Goal: Communication & Community: Share content

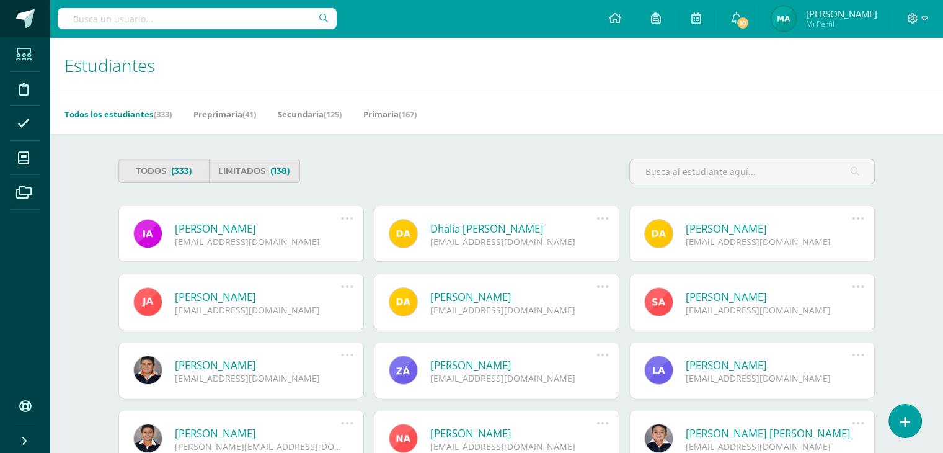
click at [30, 22] on span at bounding box center [25, 18] width 19 height 19
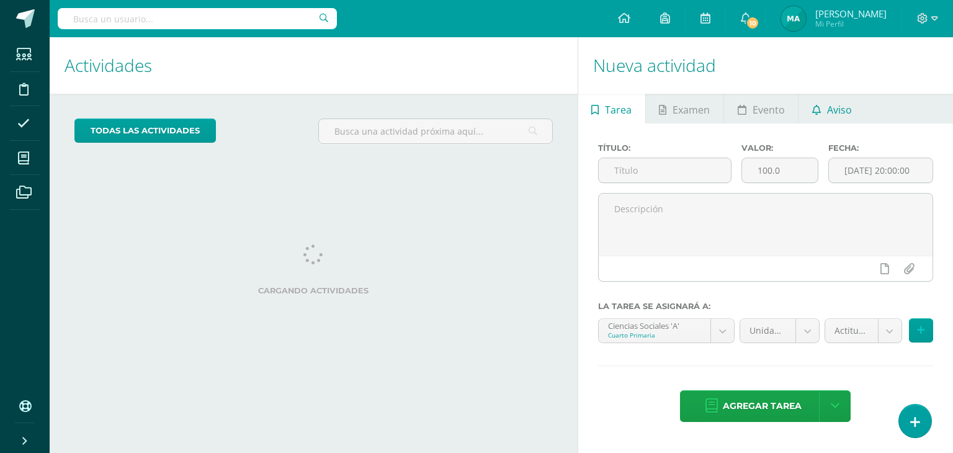
click at [845, 102] on span "Aviso" at bounding box center [839, 110] width 25 height 30
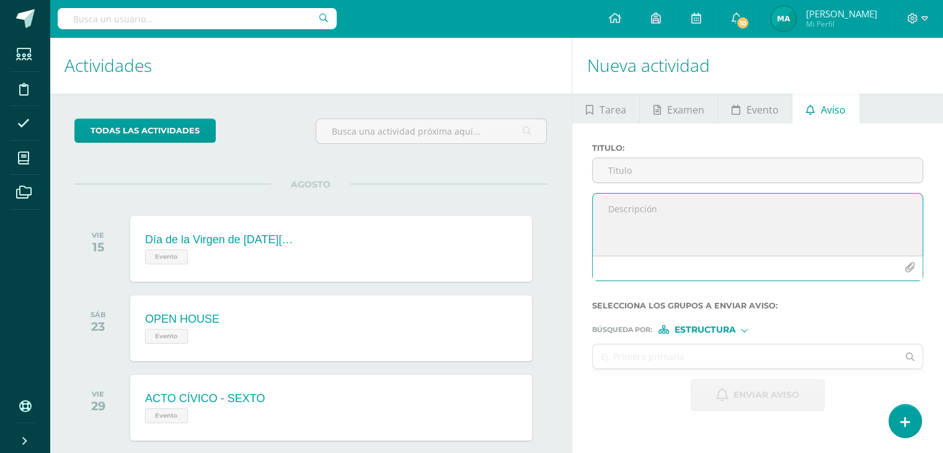
click at [645, 221] on textarea at bounding box center [758, 224] width 330 height 62
paste textarea "RETROALIMENTACIÓN - INGLÉS Estimado estudiante, por este medio te informo que d…"
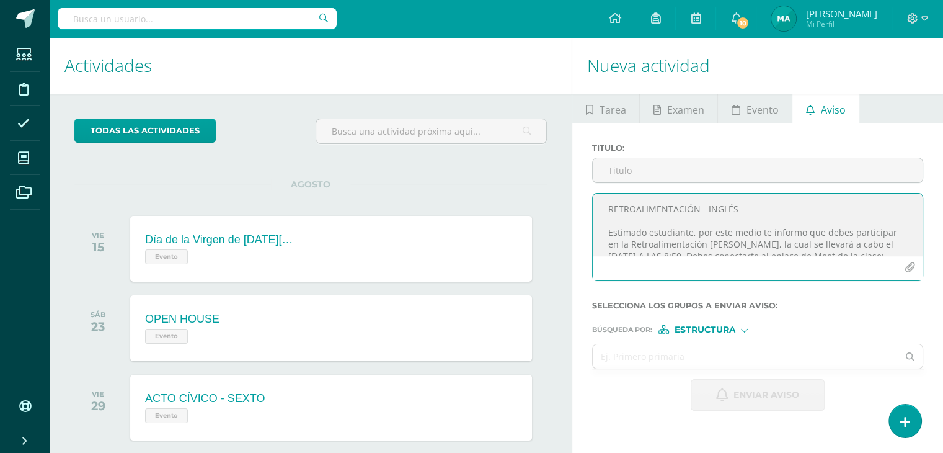
scroll to position [79, 0]
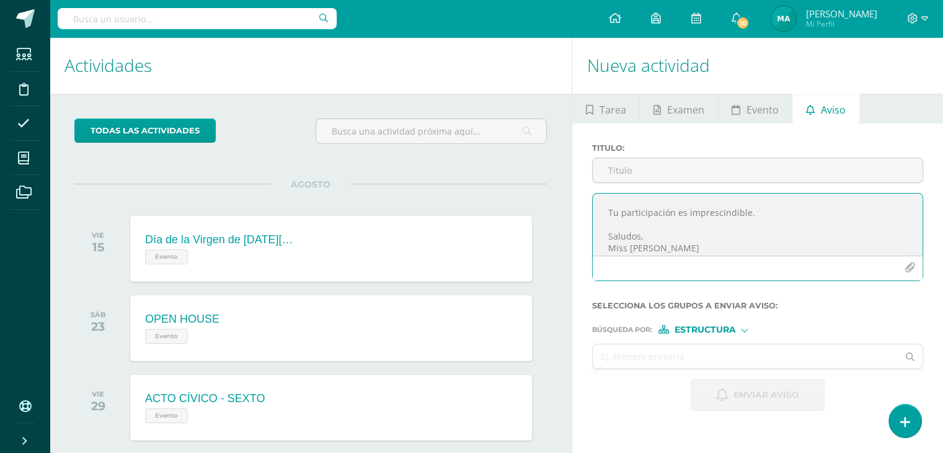
click at [645, 221] on textarea "RETROALIMENTACIÓN - INGLÉS Estimado estudiante, por este medio te informo que d…" at bounding box center [758, 224] width 330 height 62
drag, startPoint x: 677, startPoint y: 245, endPoint x: 630, endPoint y: 249, distance: 46.7
click at [630, 249] on textarea "RETROALIMENTACIÓN - INGLÉS Estimado estudiante, por este medio te informo que d…" at bounding box center [758, 224] width 330 height 62
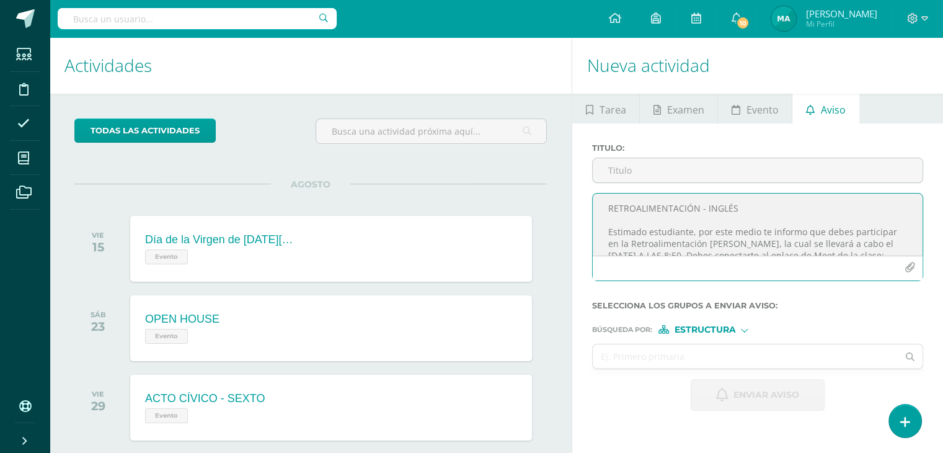
scroll to position [0, 0]
drag, startPoint x: 744, startPoint y: 207, endPoint x: 708, endPoint y: 209, distance: 35.4
click at [708, 209] on textarea "RETROALIMENTACIÓN - INGLÉS Estimado estudiante, por este medio te informo que d…" at bounding box center [758, 224] width 330 height 62
drag, startPoint x: 757, startPoint y: 207, endPoint x: 605, endPoint y: 213, distance: 152.0
click at [605, 213] on textarea "RETROALIMENTACIÓN - Lenguaje Estimado estudiante, por este medio te informo que…" at bounding box center [758, 224] width 330 height 62
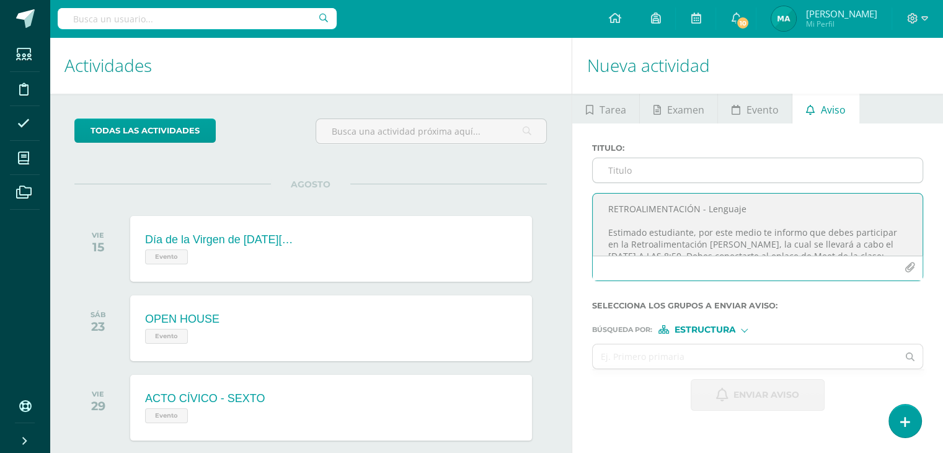
type textarea "RETROALIMENTACIÓN - Lenguaje Estimado estudiante, por este medio te informo que…"
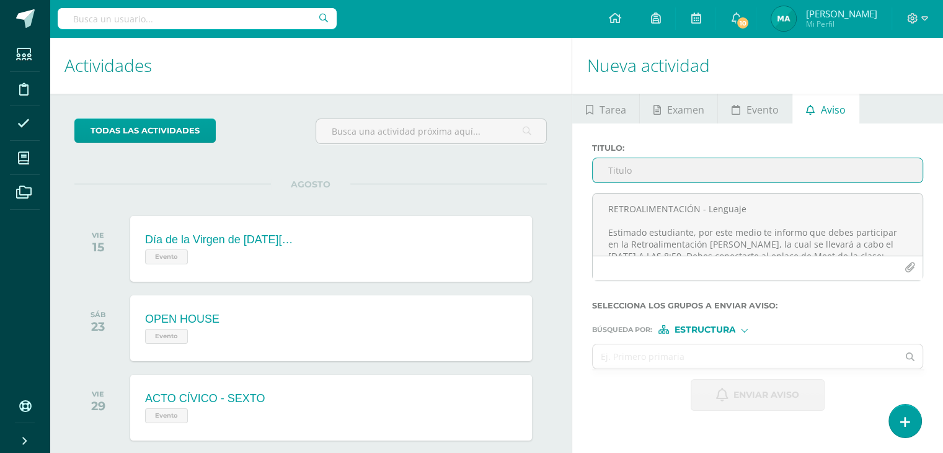
click at [633, 169] on input "Titulo :" at bounding box center [758, 170] width 330 height 24
paste input "RETROALIMENTACIÓN - Lenguaje"
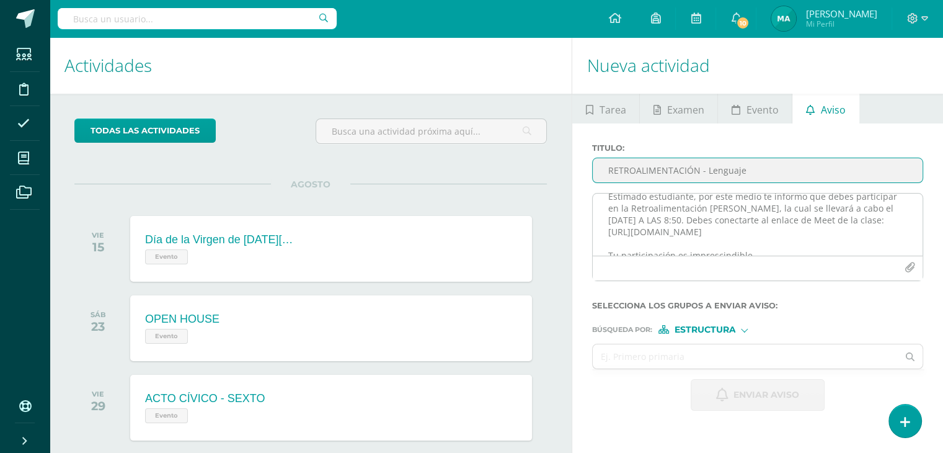
scroll to position [32, 0]
type input "RETROALIMENTACIÓN - Lenguaje"
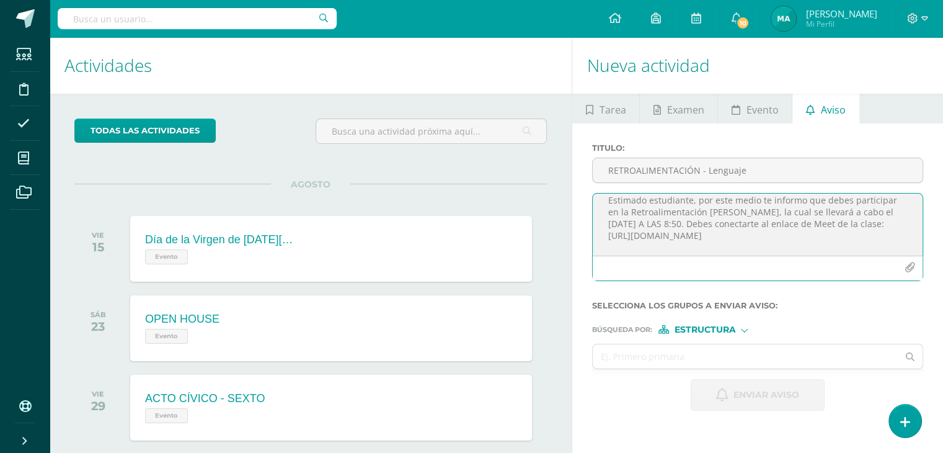
drag, startPoint x: 748, startPoint y: 211, endPoint x: 719, endPoint y: 211, distance: 29.1
click at [719, 211] on textarea "RETROALIMENTACIÓN - Lenguaje Estimado estudiante, por este medio te informo que…" at bounding box center [758, 224] width 330 height 62
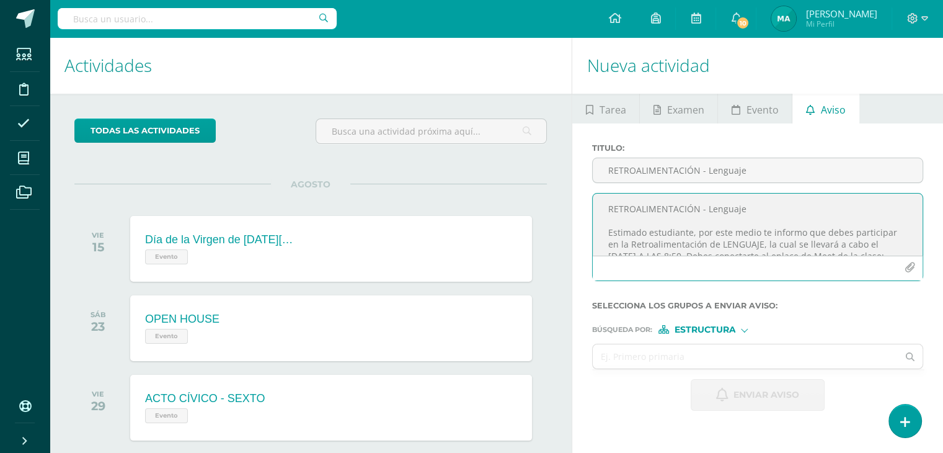
drag, startPoint x: 747, startPoint y: 210, endPoint x: 709, endPoint y: 215, distance: 37.5
click at [709, 215] on textarea "RETROALIMENTACIÓN - Lenguaje Estimado estudiante, por este medio te informo que…" at bounding box center [758, 224] width 330 height 62
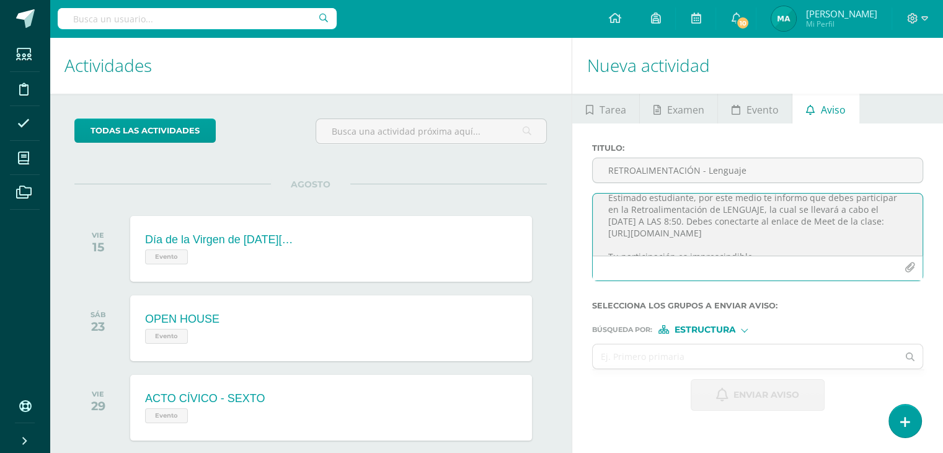
scroll to position [44, 0]
drag, startPoint x: 776, startPoint y: 226, endPoint x: 608, endPoint y: 224, distance: 168.7
click at [608, 224] on textarea "RETROALIMENTACIÓN - LENGUAJE Estimado estudiante, por este medio te informo que…" at bounding box center [758, 224] width 330 height 62
click at [882, 211] on textarea "RETROALIMENTACIÓN - LENGUAJE Estimado estudiante, por este medio te informo que…" at bounding box center [758, 224] width 330 height 62
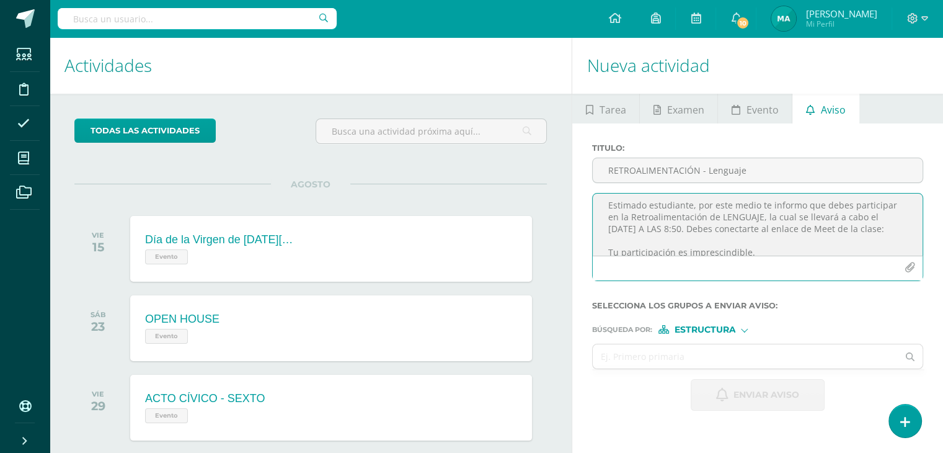
type textarea "RETROALIMENTACIÓN - LENGUAJE Estimado estudiante, por este medio te informo que…"
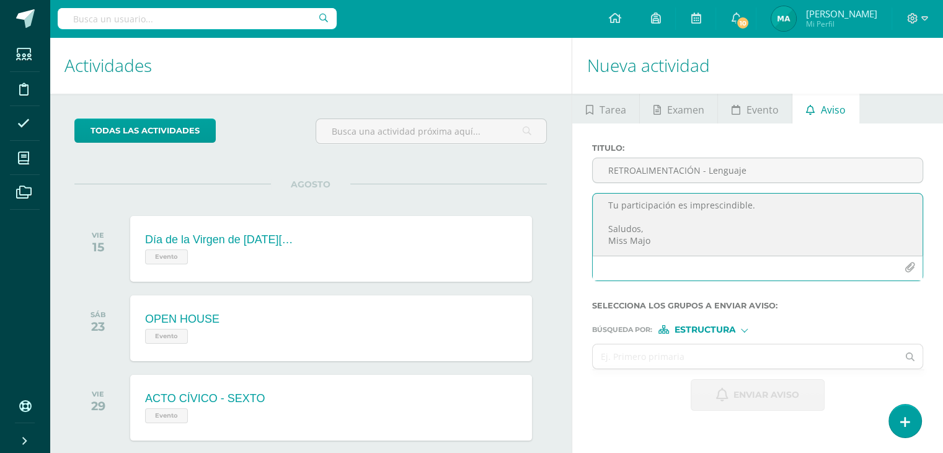
drag, startPoint x: 608, startPoint y: 205, endPoint x: 777, endPoint y: 267, distance: 180.1
click at [777, 267] on div "RETROALIMENTACIÓN - LENGUAJE Estimado estudiante, por este medio te informo que…" at bounding box center [757, 237] width 331 height 88
click at [615, 211] on textarea at bounding box center [758, 224] width 330 height 62
paste textarea "RETROALIMENTACIÓN - LENGUAJE Estimado estudiante, por este medio te informo que…"
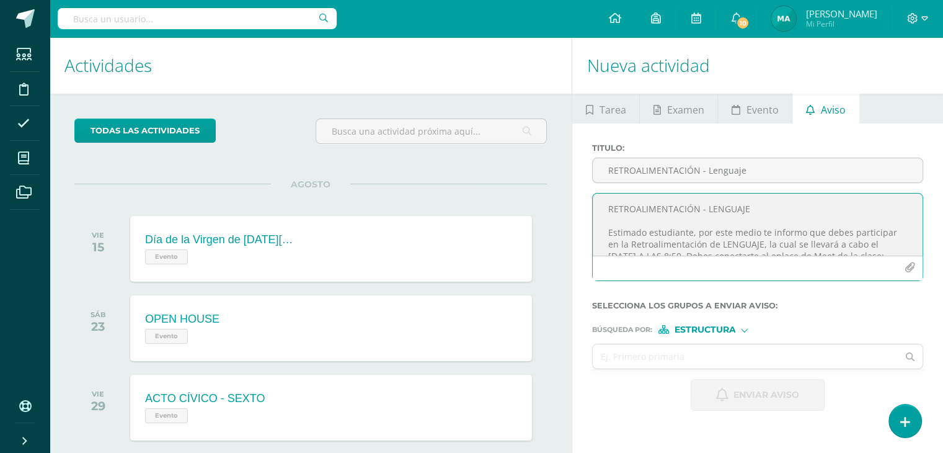
scroll to position [87, 0]
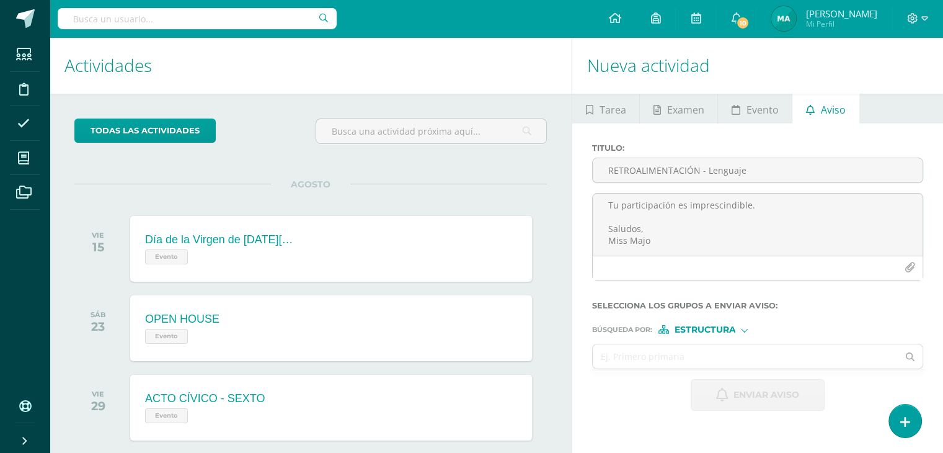
click at [706, 328] on span "Estructura" at bounding box center [704, 329] width 61 height 7
click at [702, 354] on span "Persona" at bounding box center [709, 361] width 100 height 16
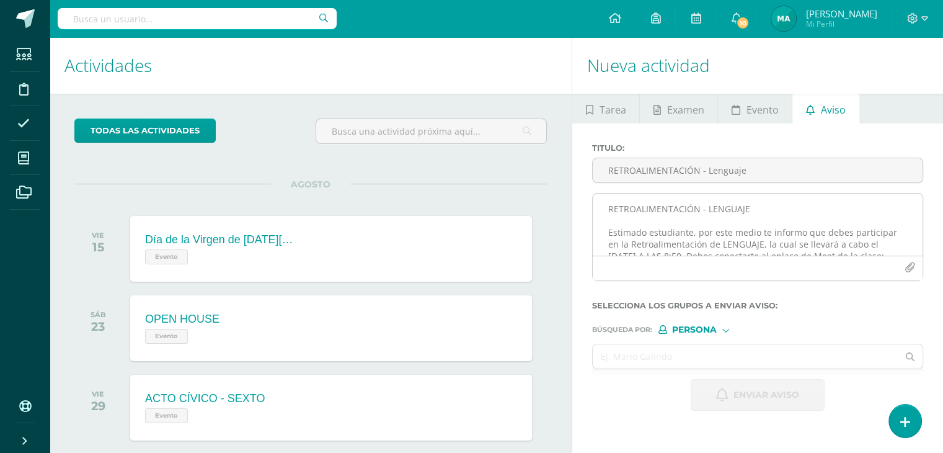
scroll to position [29, 0]
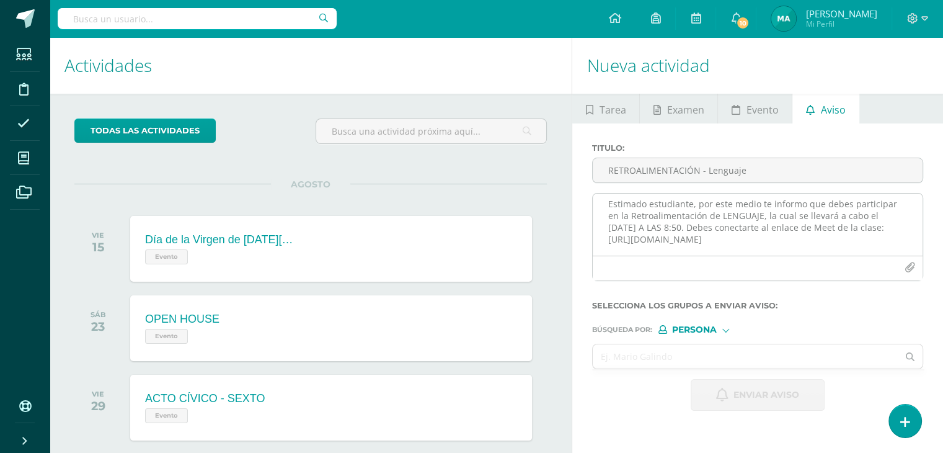
click at [669, 226] on textarea "RETROALIMENTACIÓN - LENGUAJE Estimado estudiante, por este medio te informo que…" at bounding box center [758, 224] width 330 height 62
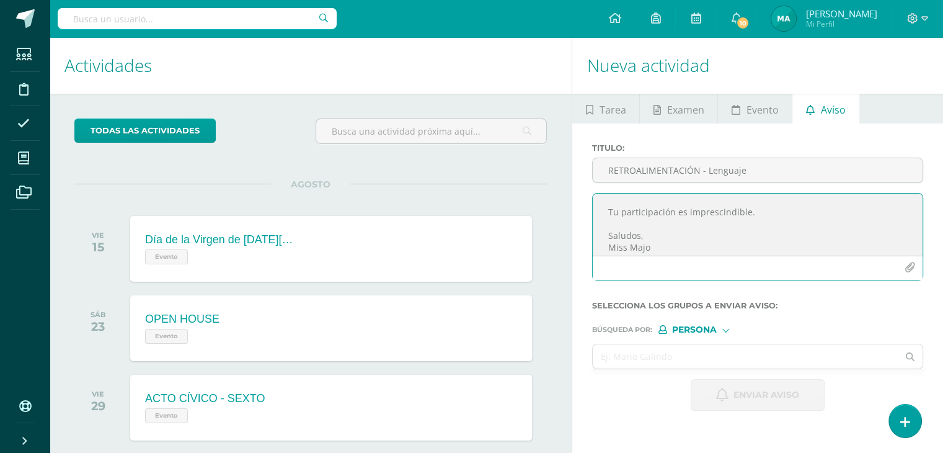
scroll to position [87, 0]
type textarea "RETROALIMENTACIÓN - LENGUAJE Estimado estudiante, por este medio te informo que…"
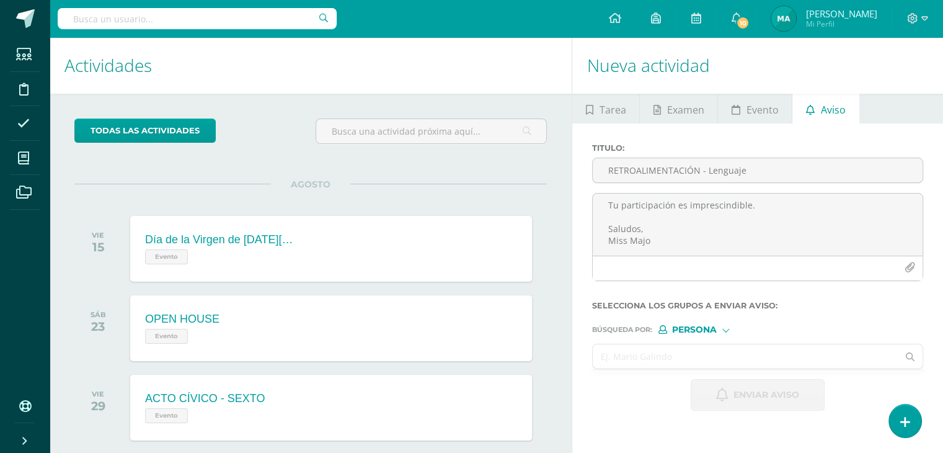
click at [700, 352] on input "text" at bounding box center [745, 356] width 305 height 24
type input "J"
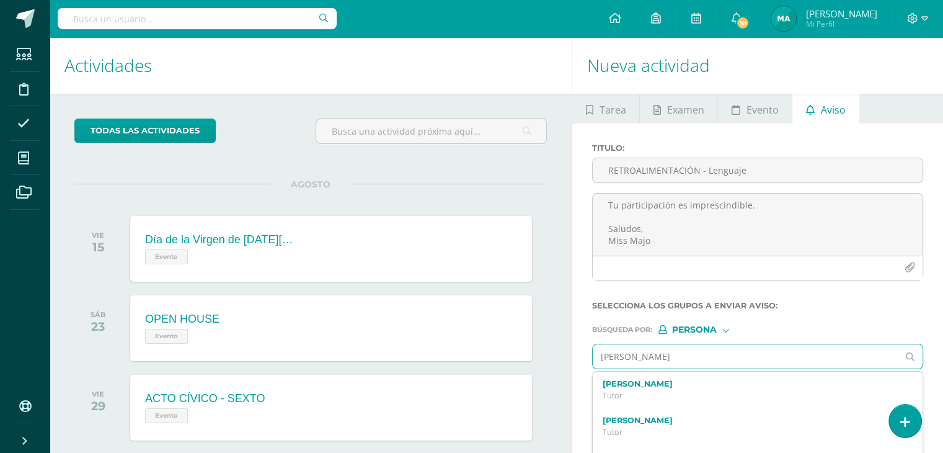
type input "Juan diego"
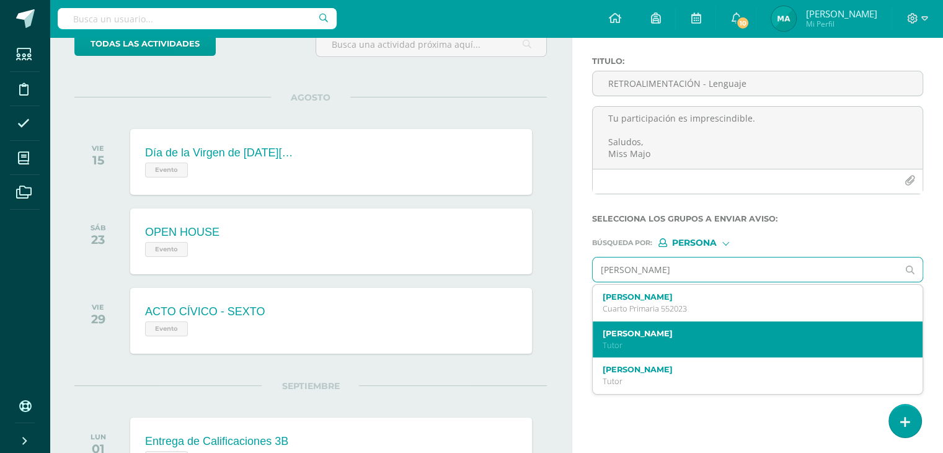
scroll to position [89, 0]
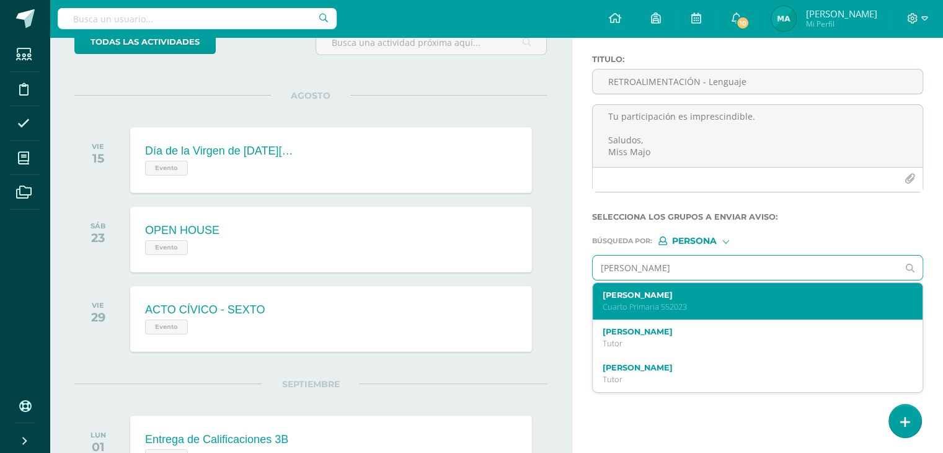
click at [724, 301] on p "Cuarto Primaria 552023" at bounding box center [751, 306] width 297 height 11
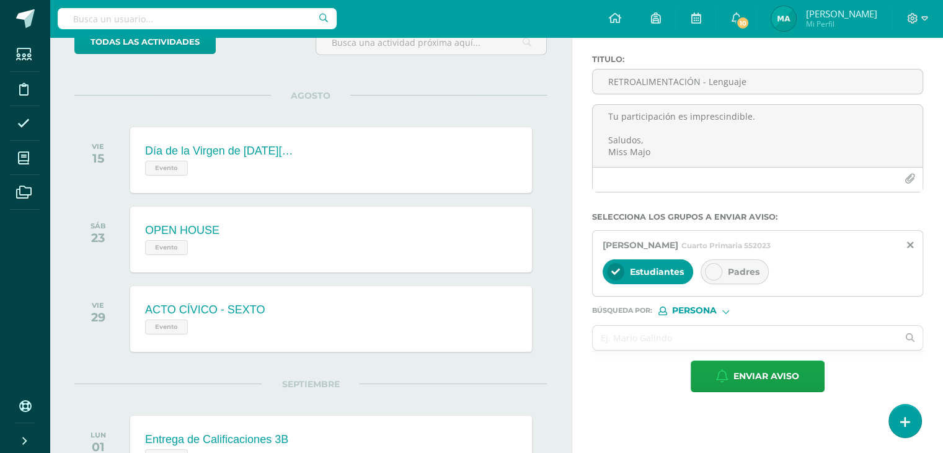
click at [712, 276] on div at bounding box center [713, 271] width 17 height 17
click at [675, 337] on input "text" at bounding box center [745, 338] width 305 height 24
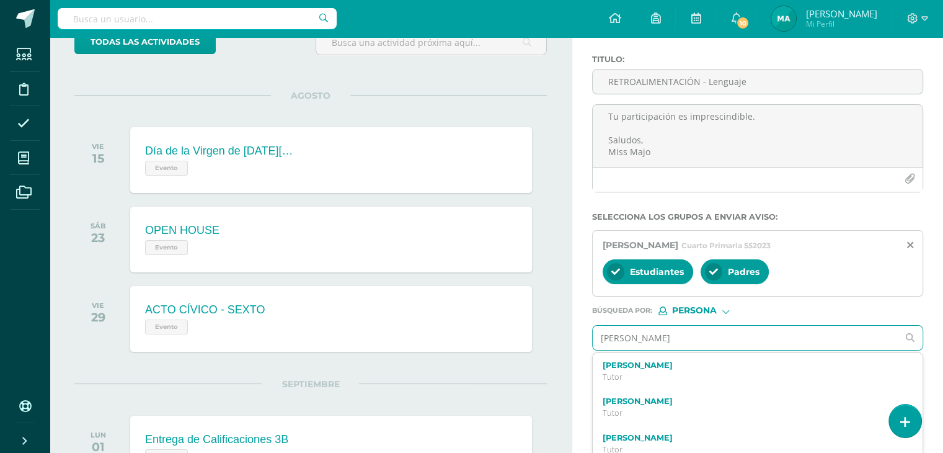
type input "Juan ignacio"
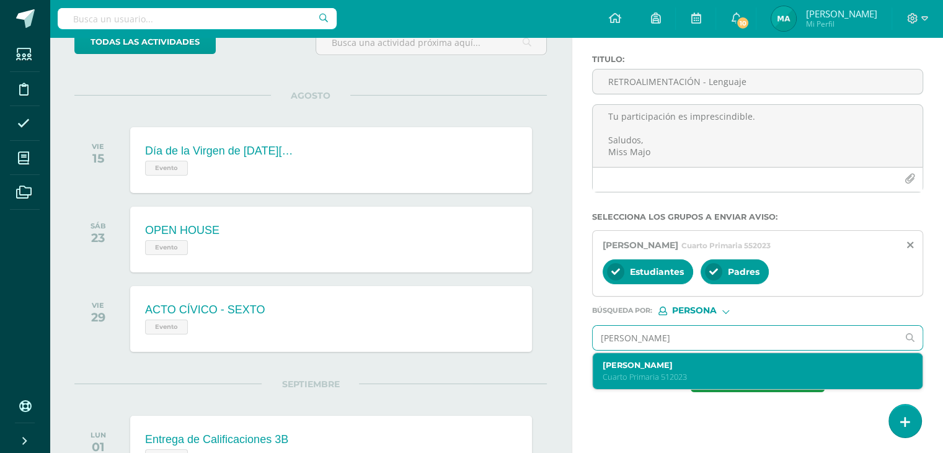
click at [669, 367] on label "Juan Ignacio Monterroso Melgar" at bounding box center [751, 364] width 297 height 9
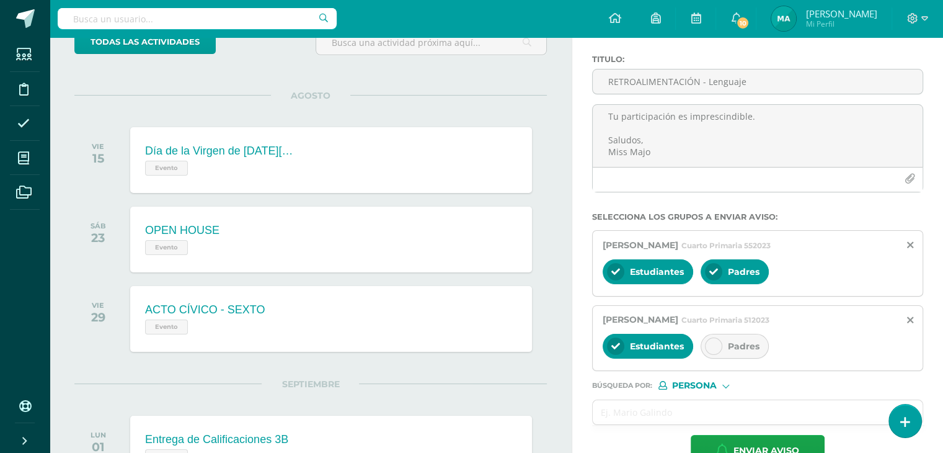
click at [716, 344] on icon at bounding box center [713, 346] width 9 height 9
click at [707, 404] on input "text" at bounding box center [745, 412] width 305 height 24
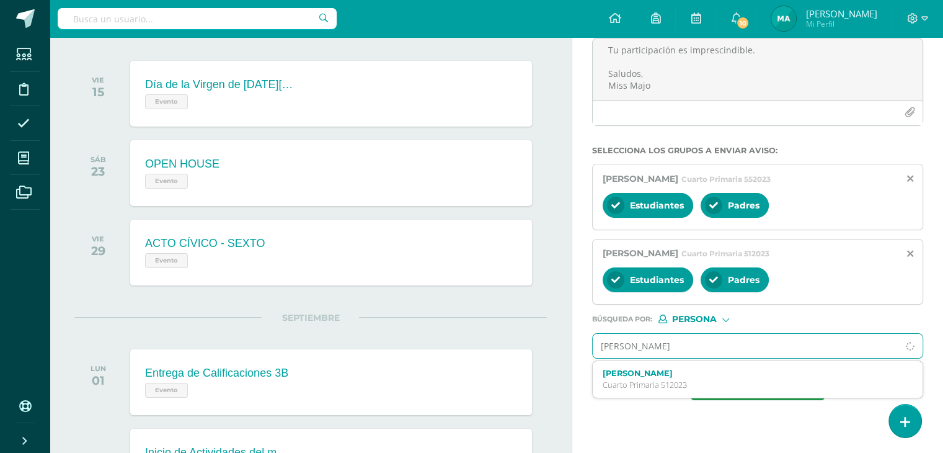
scroll to position [156, 0]
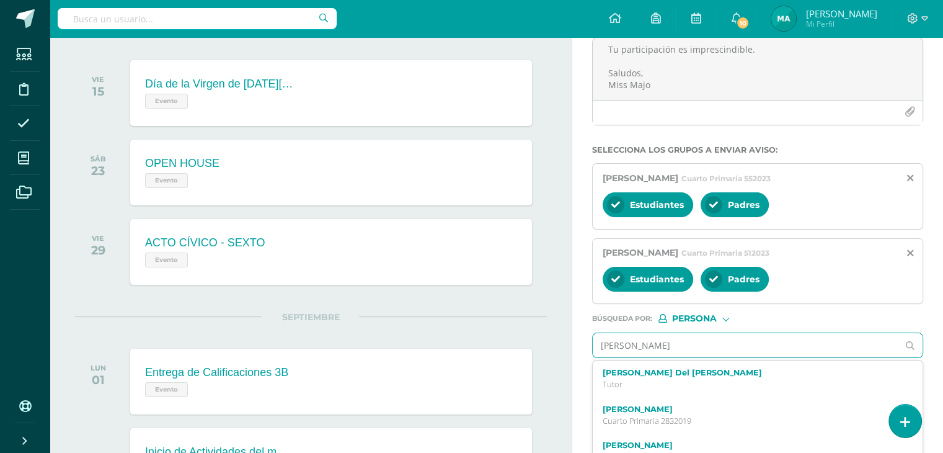
type input "jose"
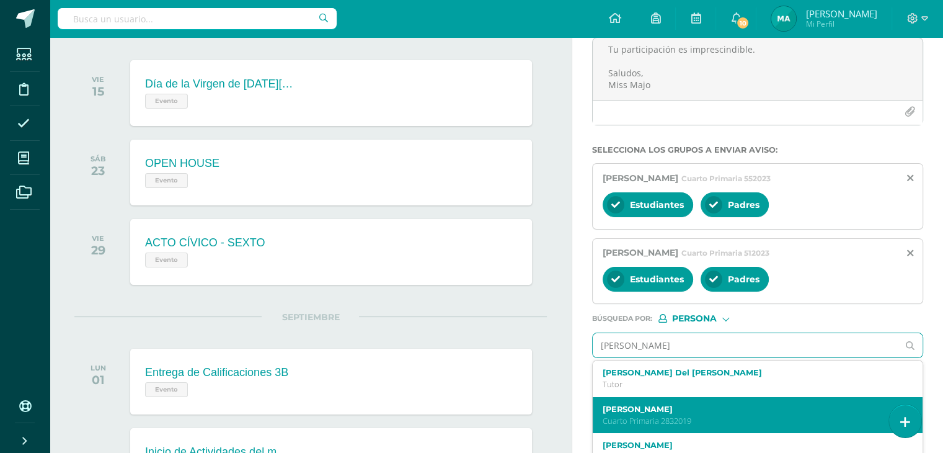
click at [712, 405] on label "Jose Andrés Balaña Roca" at bounding box center [751, 408] width 297 height 9
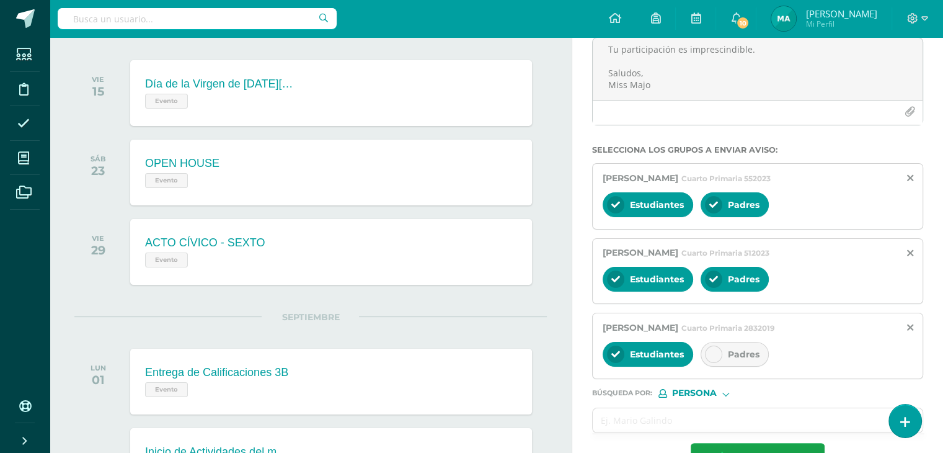
click at [714, 350] on icon at bounding box center [713, 354] width 9 height 9
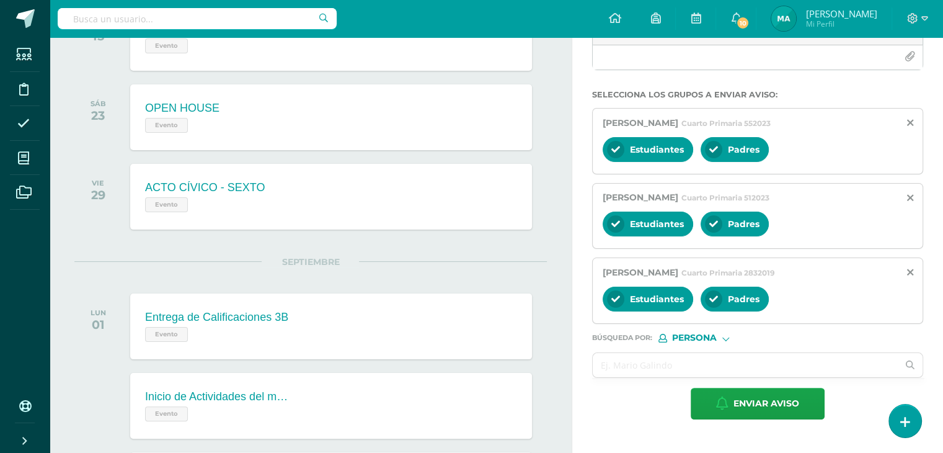
scroll to position [218, 0]
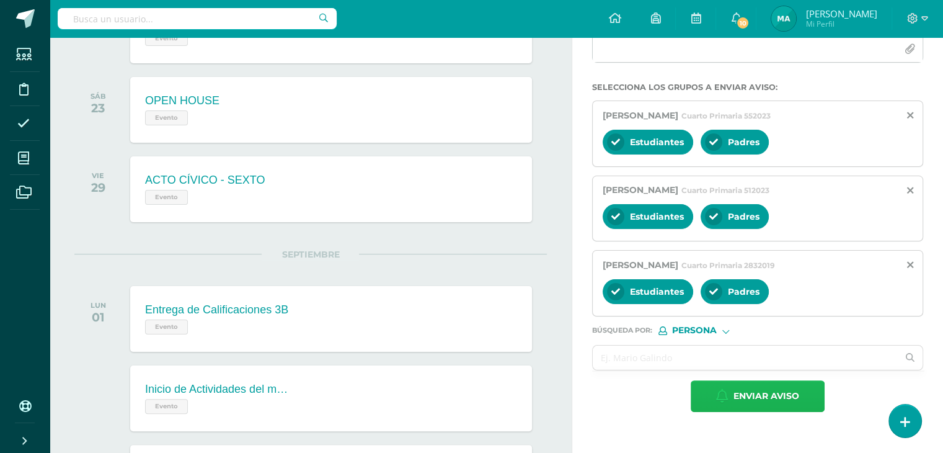
click at [754, 399] on span "Enviar aviso" at bounding box center [767, 396] width 66 height 30
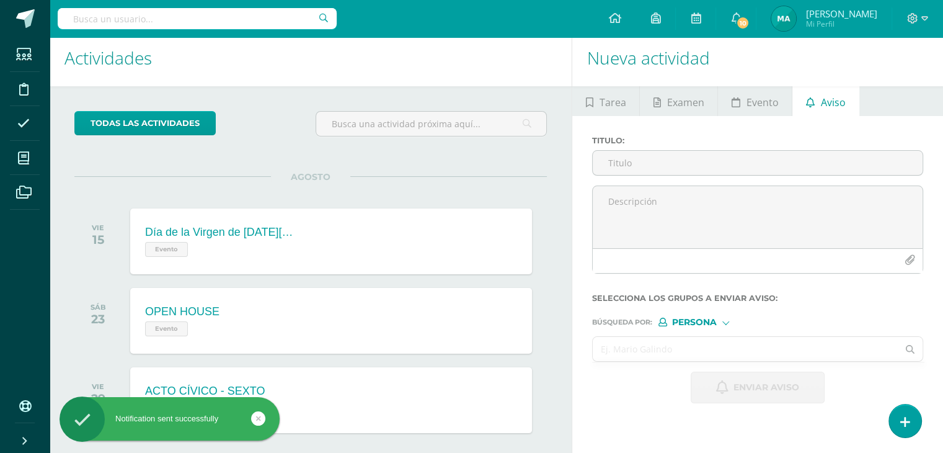
scroll to position [0, 0]
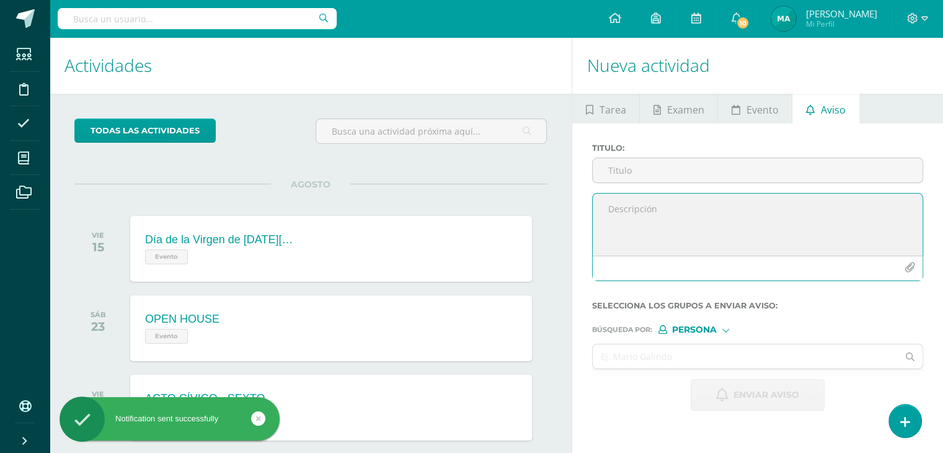
click at [655, 210] on textarea at bounding box center [758, 224] width 330 height 62
paste textarea "RETROALIMENTACIÓN - LENGUAJE Estimado estudiante, por este medio te informo que…"
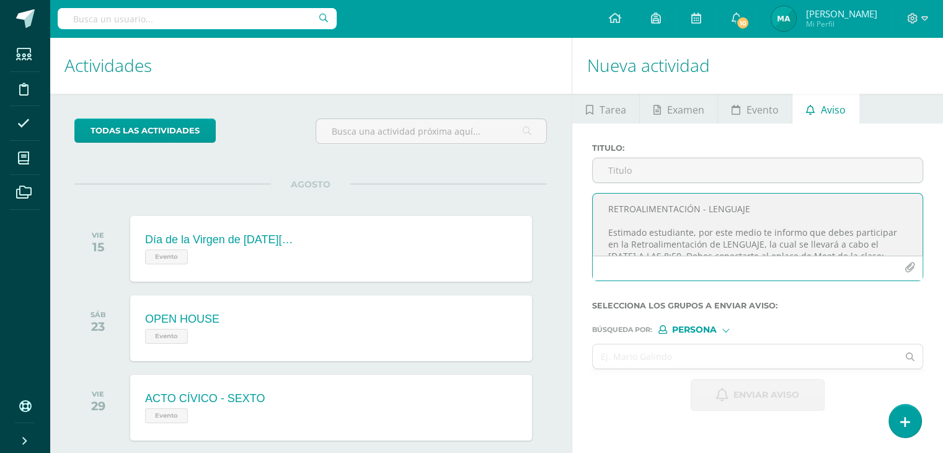
drag, startPoint x: 608, startPoint y: 208, endPoint x: 760, endPoint y: 204, distance: 152.0
click at [760, 204] on textarea "RETROALIMENTACIÓN - LENGUAJE Estimado estudiante, por este medio te informo que…" at bounding box center [758, 224] width 330 height 62
type textarea "RETROALIMENTACIÓN - LENGUAJE Estimado estudiante, por este medio te informo que…"
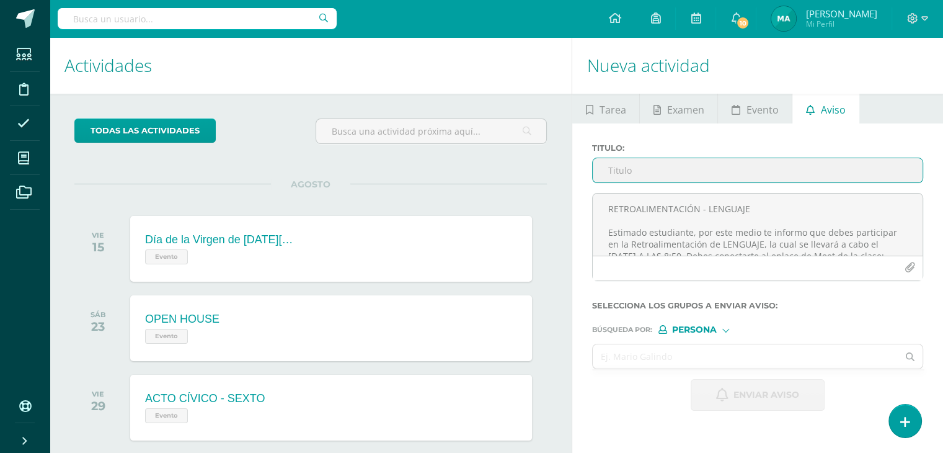
click at [745, 171] on input "Titulo :" at bounding box center [758, 170] width 330 height 24
paste input "RETROALIMENTACIÓN - LENGUAJE"
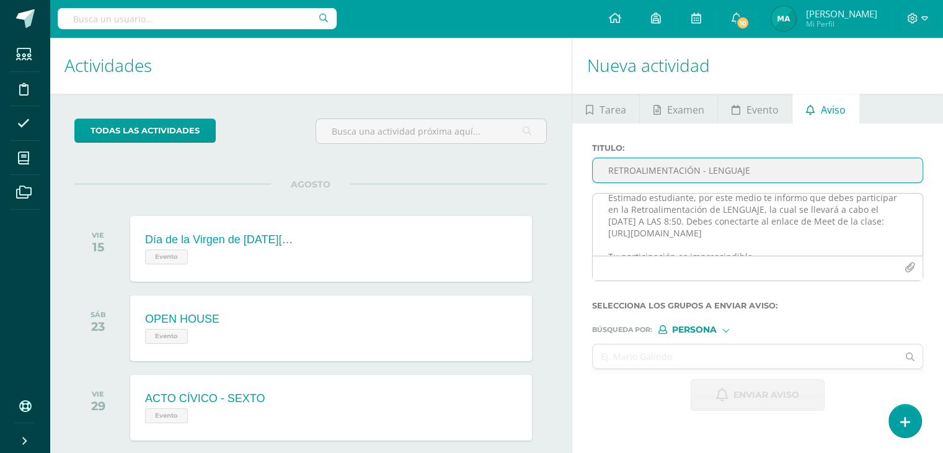
scroll to position [37, 0]
type input "RETROALIMENTACIÓN - LENGUAJE"
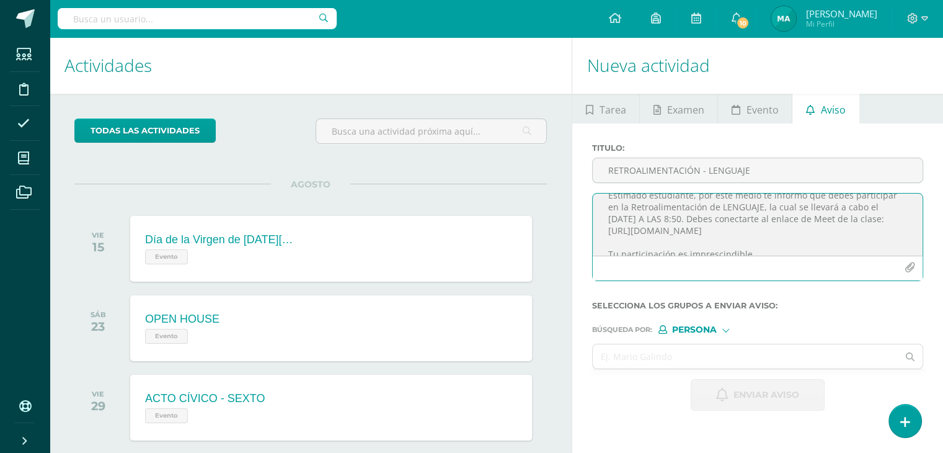
drag, startPoint x: 784, startPoint y: 232, endPoint x: 604, endPoint y: 229, distance: 179.9
click at [604, 229] on textarea "RETROALIMENTACIÓN - LENGUAJE Estimado estudiante, por este medio te informo que…" at bounding box center [758, 224] width 330 height 62
paste textarea "https://meet.google.com/tzp-gpvk-gnb"
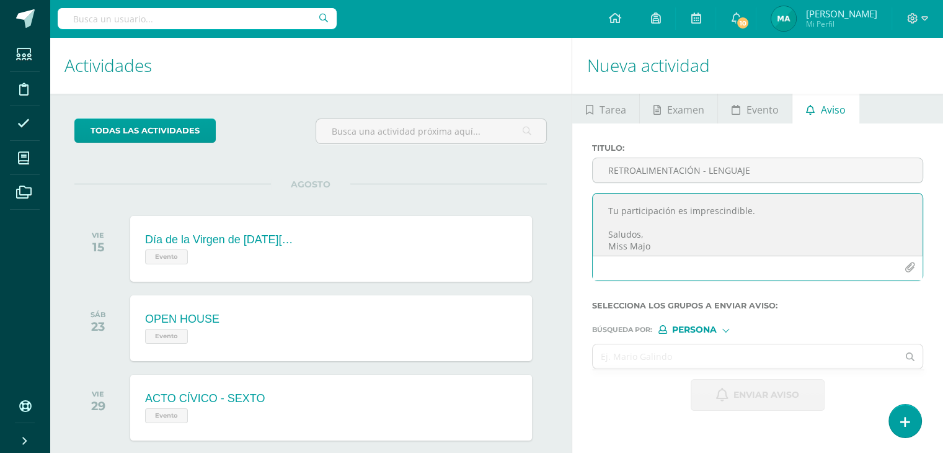
scroll to position [87, 0]
type textarea "RETROALIMENTACIÓN - LENGUAJE Estimado estudiante, por este medio te informo que…"
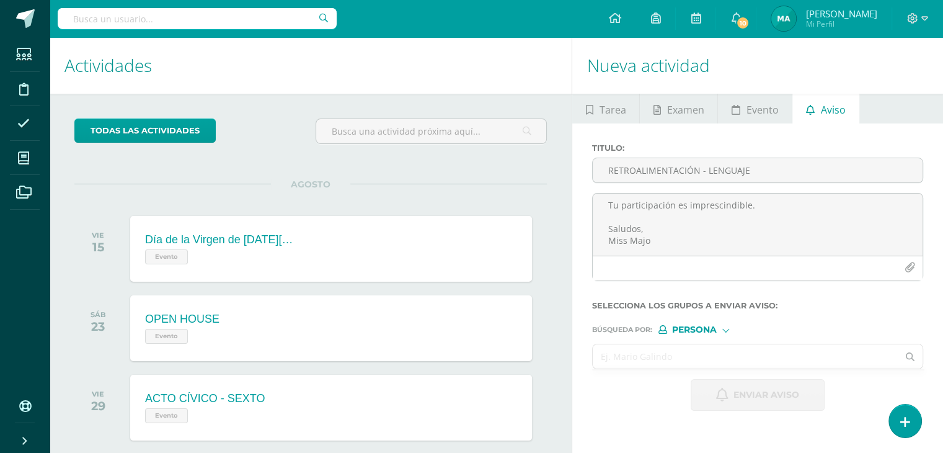
click at [729, 349] on input "text" at bounding box center [745, 356] width 305 height 24
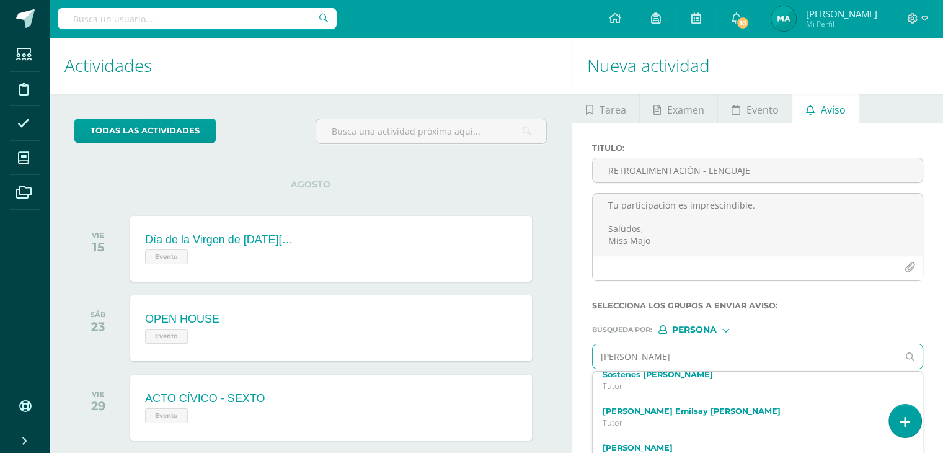
scroll to position [251, 0]
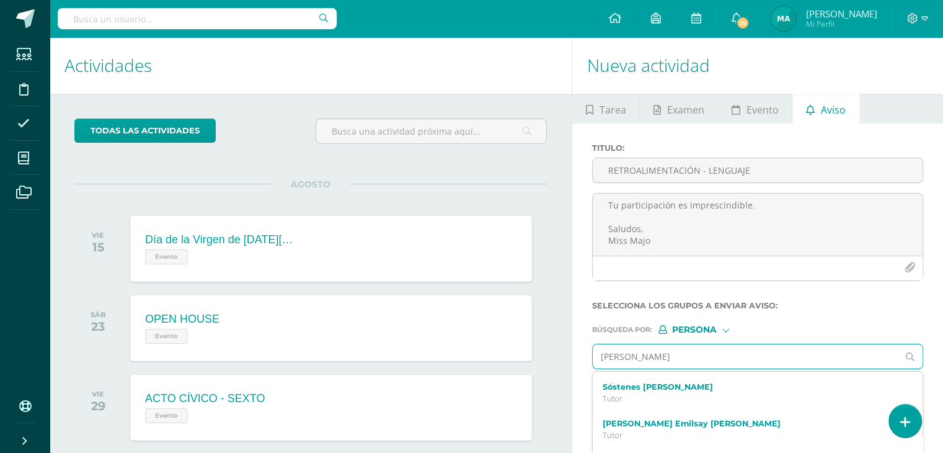
click at [708, 352] on input "emilio" at bounding box center [745, 356] width 305 height 24
type input "e"
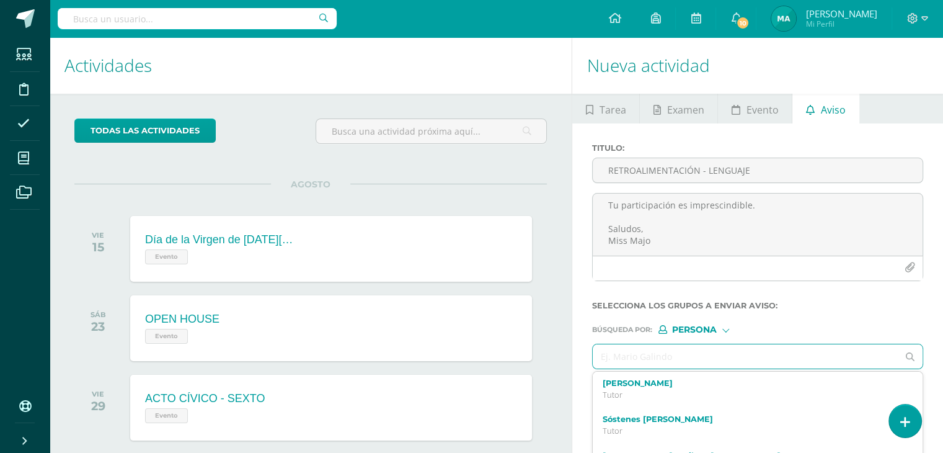
scroll to position [0, 0]
type input "aaron"
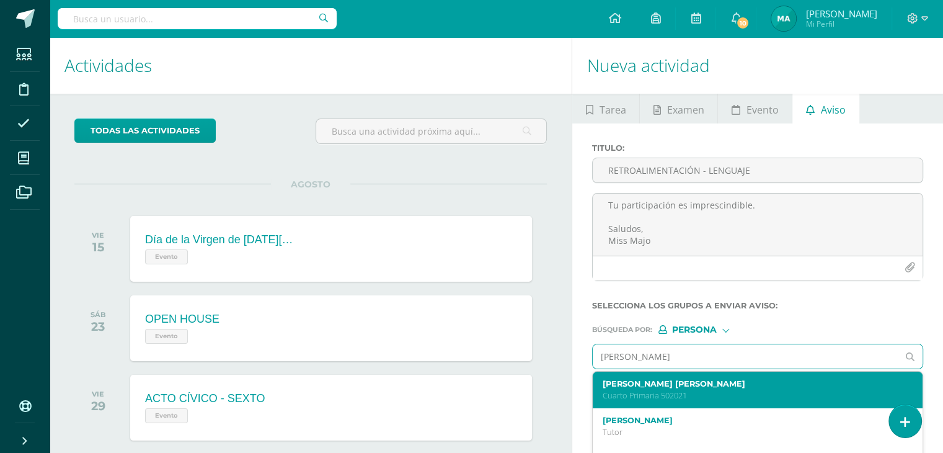
click at [737, 393] on p "Cuarto Primaria 502021" at bounding box center [751, 395] width 297 height 11
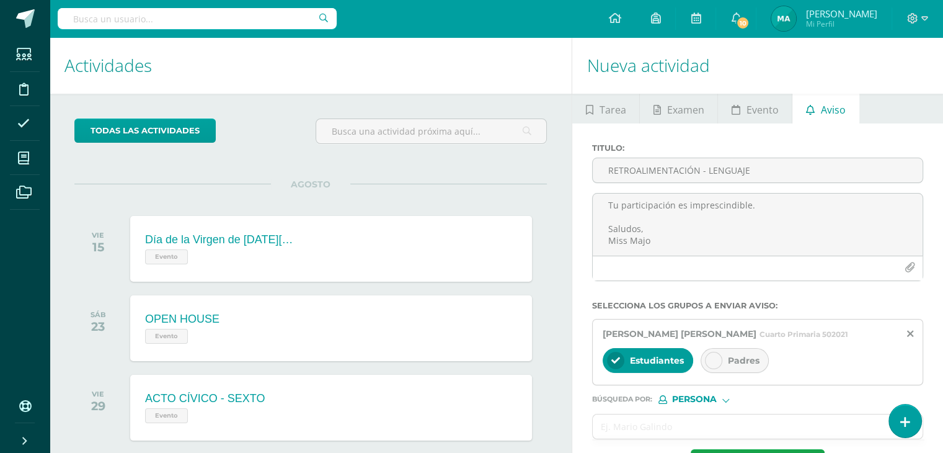
click at [715, 357] on icon at bounding box center [713, 360] width 9 height 9
click at [675, 425] on input "text" at bounding box center [745, 426] width 305 height 24
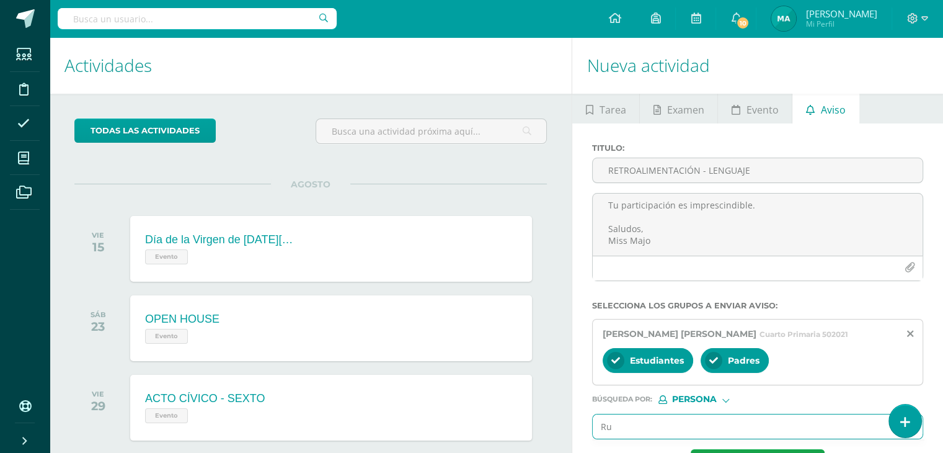
type input "Rut"
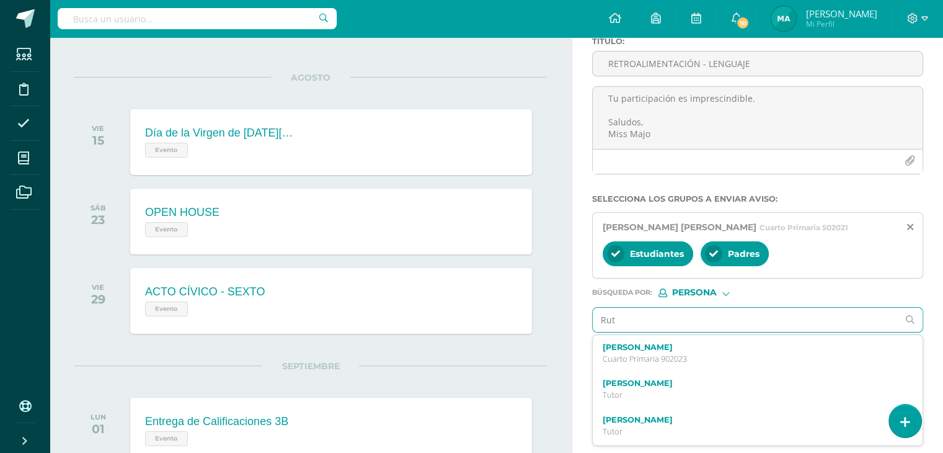
scroll to position [107, 0]
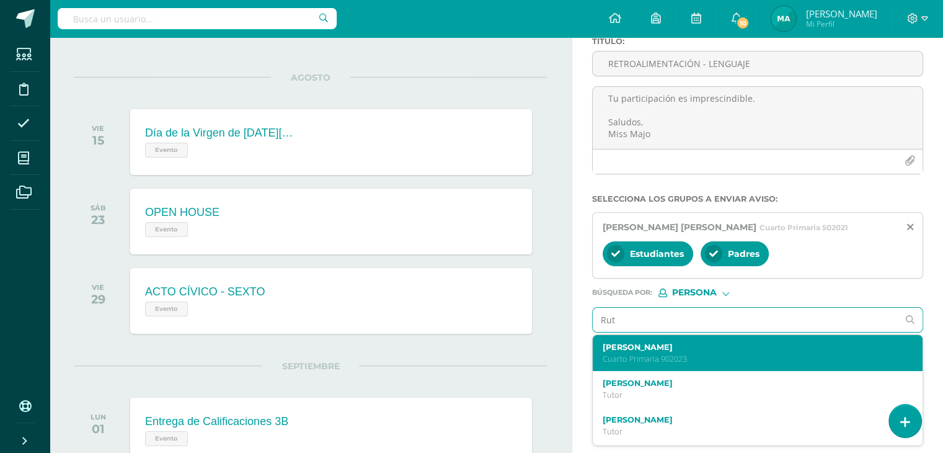
click at [677, 355] on p "Cuarto Primaria 902023" at bounding box center [751, 358] width 297 height 11
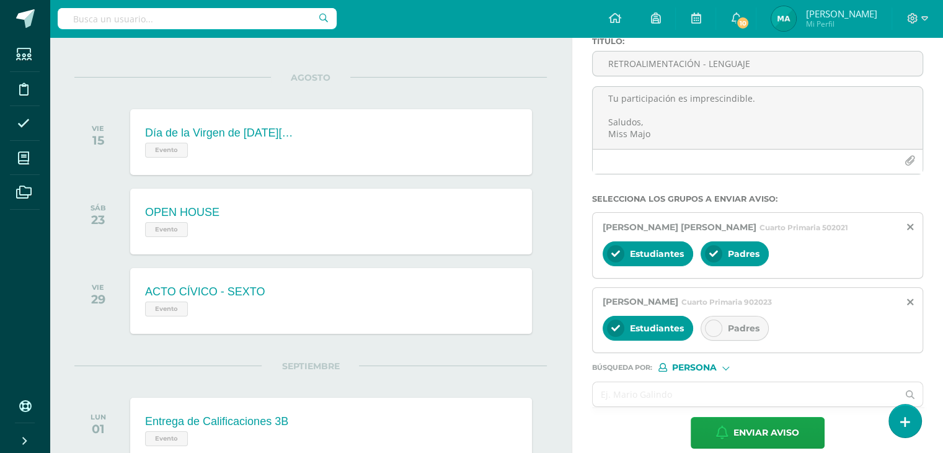
click at [705, 328] on div at bounding box center [713, 327] width 17 height 17
click at [667, 393] on input "text" at bounding box center [745, 394] width 305 height 24
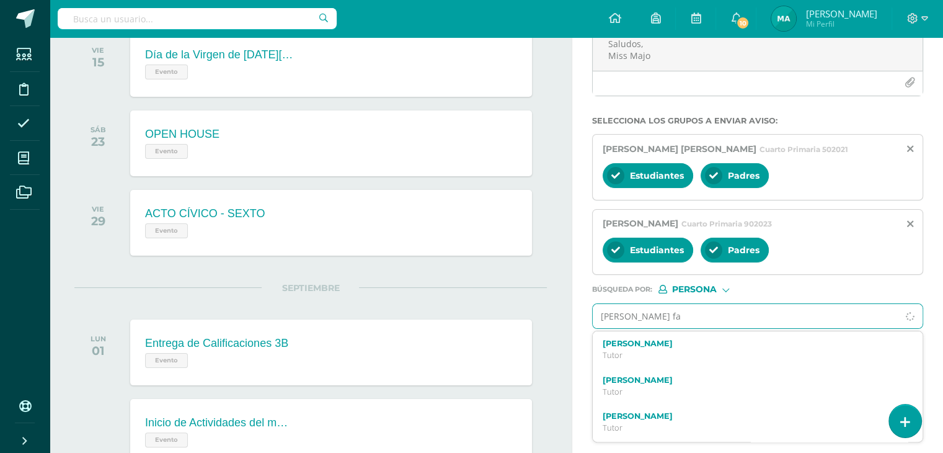
scroll to position [188, 0]
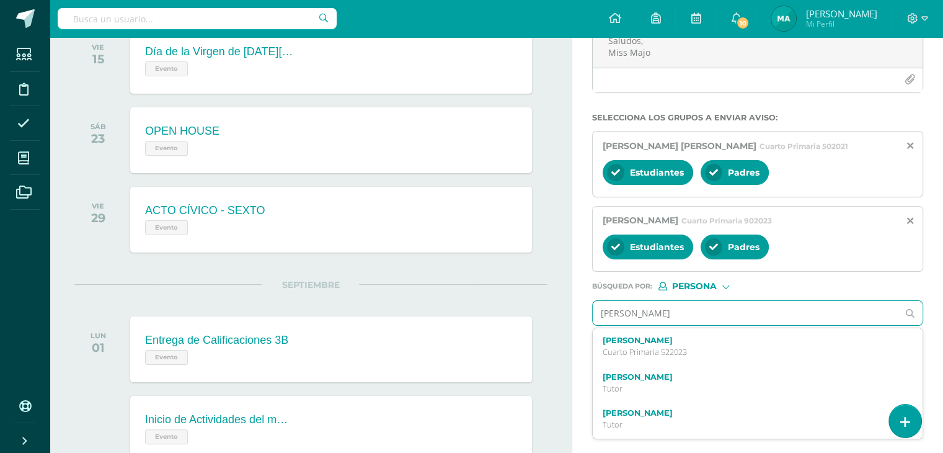
type input "andre fabri"
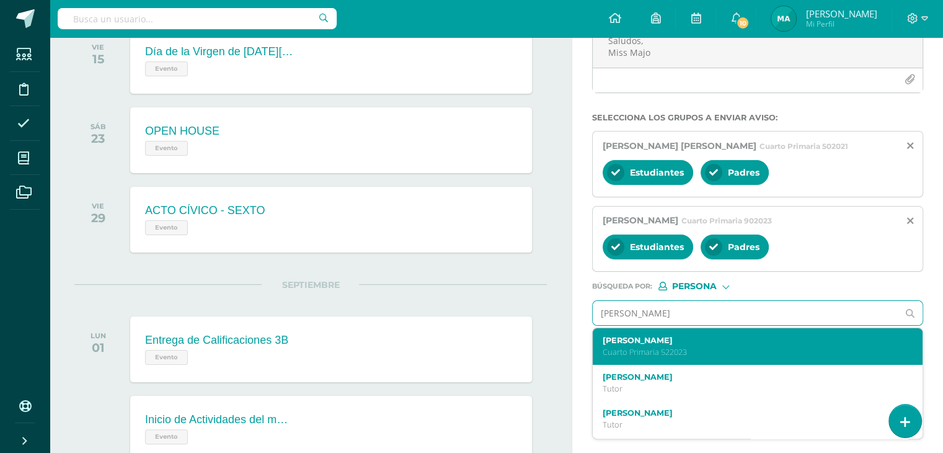
click at [666, 353] on p "Cuarto Primaria 522023" at bounding box center [751, 352] width 297 height 11
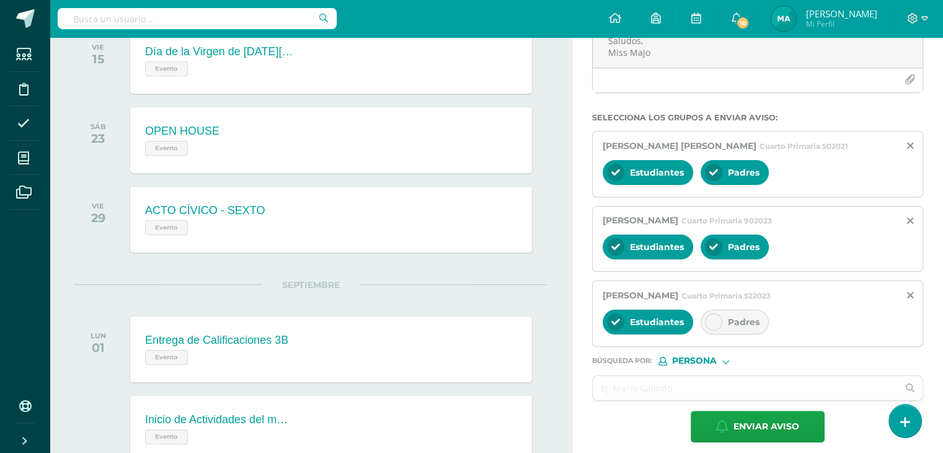
click at [714, 318] on icon at bounding box center [713, 322] width 9 height 9
click at [660, 383] on input "text" at bounding box center [745, 388] width 305 height 24
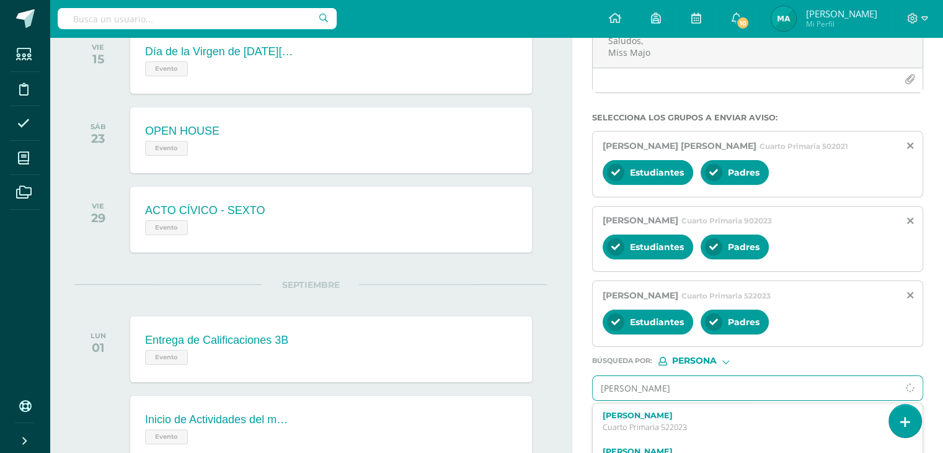
type input "valerie"
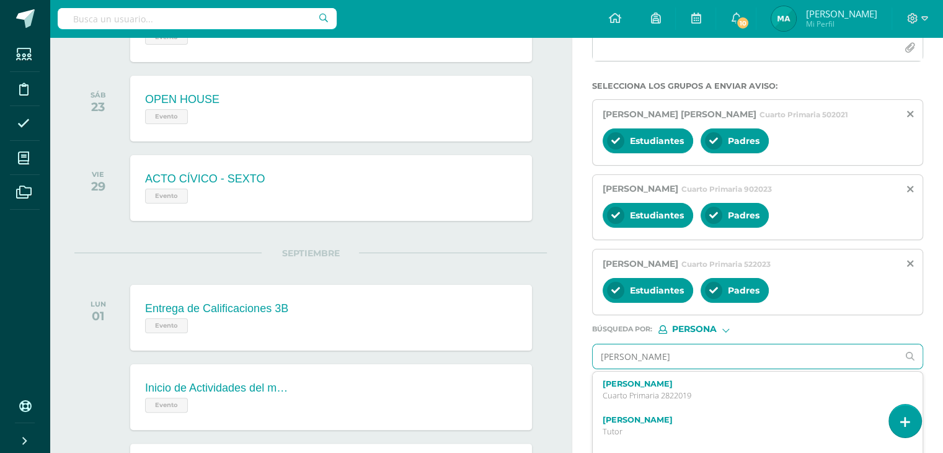
scroll to position [223, 0]
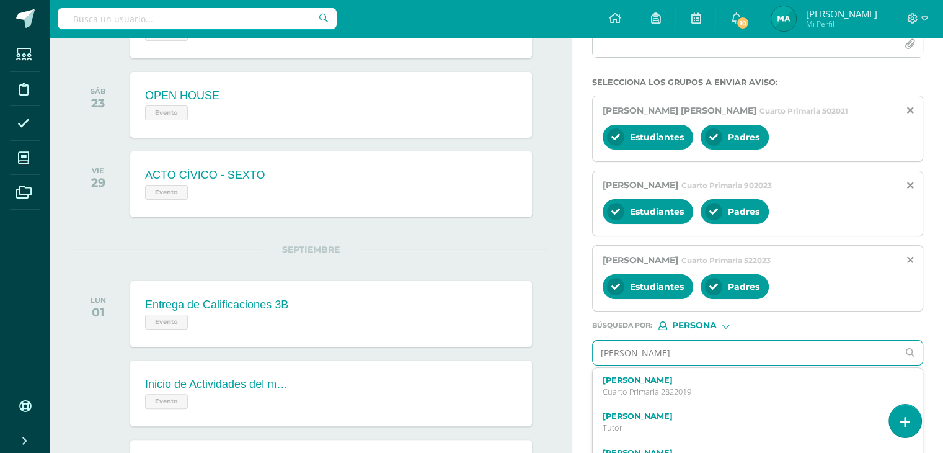
click at [660, 383] on div "Valerie Tamara Aquino Santos Cuarto Primaria 2822019" at bounding box center [751, 386] width 297 height 22
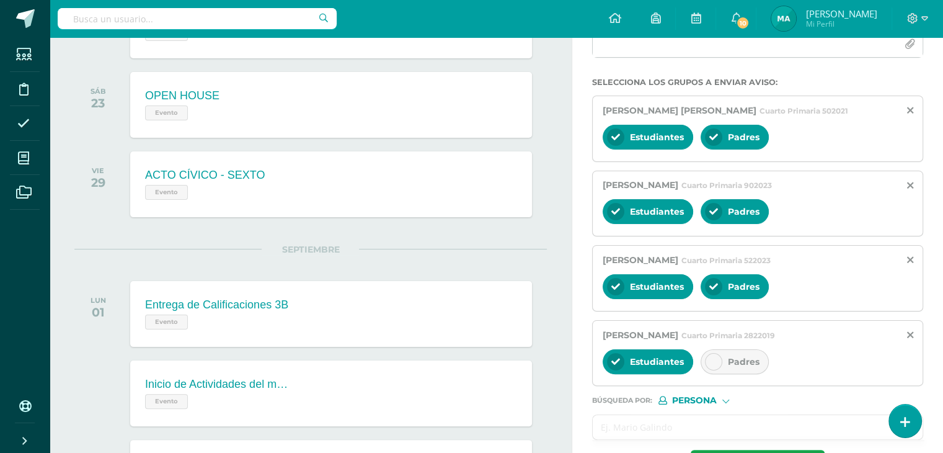
click at [712, 357] on icon at bounding box center [713, 361] width 9 height 9
click at [631, 428] on input "text" at bounding box center [745, 427] width 305 height 24
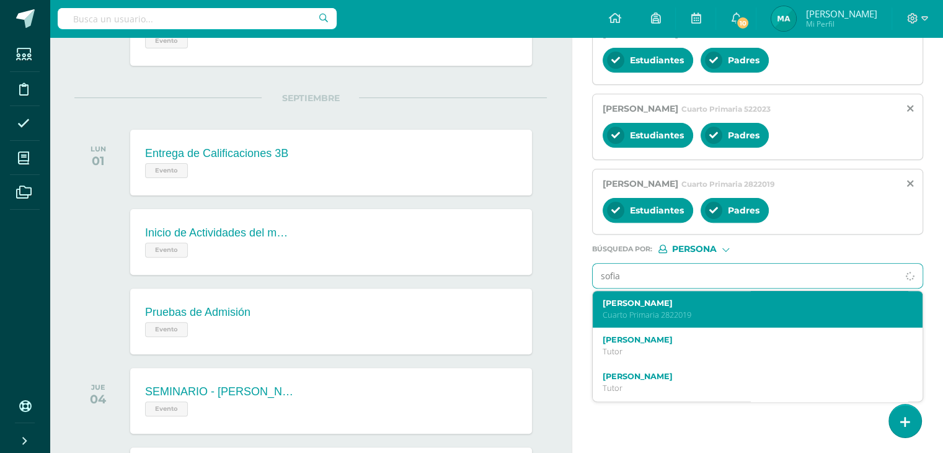
scroll to position [375, 0]
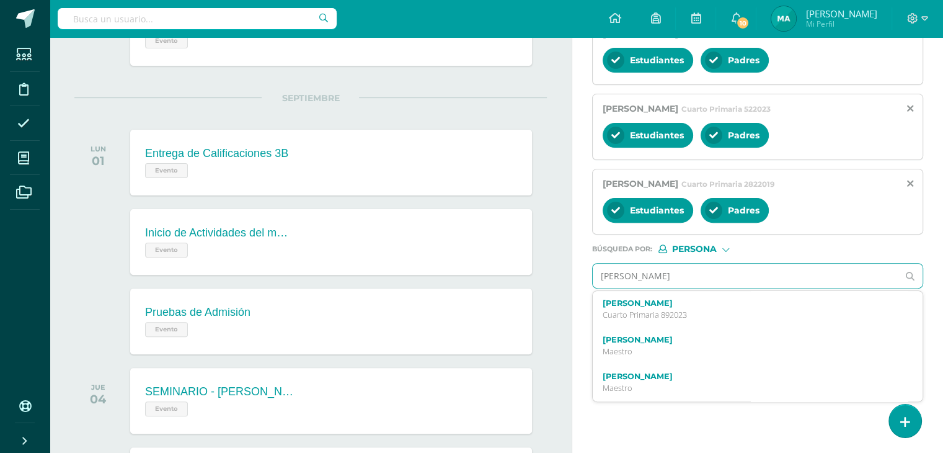
type input "sofia valentina"
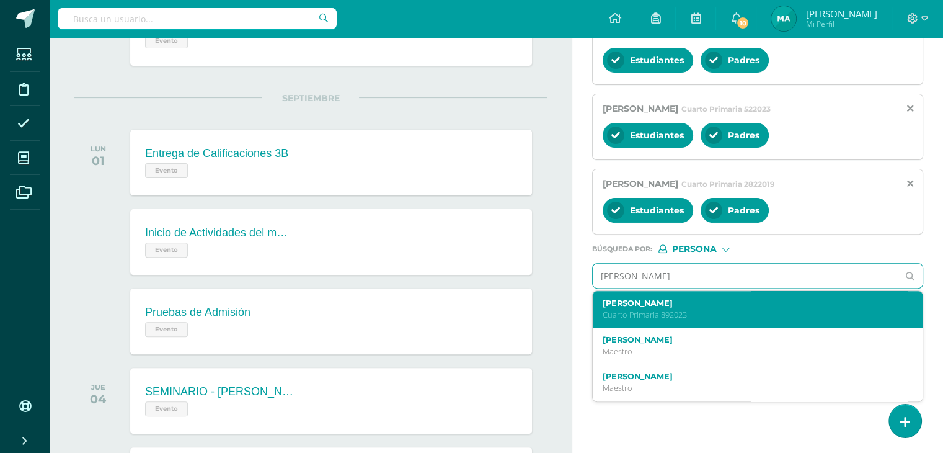
click at [691, 309] on p "Cuarto Primaria 892023" at bounding box center [751, 314] width 297 height 11
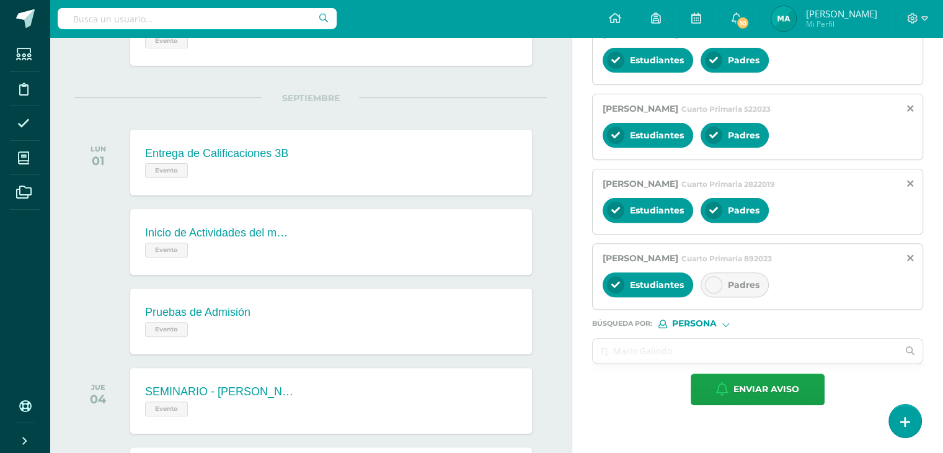
click at [710, 276] on div at bounding box center [713, 284] width 17 height 17
click at [683, 347] on input "text" at bounding box center [745, 351] width 305 height 24
type input "r"
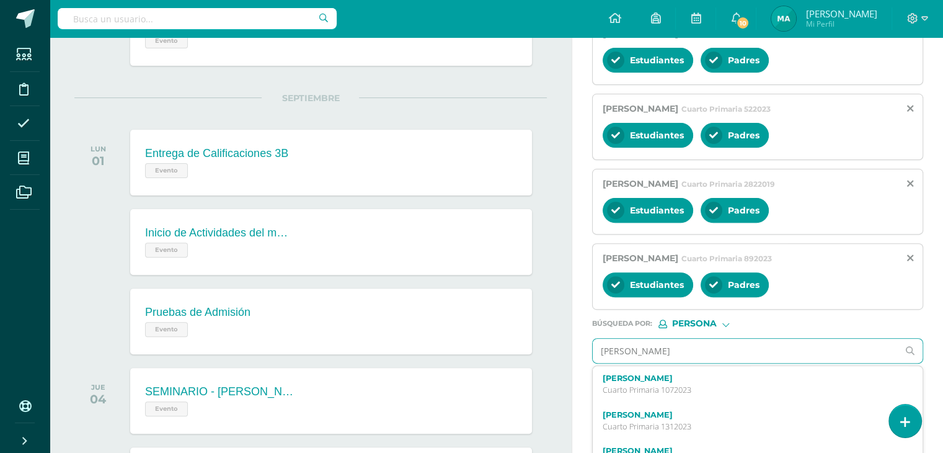
type input "emilio"
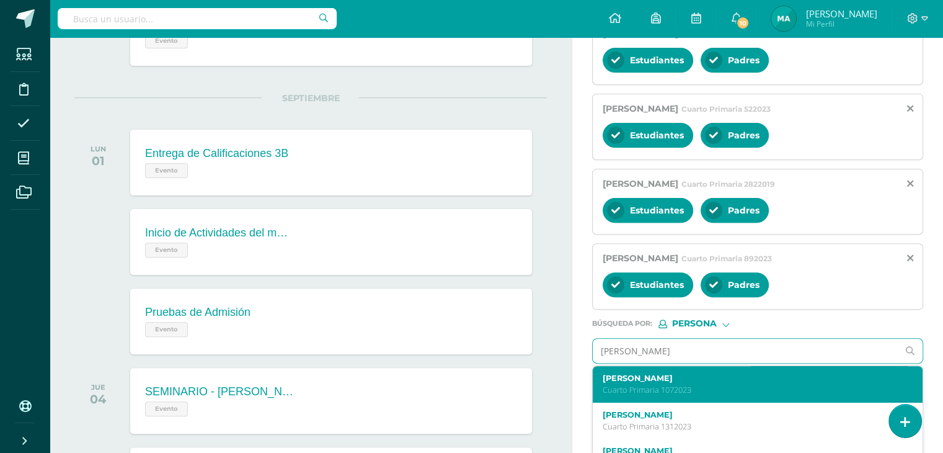
click at [652, 373] on label "Emilio Roberto Pinzón Castañeda" at bounding box center [751, 377] width 297 height 9
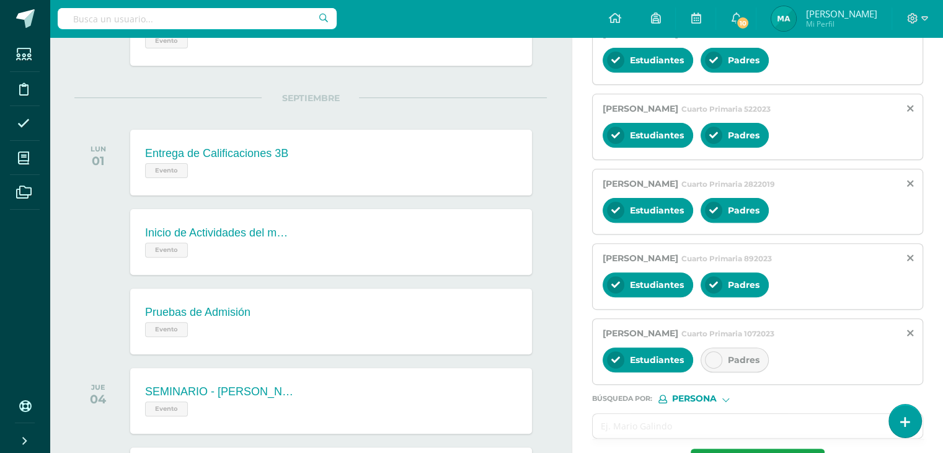
click at [709, 358] on icon at bounding box center [713, 359] width 9 height 9
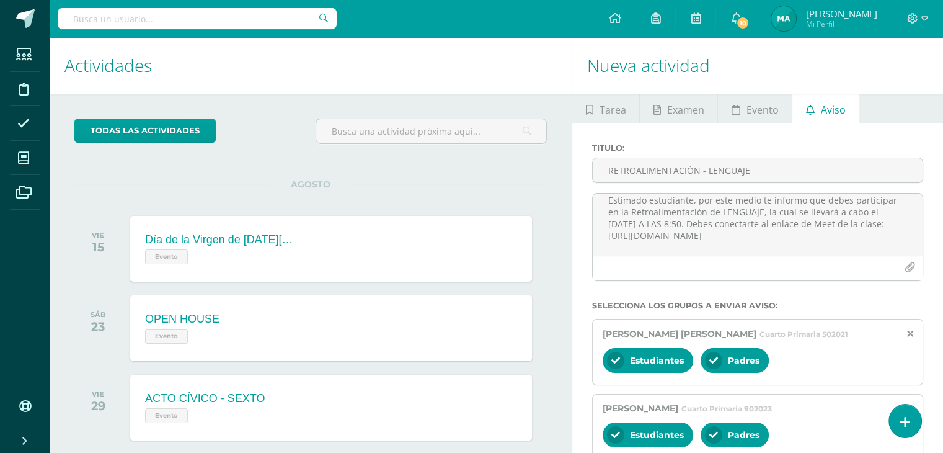
scroll to position [29, 0]
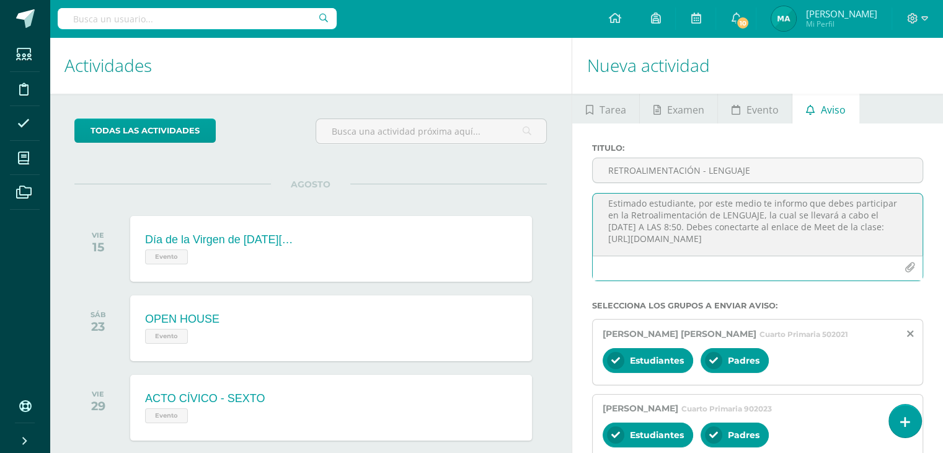
click at [673, 224] on textarea "RETROALIMENTACIÓN - LENGUAJE Estimado estudiante, por este medio te informo que…" at bounding box center [758, 224] width 330 height 62
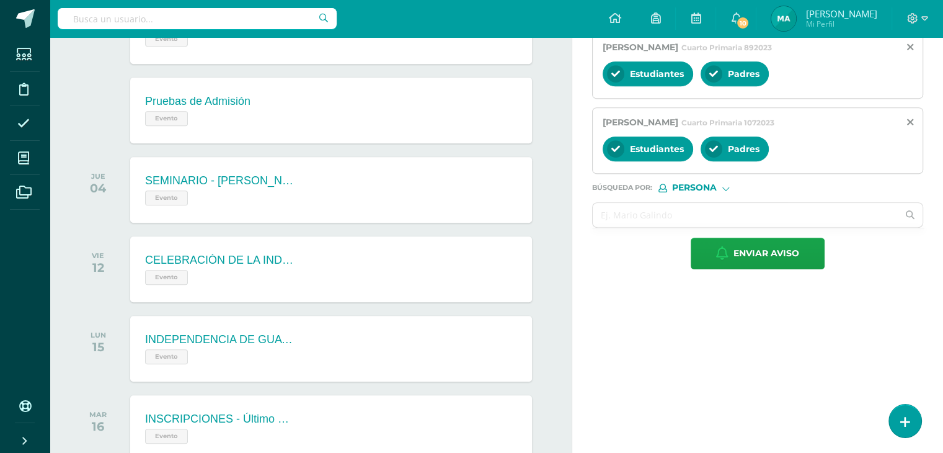
scroll to position [587, 0]
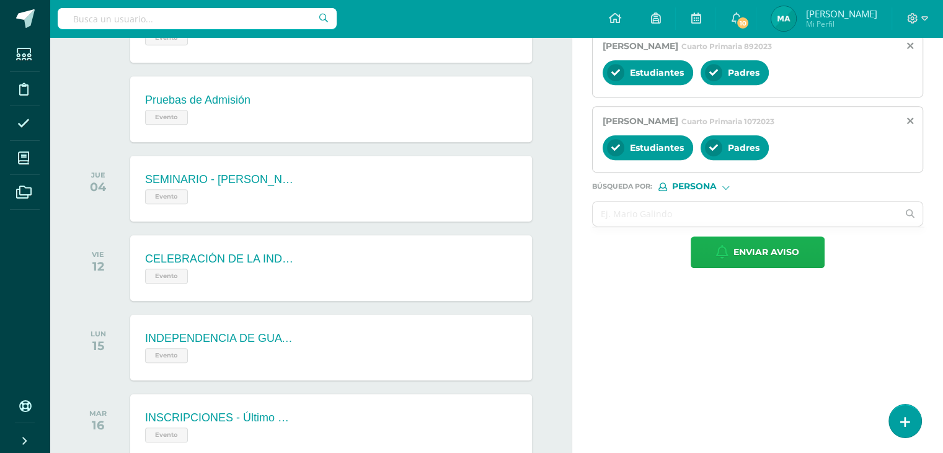
type textarea "RETROALIMENTACIÓN - LENGUAJE Estimado estudiante, por este medio te informo que…"
click at [753, 252] on span "Enviar aviso" at bounding box center [767, 252] width 66 height 30
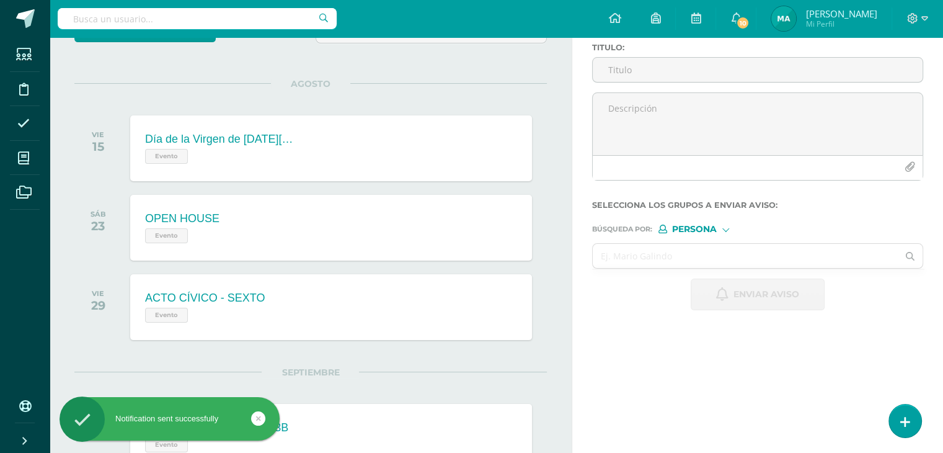
scroll to position [0, 0]
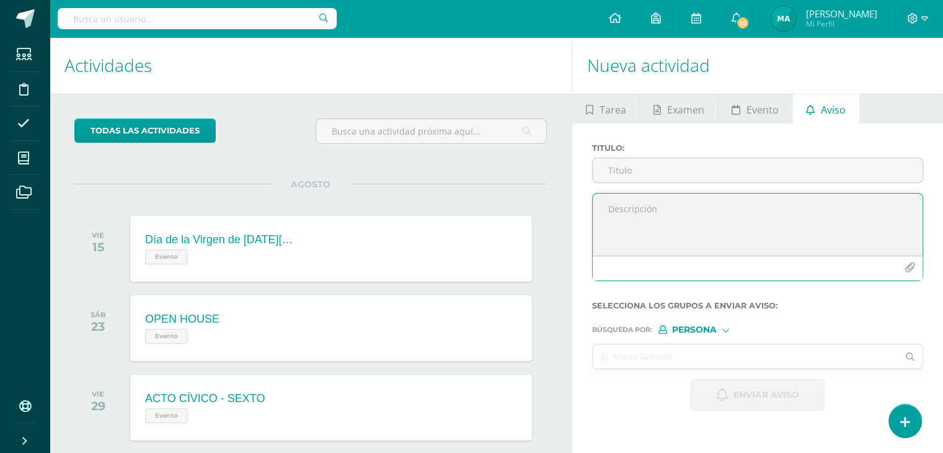
click at [640, 218] on textarea at bounding box center [758, 224] width 330 height 62
paste textarea "RETROALIMENTACIÓN - SOCIALES Estimado estudiante, por este medio te informo que…"
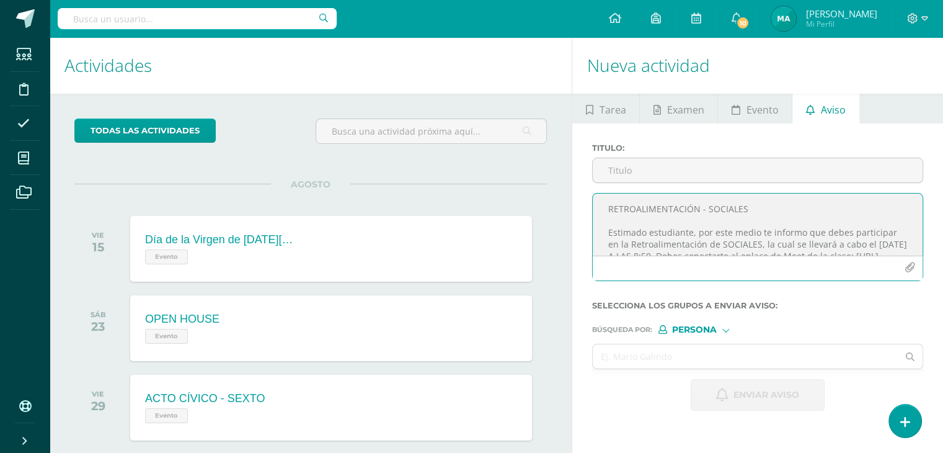
drag, startPoint x: 751, startPoint y: 207, endPoint x: 608, endPoint y: 210, distance: 142.7
click at [608, 210] on textarea "RETROALIMENTACIÓN - SOCIALES Estimado estudiante, por este medio te informo que…" at bounding box center [758, 224] width 330 height 62
type textarea "RETROALIMENTACIÓN - SOCIALES Estimado estudiante, por este medio te informo que…"
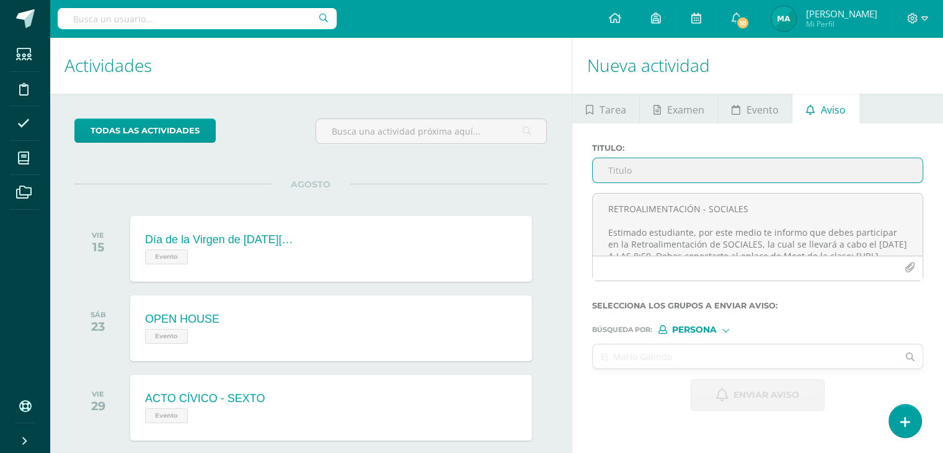
click at [641, 165] on input "Titulo :" at bounding box center [758, 170] width 330 height 24
paste input "RETROALIMENTACIÓN - SOCIALES"
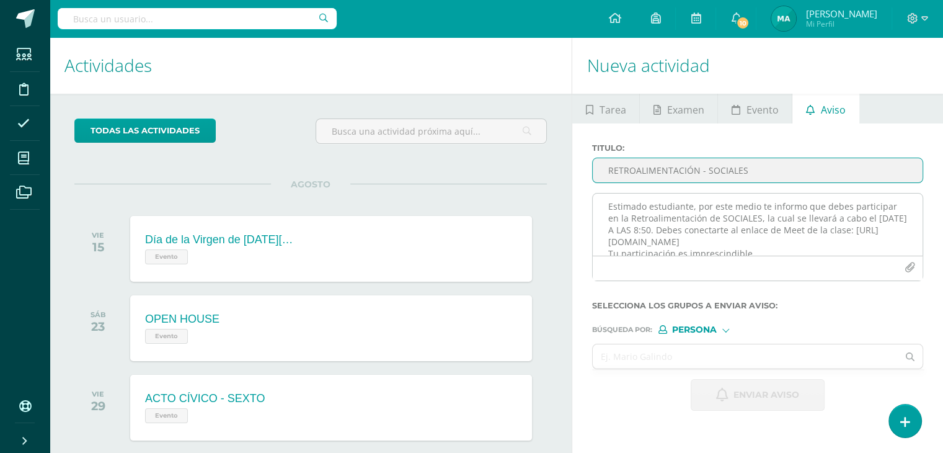
scroll to position [27, 0]
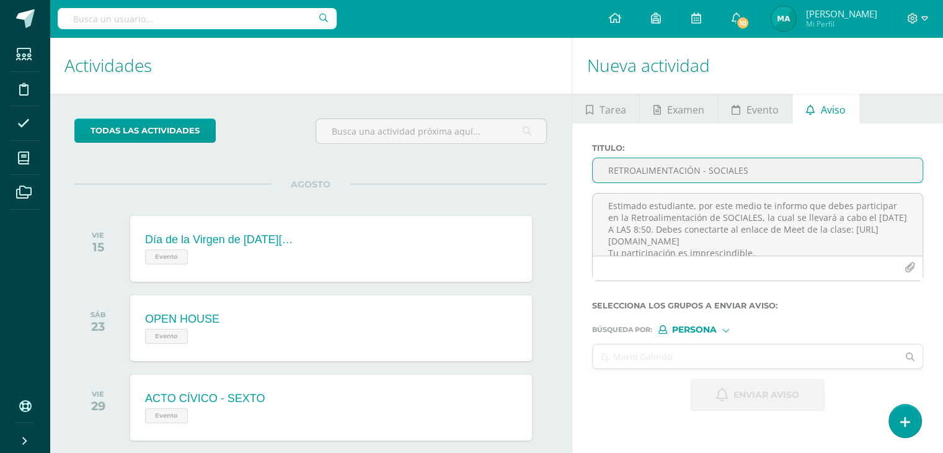
type input "RETROALIMENTACIÓN - SOCIALES"
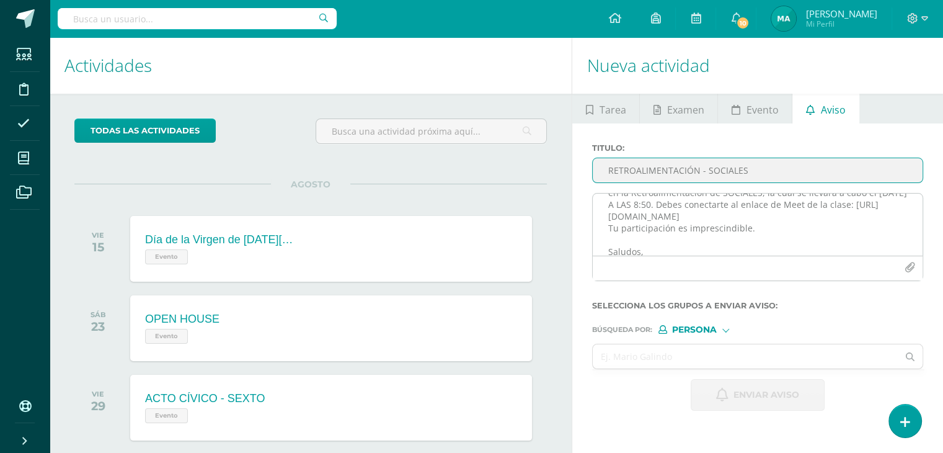
scroll to position [53, 0]
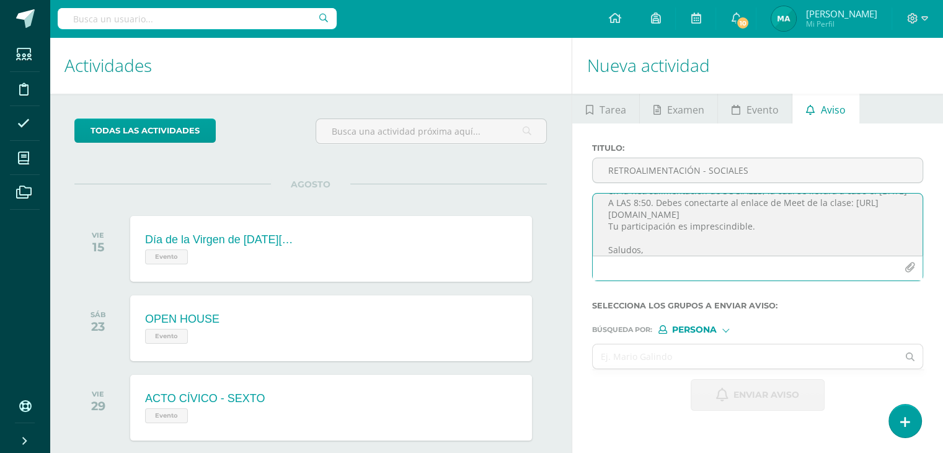
drag, startPoint x: 772, startPoint y: 220, endPoint x: 607, endPoint y: 216, distance: 165.6
click at [607, 216] on textarea "RETROALIMENTACIÓN - SOCIALES Estimado estudiante, por este medio te informo que…" at bounding box center [758, 224] width 330 height 62
drag, startPoint x: 607, startPoint y: 215, endPoint x: 772, endPoint y: 214, distance: 165.0
click at [772, 214] on textarea "RETROALIMENTACIÓN - SOCIALES Estimado estudiante, por este medio te informo que…" at bounding box center [758, 224] width 330 height 62
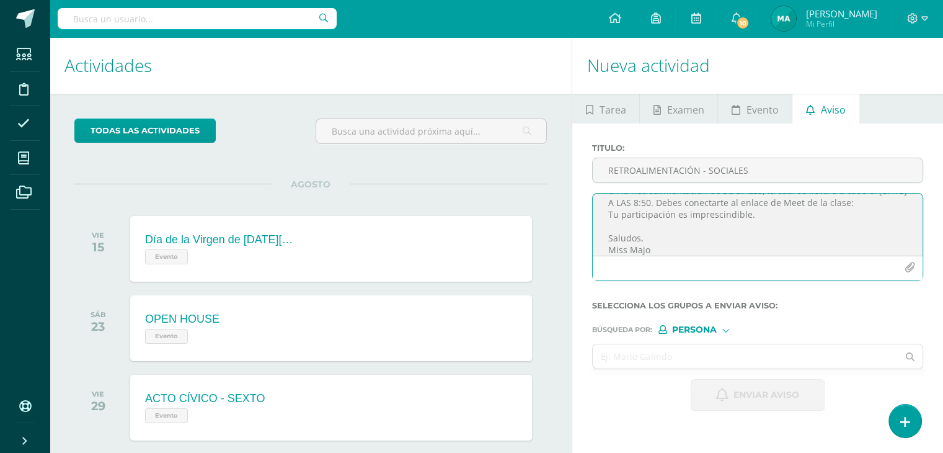
paste textarea "https://meet.google.com/fwp-vrhd-era"
type textarea "RETROALIMENTACIÓN - SOCIALES Estimado estudiante, por este medio te informo que…"
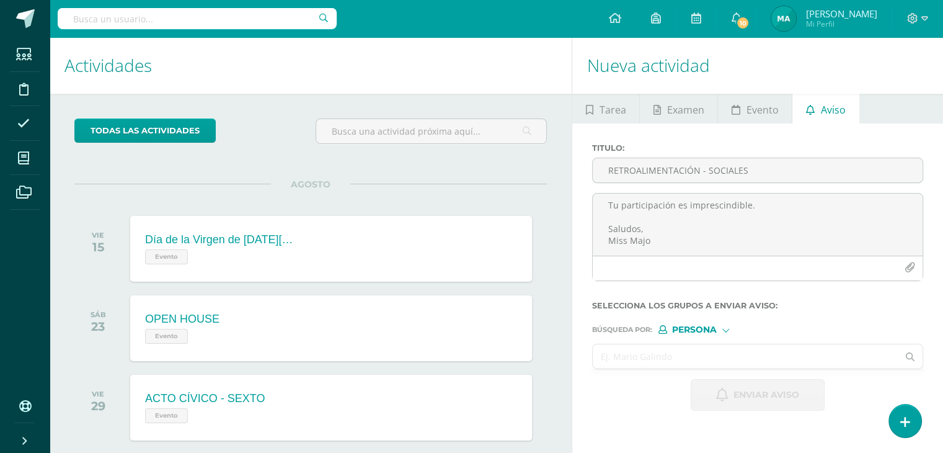
click at [688, 356] on input "text" at bounding box center [745, 356] width 305 height 24
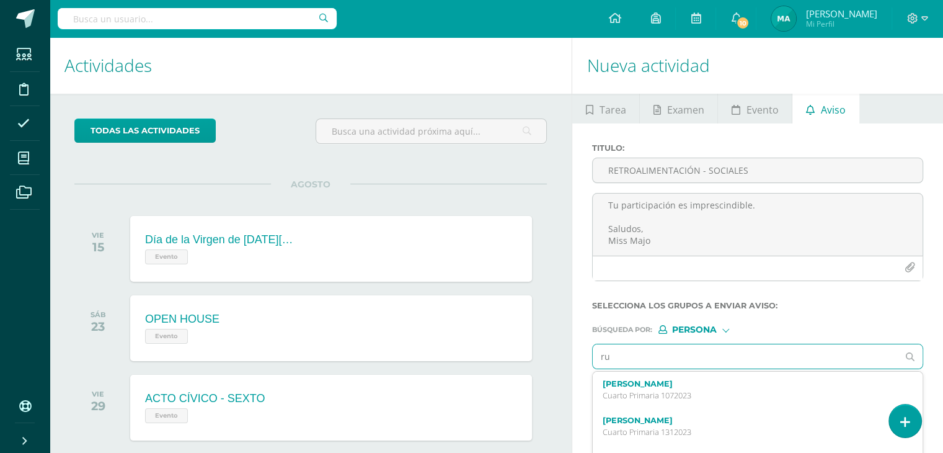
type input "rut"
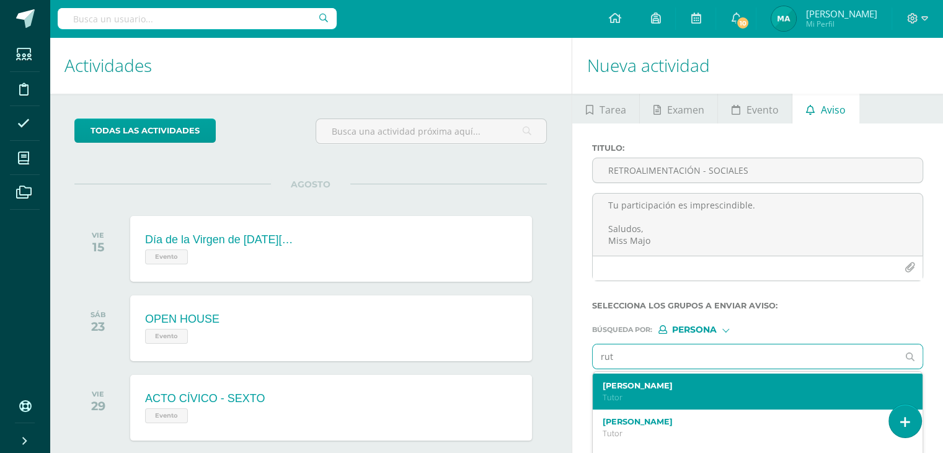
scroll to position [0, 0]
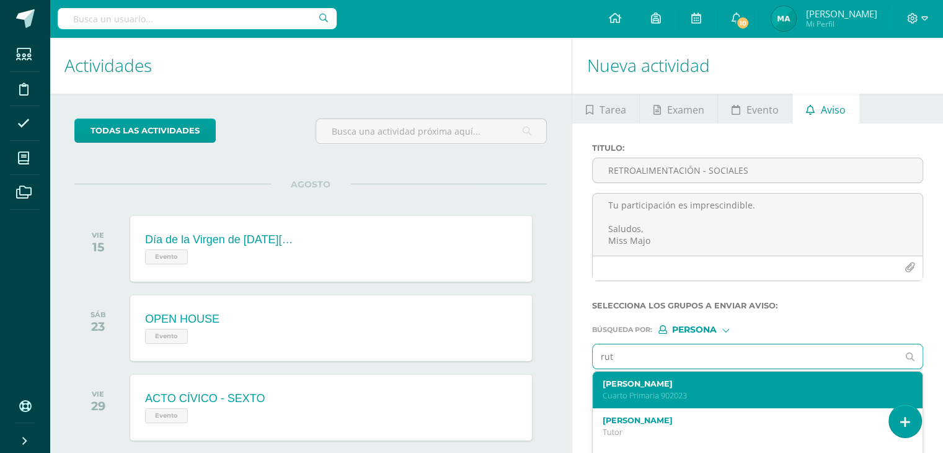
click at [685, 379] on label "Ruth Esmeralda Castillo de Leòn" at bounding box center [751, 383] width 297 height 9
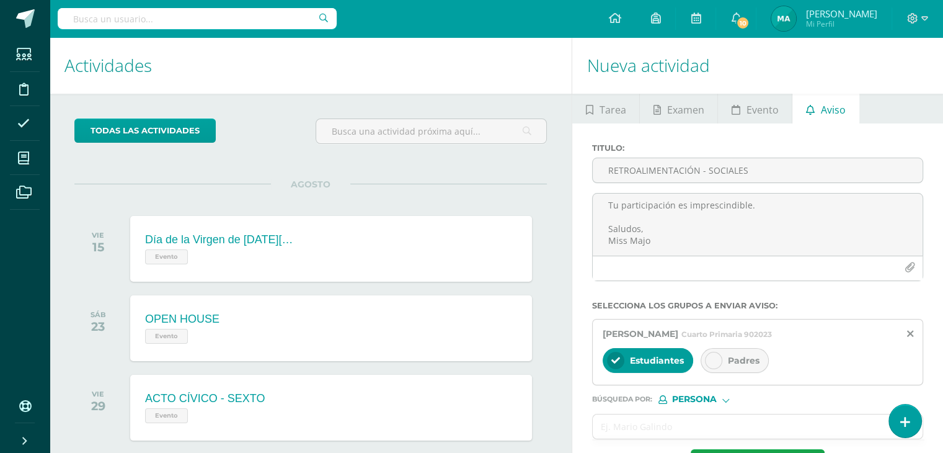
click at [713, 352] on div at bounding box center [713, 360] width 17 height 17
click at [669, 420] on input "text" at bounding box center [745, 426] width 305 height 24
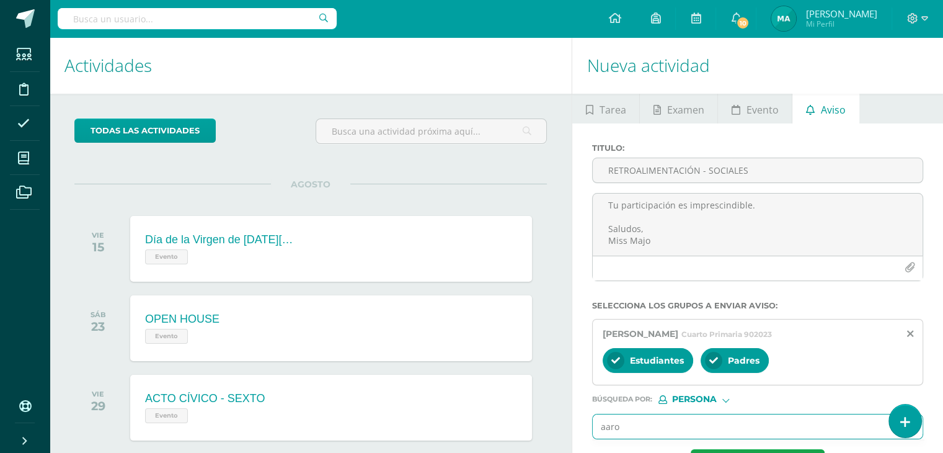
type input "aaron"
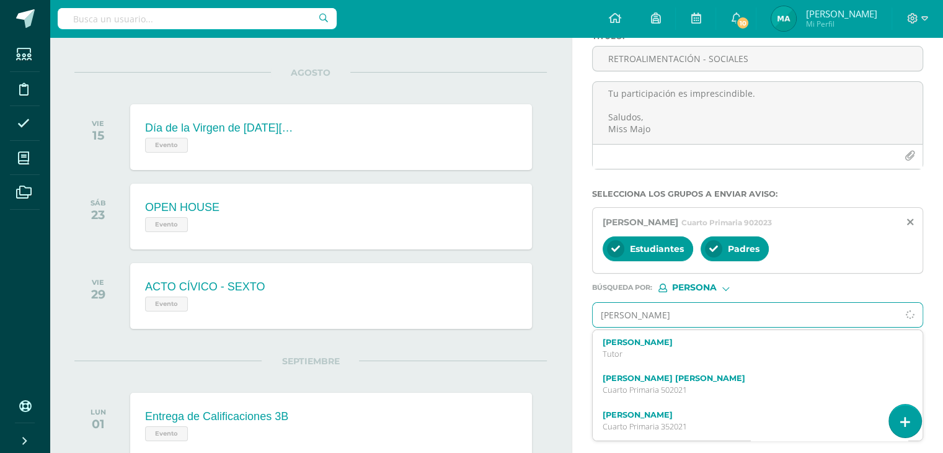
scroll to position [113, 0]
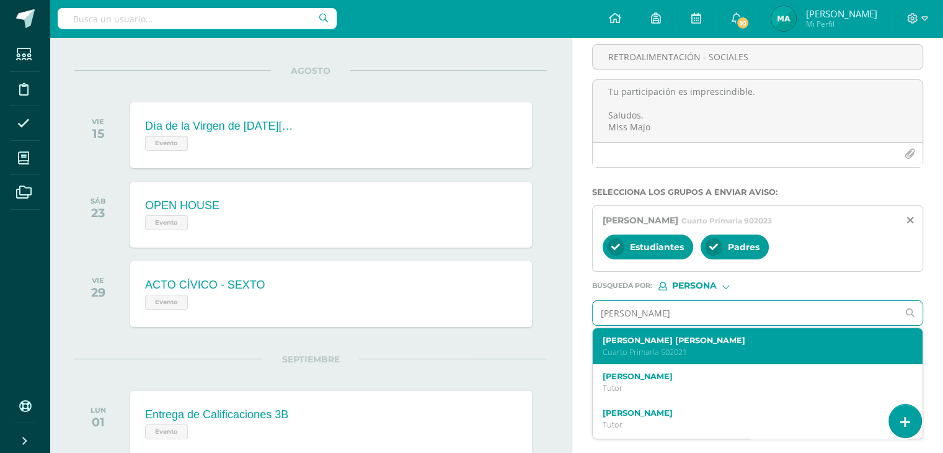
click at [685, 349] on p "Cuarto Primaria 502021" at bounding box center [751, 352] width 297 height 11
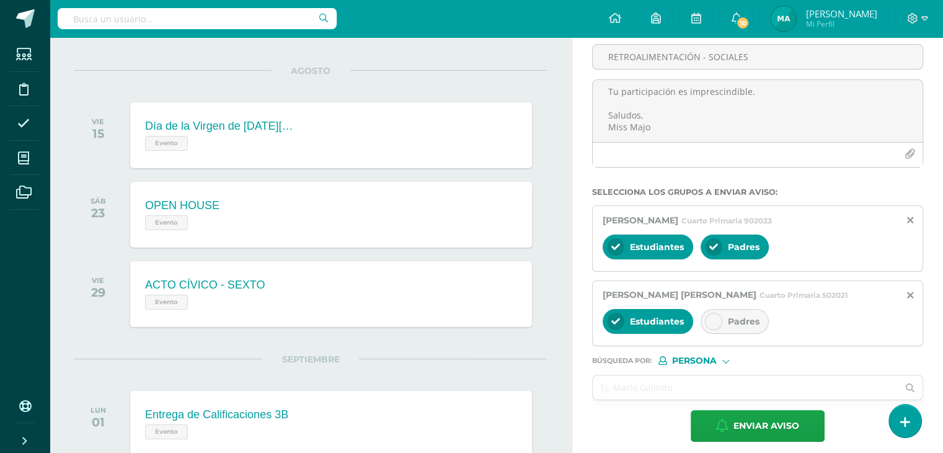
click at [715, 326] on div at bounding box center [713, 321] width 17 height 17
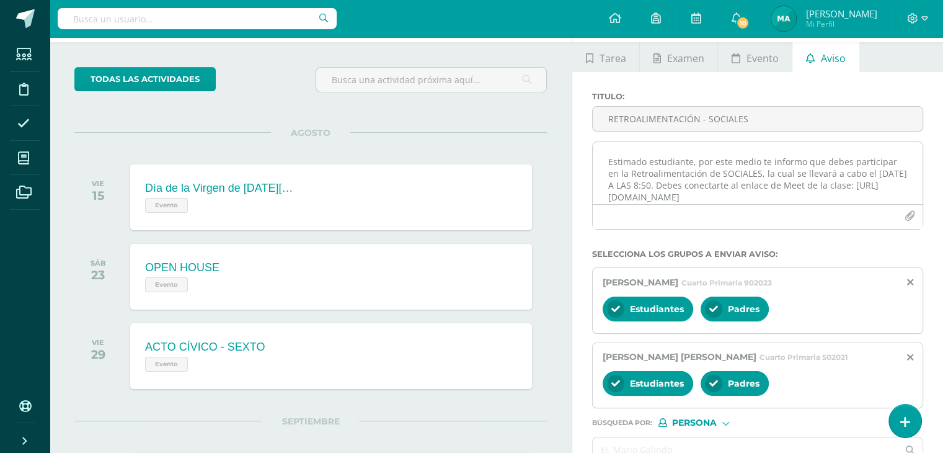
scroll to position [18, 0]
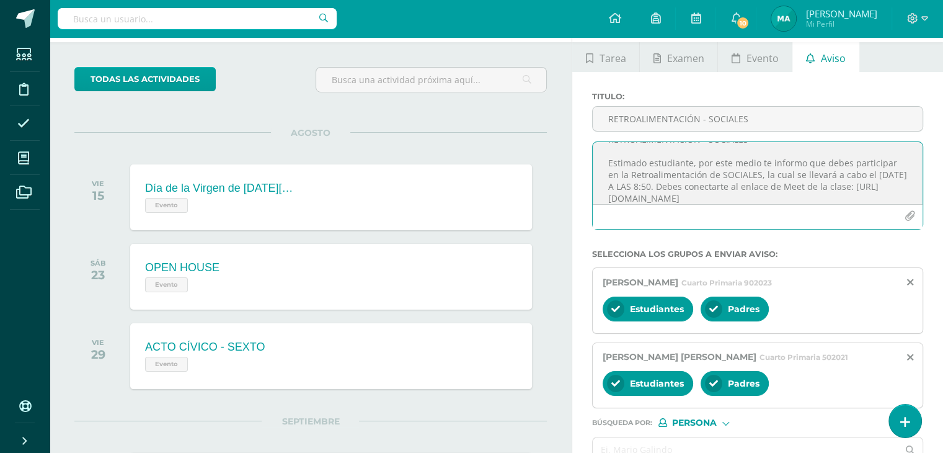
click at [639, 187] on textarea "RETROALIMENTACIÓN - SOCIALES Estimado estudiante, por este medio te informo que…" at bounding box center [758, 173] width 330 height 62
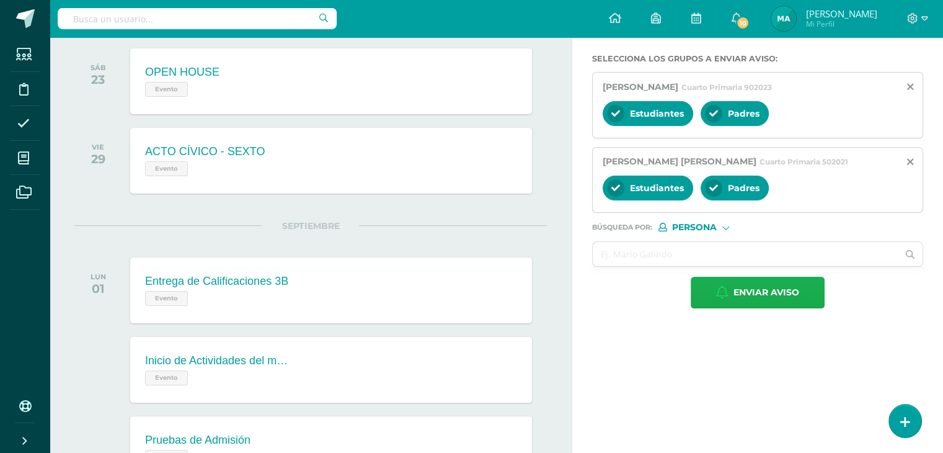
scroll to position [247, 0]
type textarea "RETROALIMENTACIÓN - SOCIALES Estimado estudiante, por este medio te informo que…"
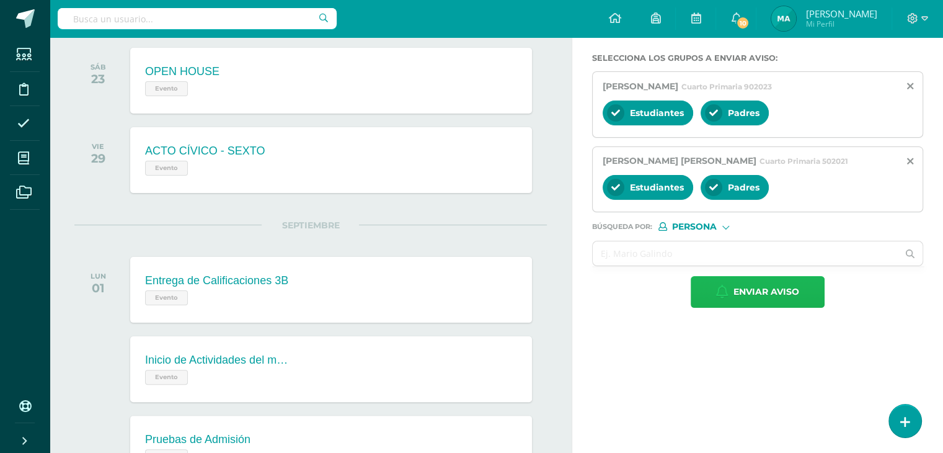
click at [781, 293] on span "Enviar aviso" at bounding box center [767, 292] width 66 height 30
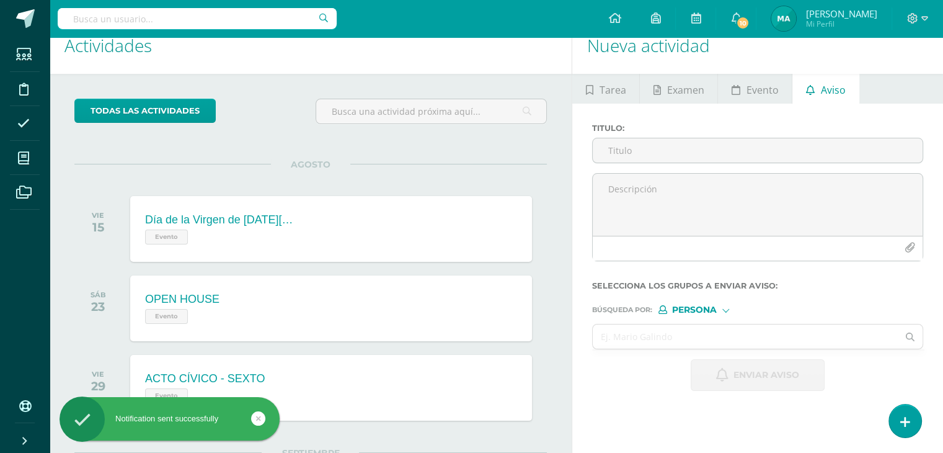
scroll to position [0, 0]
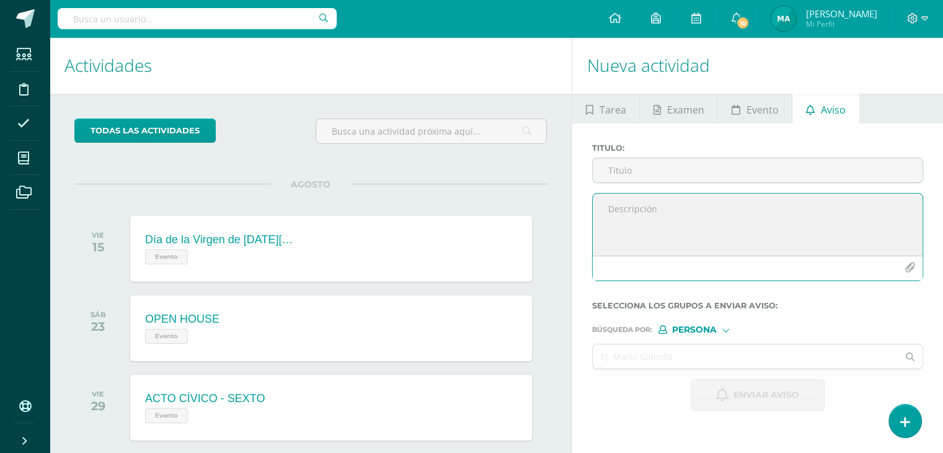
click at [677, 211] on textarea at bounding box center [758, 224] width 330 height 62
paste textarea "RETROALIMENTACIÓN - LENGUAJE Estimado estudiante, por este medio te informo que…"
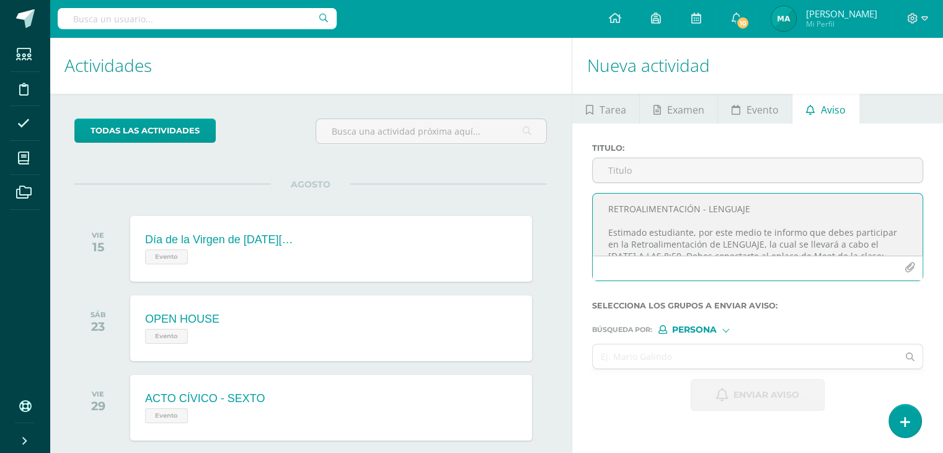
drag, startPoint x: 754, startPoint y: 207, endPoint x: 608, endPoint y: 207, distance: 146.4
click at [608, 207] on textarea "RETROALIMENTACIÓN - LENGUAJE Estimado estudiante, por este medio te informo que…" at bounding box center [758, 224] width 330 height 62
type textarea "RETROALIMENTACIÓN - LENGUAJE Estimado estudiante, por este medio te informo que…"
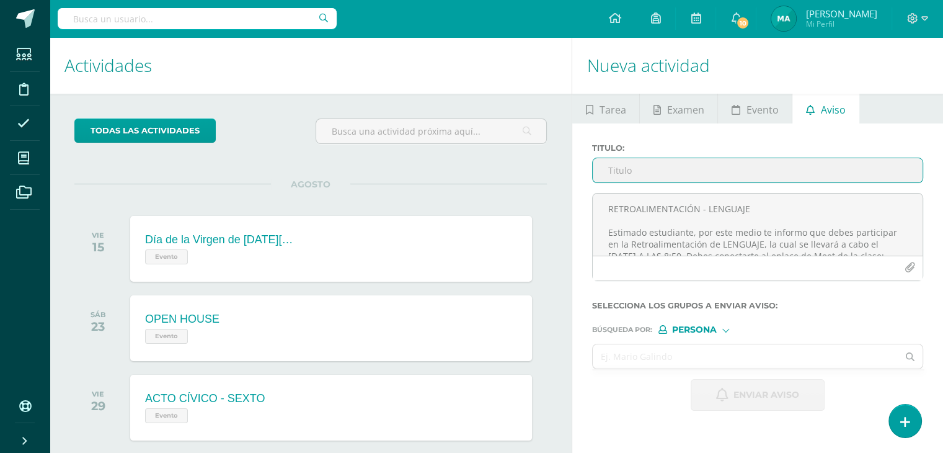
click at [631, 178] on input "Titulo :" at bounding box center [758, 170] width 330 height 24
paste input "RETROALIMENTACIÓN - LENGUAJE"
type input "RETROALIMENTACIÓN - LENGUAJE"
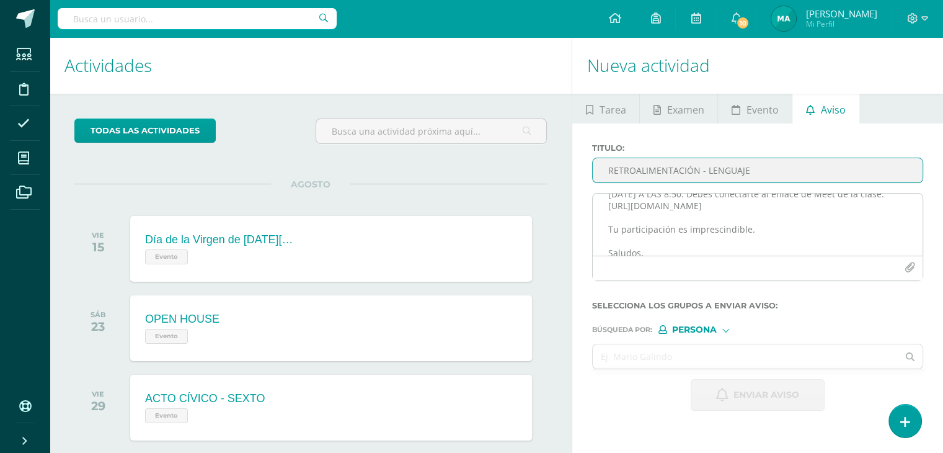
scroll to position [87, 0]
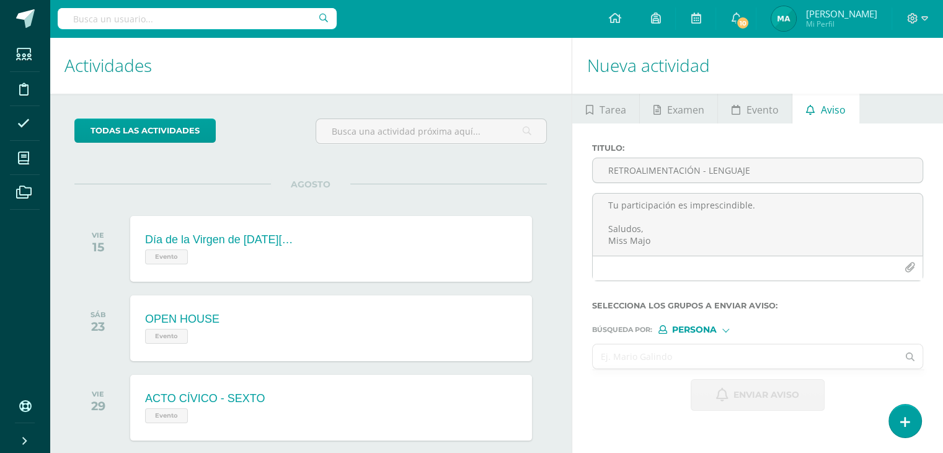
click at [686, 354] on input "text" at bounding box center [745, 356] width 305 height 24
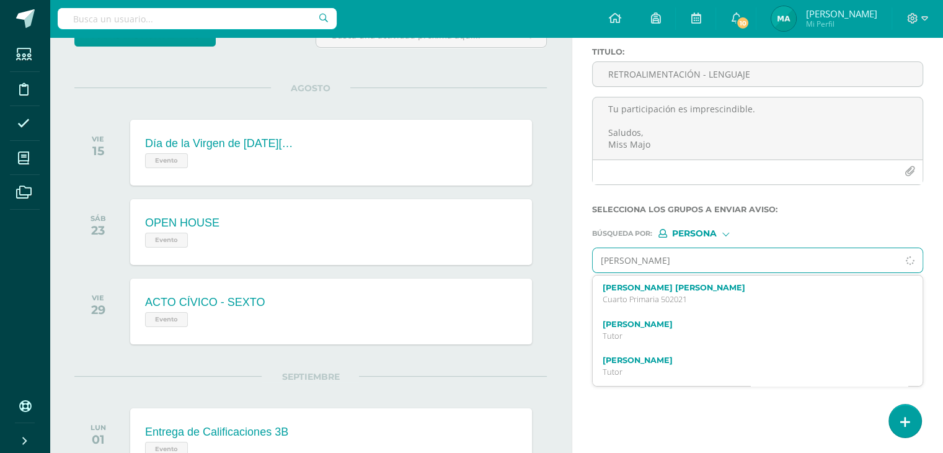
scroll to position [100, 0]
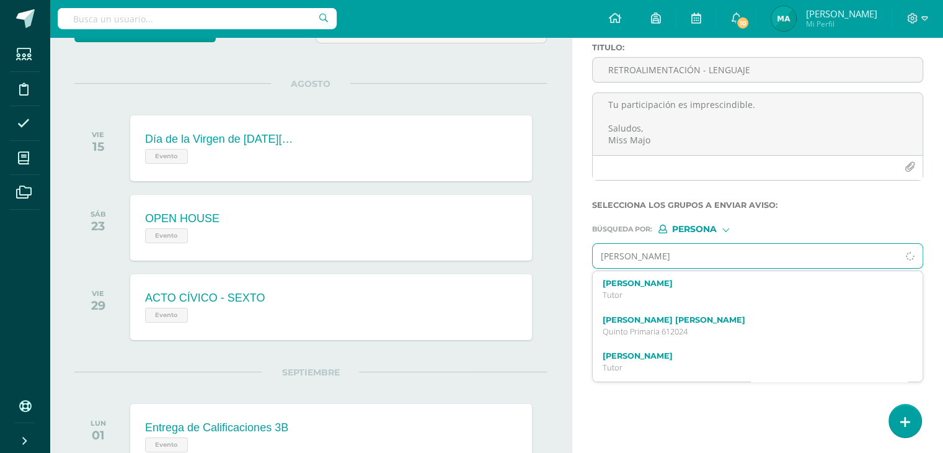
type input "sergio emanu"
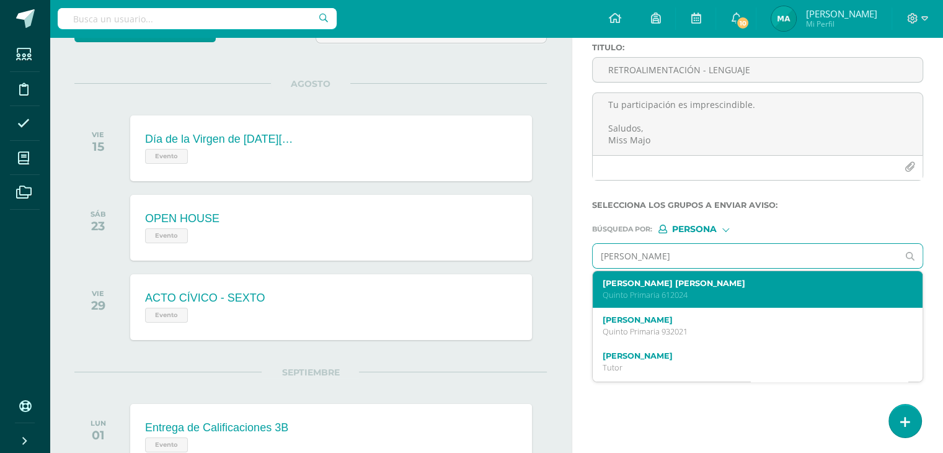
click at [713, 285] on label "Sergio Emanuel Yansí Marroquin" at bounding box center [751, 282] width 297 height 9
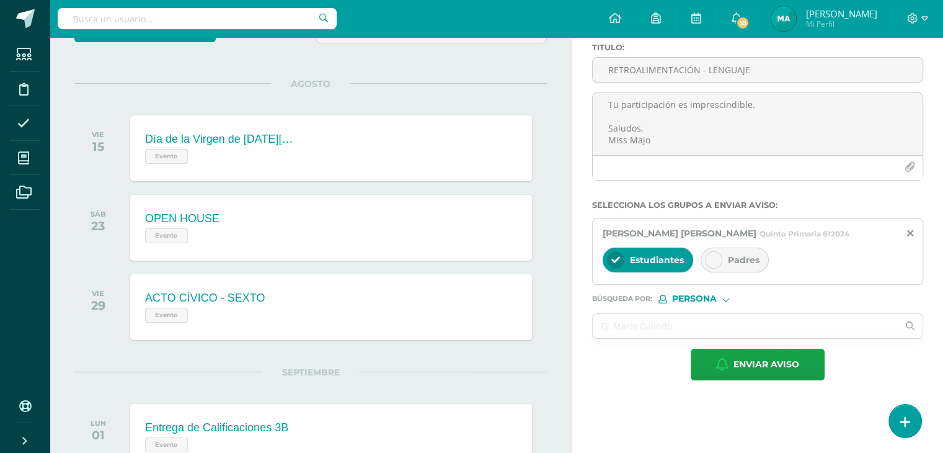
click at [709, 256] on icon at bounding box center [713, 260] width 9 height 9
click at [667, 329] on input "text" at bounding box center [745, 326] width 305 height 24
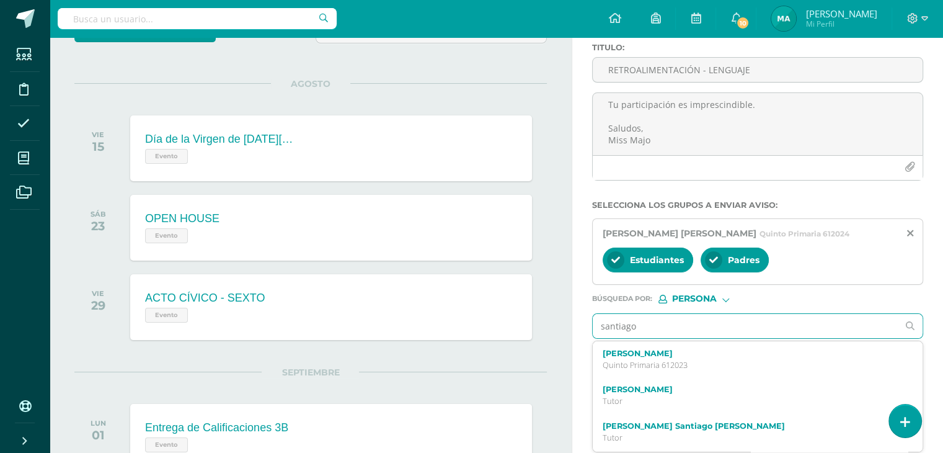
type input "santiago"
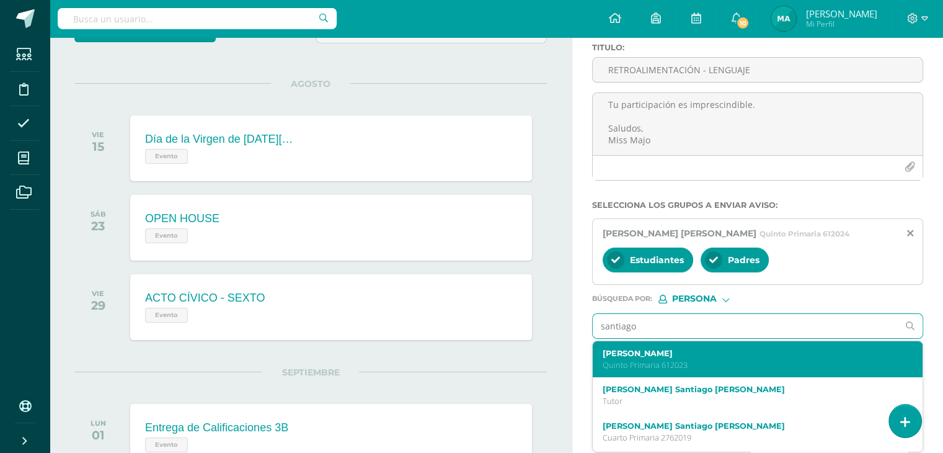
click at [675, 353] on label "Santiago Giovanni Mateo Ovalle García" at bounding box center [751, 353] width 297 height 9
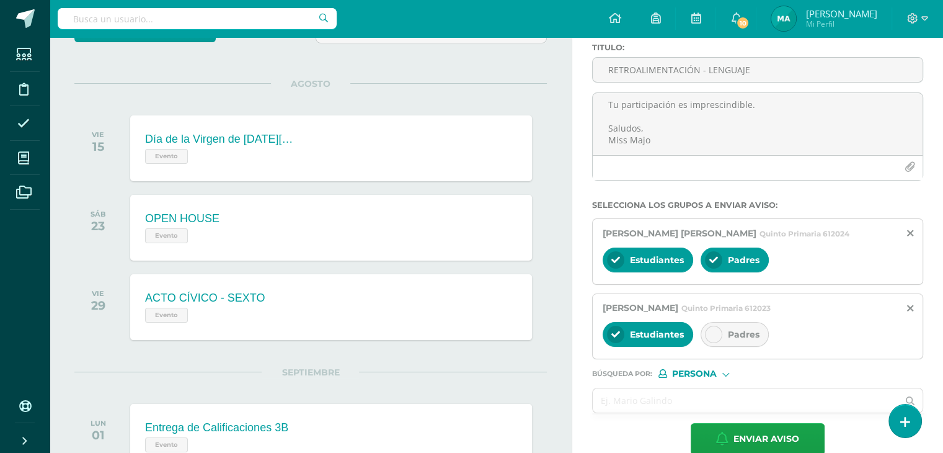
click at [713, 322] on div "Padres" at bounding box center [735, 334] width 68 height 25
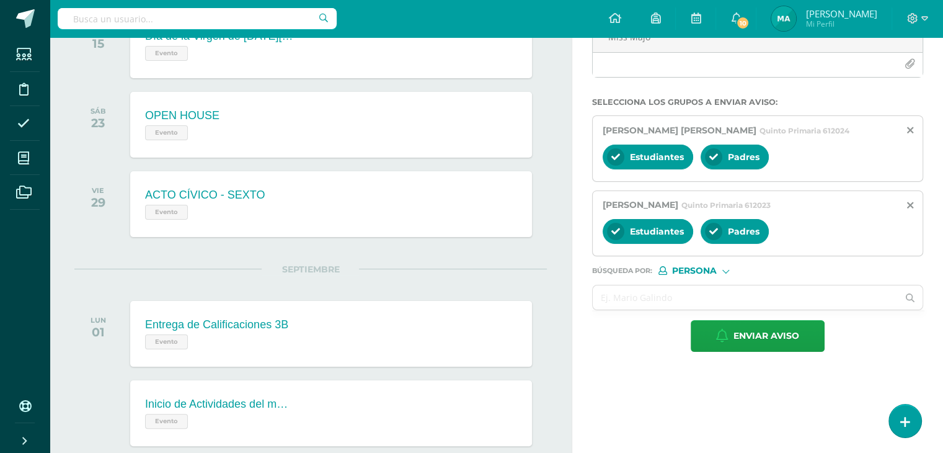
scroll to position [203, 0]
click at [768, 333] on span "Enviar aviso" at bounding box center [767, 336] width 66 height 30
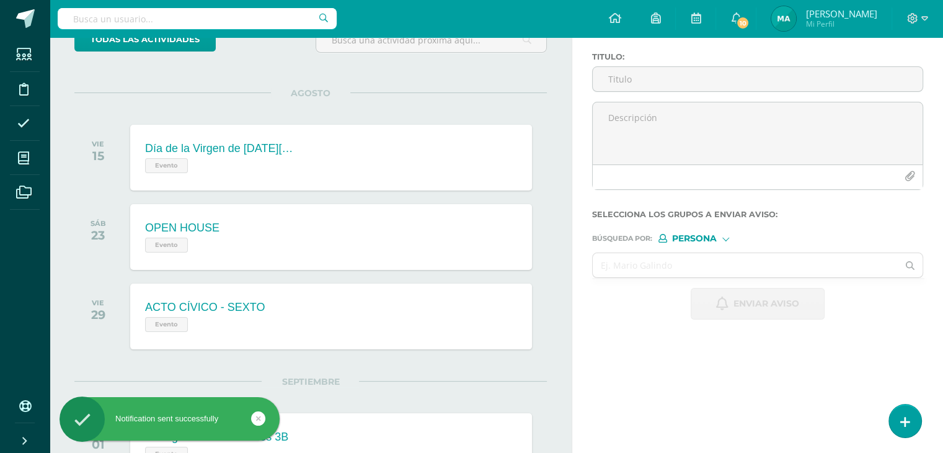
scroll to position [0, 0]
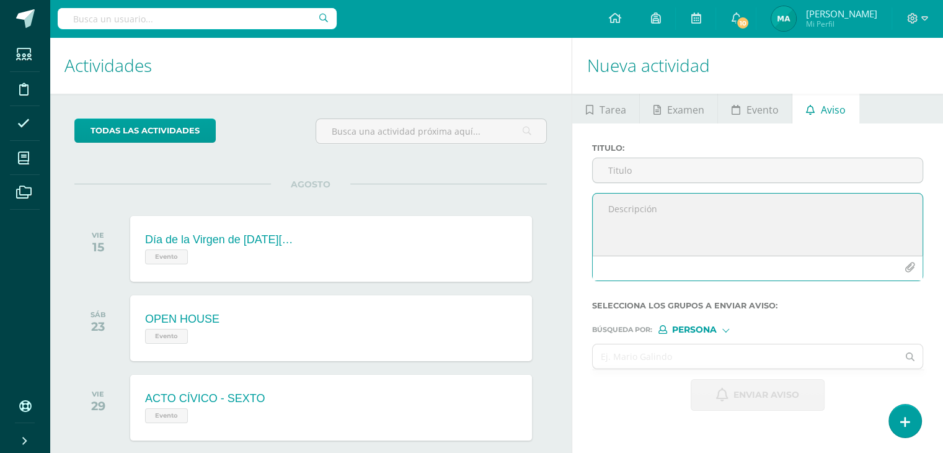
click at [665, 221] on textarea at bounding box center [758, 224] width 330 height 62
paste textarea "¡Felicitaciones, aprobaste tu evaluación de MATERIA, por lo que NO necesitas as…"
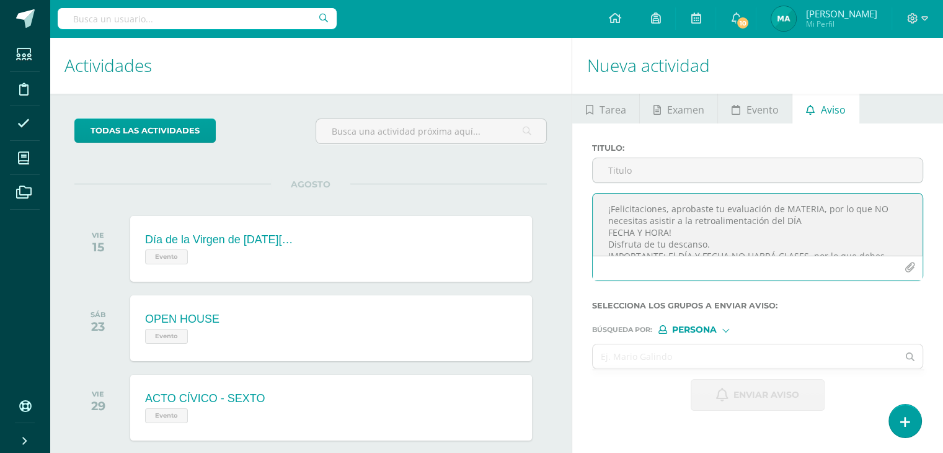
click at [814, 208] on textarea "¡Felicitaciones, aprobaste tu evaluación de MATERIA, por lo que NO necesitas as…" at bounding box center [758, 224] width 330 height 62
click at [800, 222] on textarea "¡Felicitaciones, aprobaste tu evaluación de LENGUAJE, por lo que NO necesitas a…" at bounding box center [758, 224] width 330 height 62
click at [667, 233] on textarea "¡Felicitaciones, aprobaste tu evaluación de LENGUAJE, por lo que NO necesitas a…" at bounding box center [758, 224] width 330 height 62
click at [848, 221] on textarea "¡Felicitaciones, aprobaste tu evaluación de LENGUAJE, por lo que NO necesitas a…" at bounding box center [758, 224] width 330 height 62
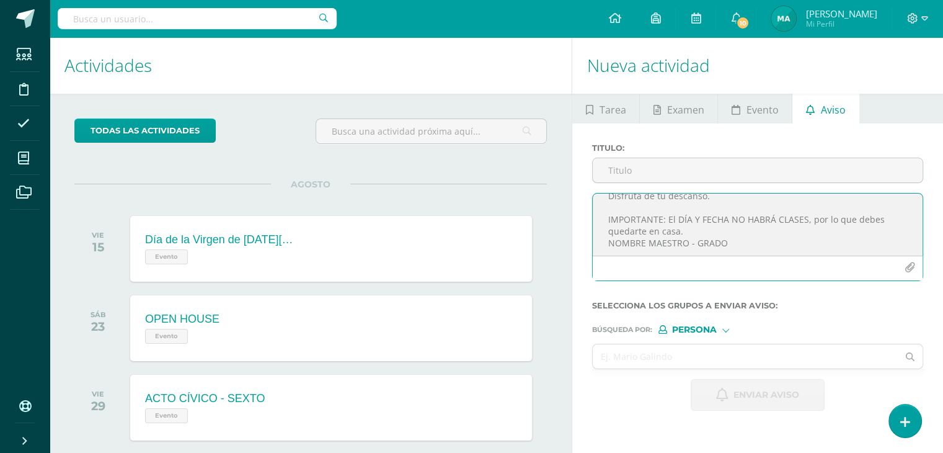
scroll to position [40, 0]
click at [697, 229] on textarea "¡Felicitaciones, aprobaste tu evaluación de LENGUAJE, por lo que NO necesitas a…" at bounding box center [758, 224] width 330 height 62
drag, startPoint x: 605, startPoint y: 244, endPoint x: 737, endPoint y: 236, distance: 132.3
click at [737, 236] on textarea "¡Felicitaciones, aprobaste tu evaluación de LENGUAJE, por lo que NO necesitas a…" at bounding box center [758, 224] width 330 height 62
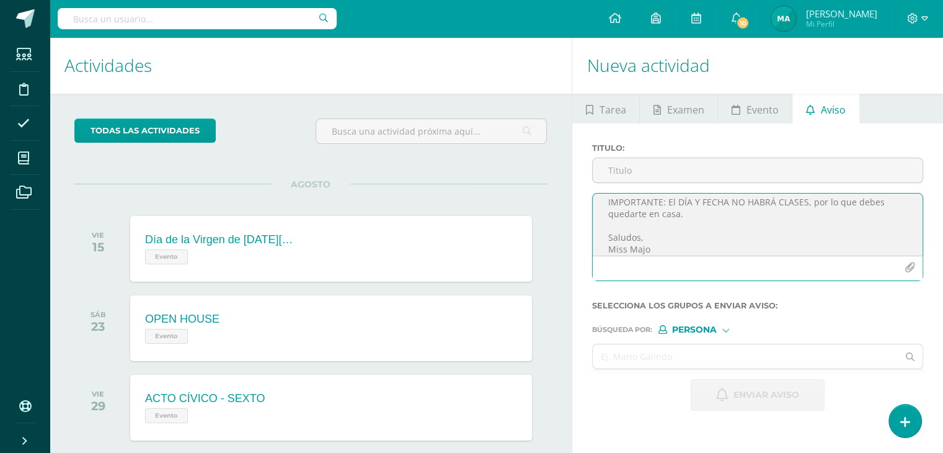
scroll to position [55, 0]
click at [727, 204] on textarea "¡Felicitaciones, aprobaste tu evaluación de LENGUAJE, por lo que NO necesitas a…" at bounding box center [758, 224] width 330 height 62
drag, startPoint x: 727, startPoint y: 204, endPoint x: 693, endPoint y: 204, distance: 34.1
click at [693, 204] on textarea "¡Felicitaciones, aprobaste tu evaluación de LENGUAJE, por lo que NO necesitas a…" at bounding box center [758, 224] width 330 height 62
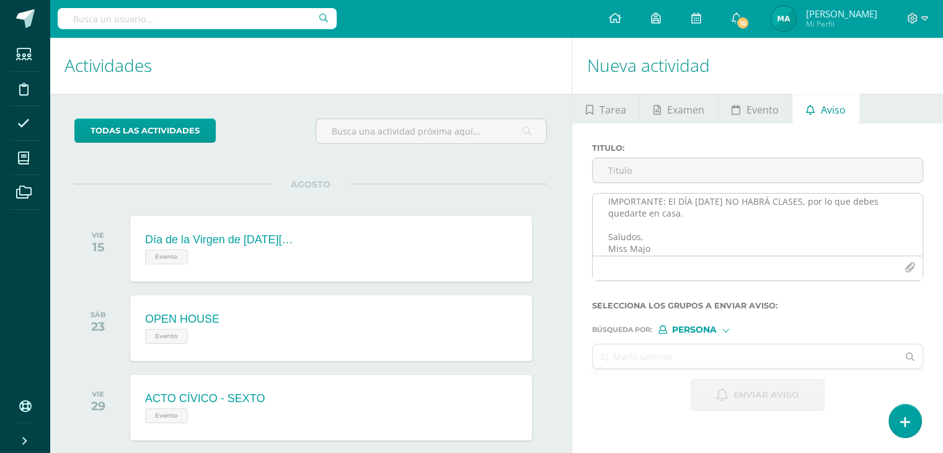
click at [718, 241] on textarea "¡Felicitaciones, aprobaste tu evaluación de LENGUAJE, por lo que NO necesitas a…" at bounding box center [758, 224] width 330 height 62
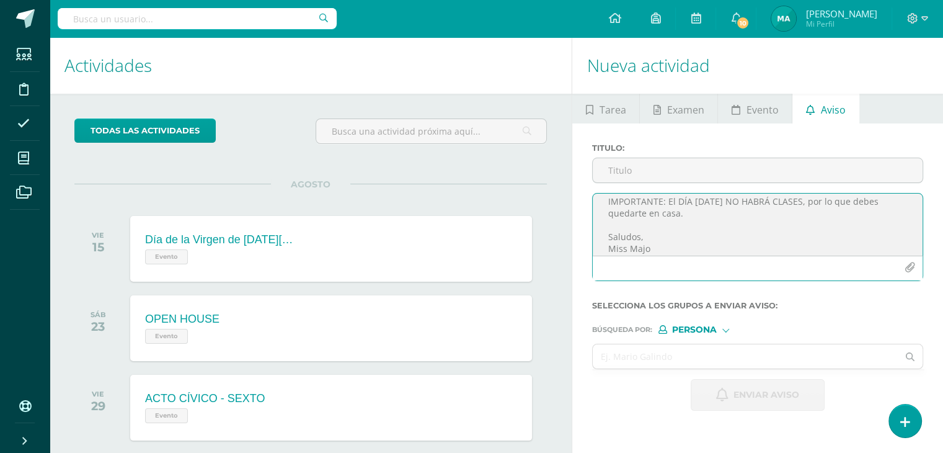
click at [722, 208] on textarea "¡Felicitaciones, aprobaste tu evaluación de LENGUAJE, por lo que NO necesitas a…" at bounding box center [758, 224] width 330 height 62
click at [722, 200] on textarea "¡Felicitaciones, aprobaste tu evaluación de LENGUAJE, por lo que NO necesitas a…" at bounding box center [758, 224] width 330 height 62
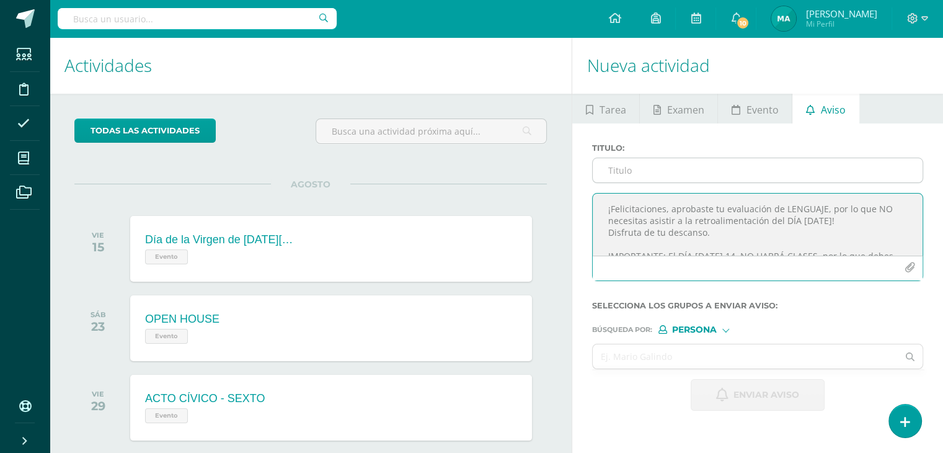
type textarea "¡Felicitaciones, aprobaste tu evaluación de LENGUAJE, por lo que NO necesitas a…"
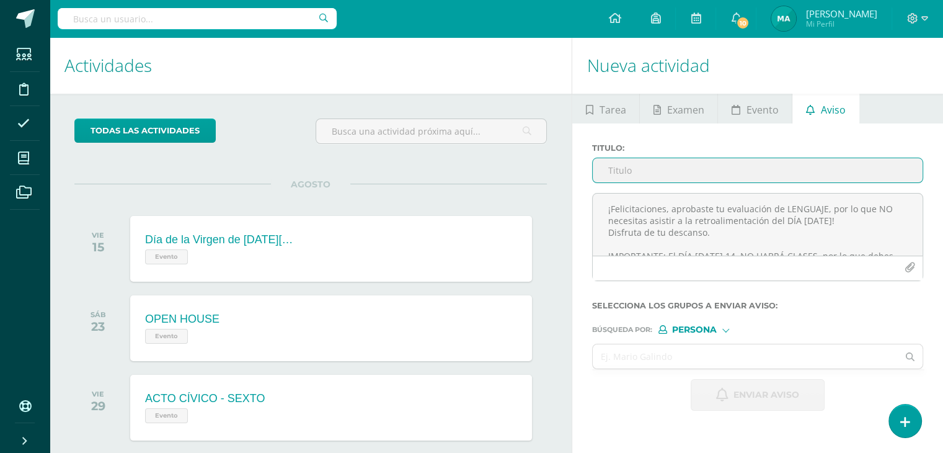
click at [640, 169] on input "Titulo :" at bounding box center [758, 170] width 330 height 24
click at [608, 167] on input "FELICITACIONES!" at bounding box center [758, 170] width 330 height 24
paste input "¡"
click at [691, 178] on input "¡FELICITACIONES!" at bounding box center [758, 170] width 330 height 24
drag, startPoint x: 605, startPoint y: 169, endPoint x: 721, endPoint y: 153, distance: 116.6
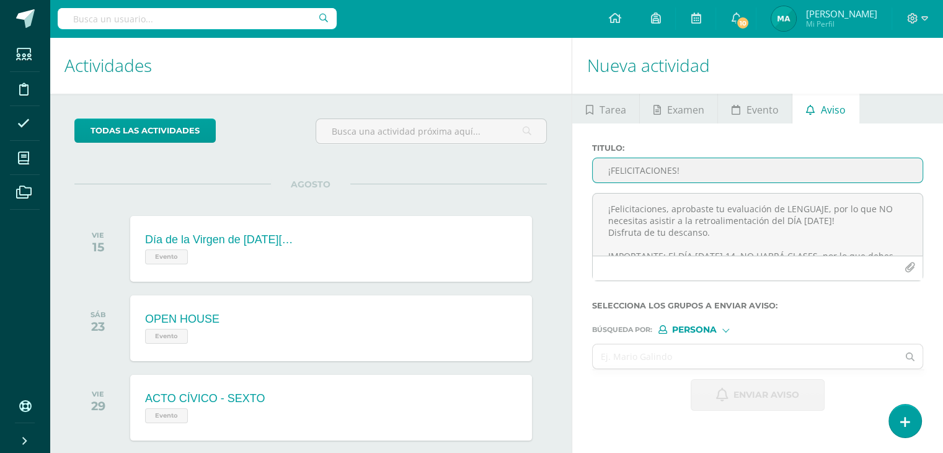
click at [721, 153] on div "Titulo : ¡FELICITACIONES!" at bounding box center [757, 168] width 341 height 50
type input "¡FELICITACIONES!"
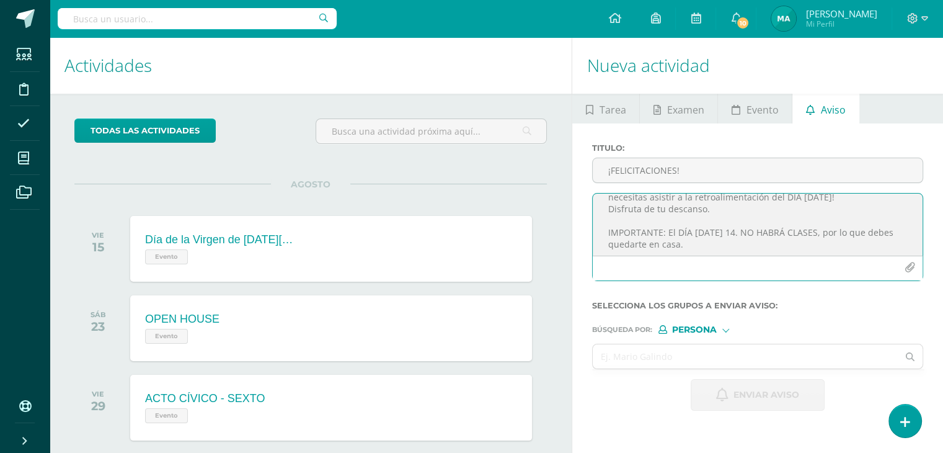
scroll to position [64, 0]
drag, startPoint x: 607, startPoint y: 207, endPoint x: 837, endPoint y: 263, distance: 236.9
click at [837, 263] on div "¡Felicitaciones, aprobaste tu evaluación de LENGUAJE, por lo que NO necesitas a…" at bounding box center [757, 237] width 331 height 88
click at [718, 228] on textarea "¡Felicitaciones, aprobaste tu evaluación de LENGUAJE, por lo que NO necesitas a…" at bounding box center [758, 224] width 330 height 62
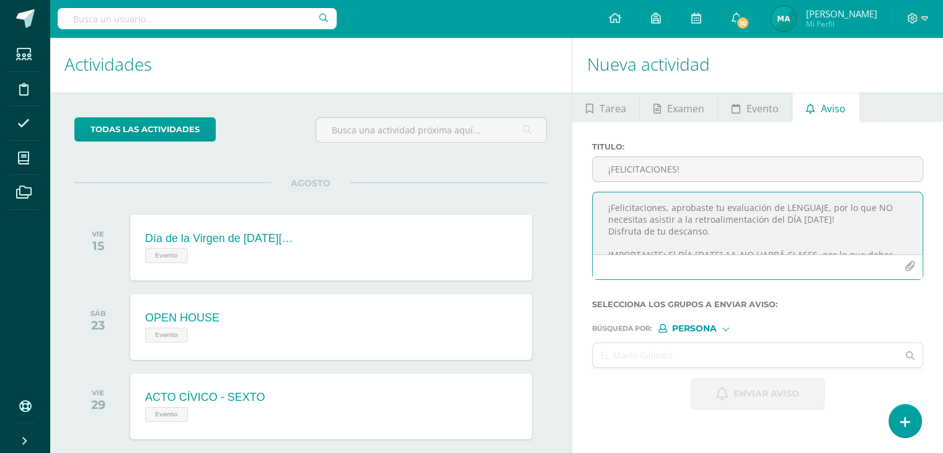
scroll to position [63, 0]
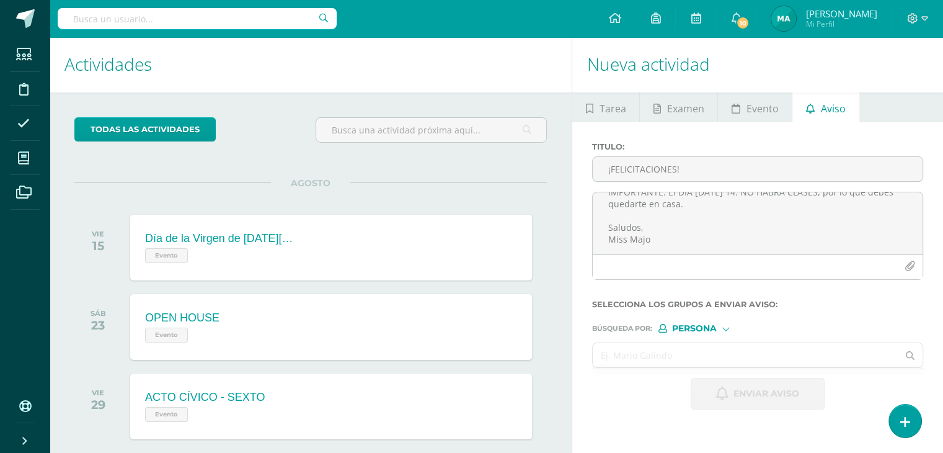
click at [692, 361] on input "text" at bounding box center [745, 355] width 305 height 24
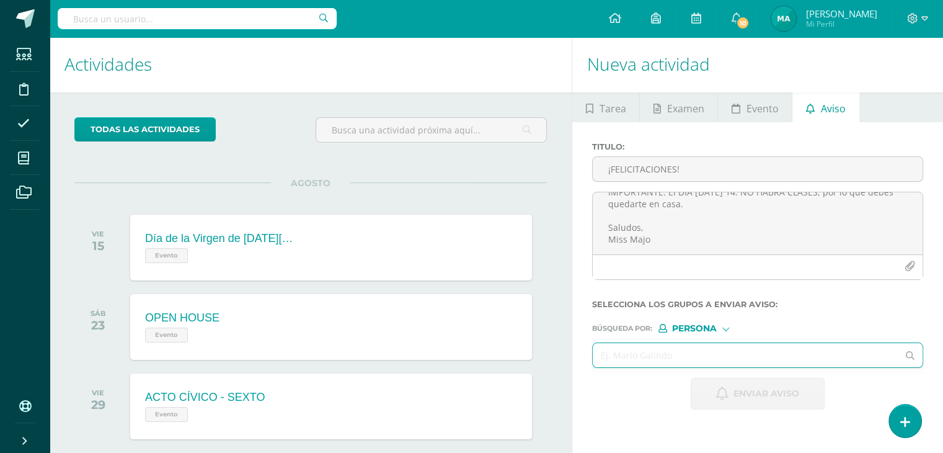
click at [667, 355] on input "text" at bounding box center [745, 355] width 305 height 24
click at [620, 347] on input "text" at bounding box center [745, 355] width 305 height 24
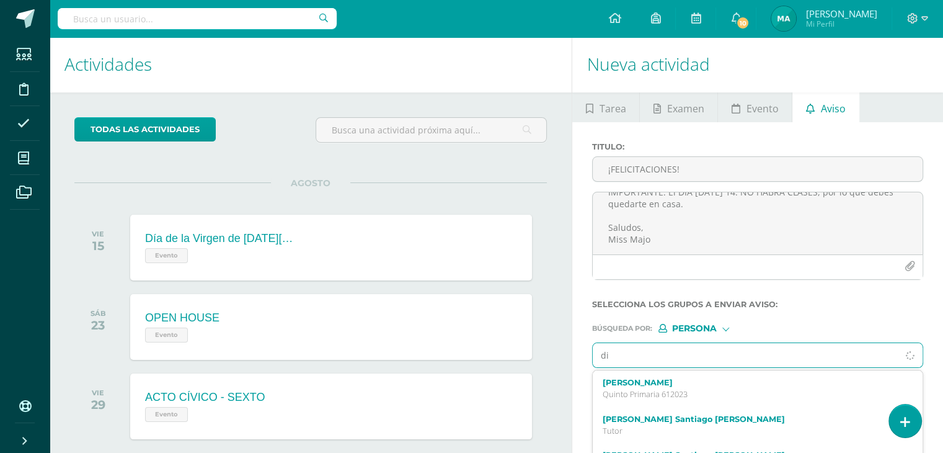
type input "d"
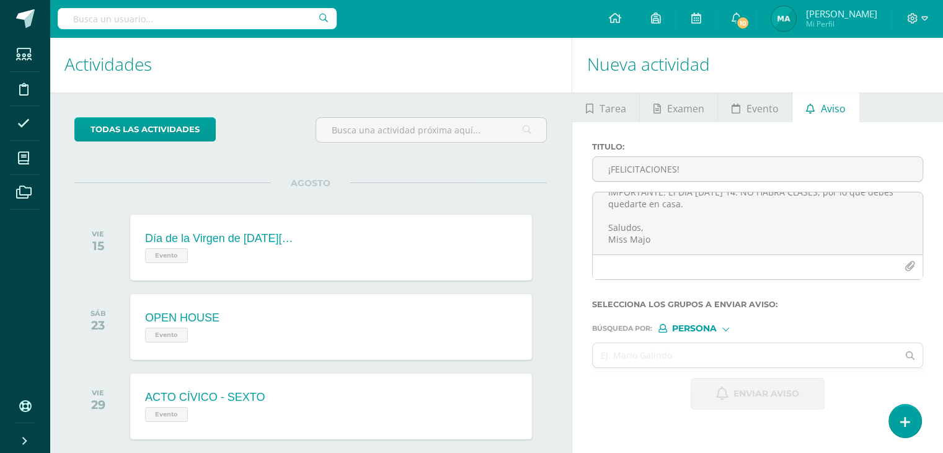
click at [689, 326] on span "Persona" at bounding box center [694, 328] width 45 height 7
click at [695, 346] on span "Estructura" at bounding box center [720, 343] width 61 height 7
click at [683, 360] on input "text" at bounding box center [745, 355] width 305 height 24
click at [706, 329] on span "Estructura" at bounding box center [704, 328] width 61 height 7
click at [705, 357] on span "Persona" at bounding box center [710, 360] width 45 height 7
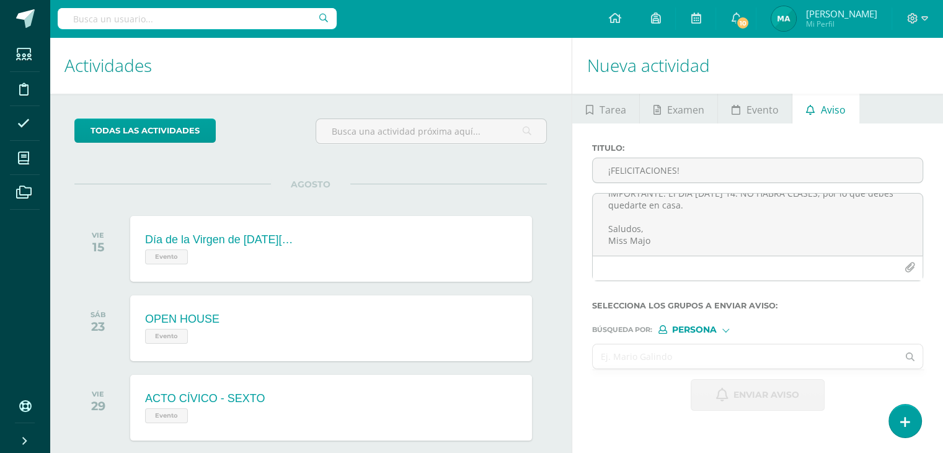
click at [708, 354] on input "text" at bounding box center [745, 356] width 305 height 24
click at [704, 335] on form "Titulo : ¡FELICITACIONES! ¡Felicitaciones, aprobaste tu evaluación de LENGUAJE,…" at bounding box center [757, 276] width 331 height 267
click at [706, 329] on span "Persona" at bounding box center [694, 329] width 45 height 7
click at [704, 342] on span "Estructura" at bounding box center [720, 345] width 61 height 7
click at [692, 349] on input "text" at bounding box center [745, 356] width 305 height 24
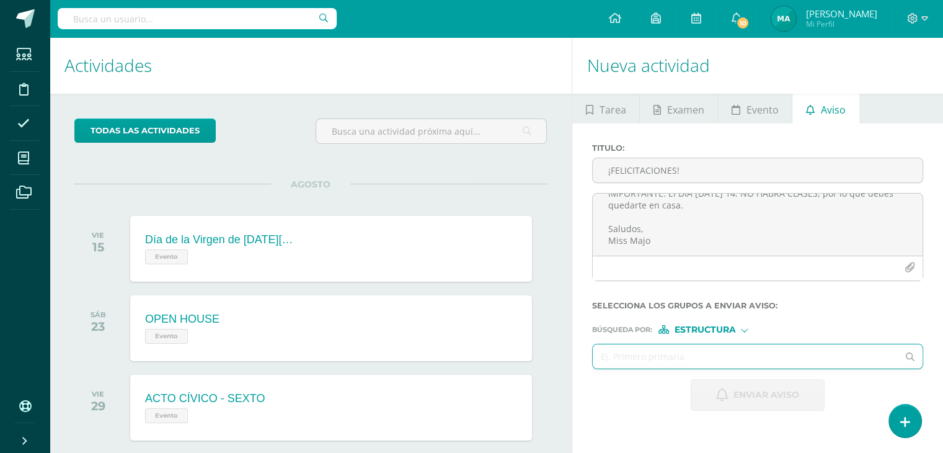
click at [664, 364] on input "text" at bounding box center [745, 356] width 305 height 24
type input "cuarto"
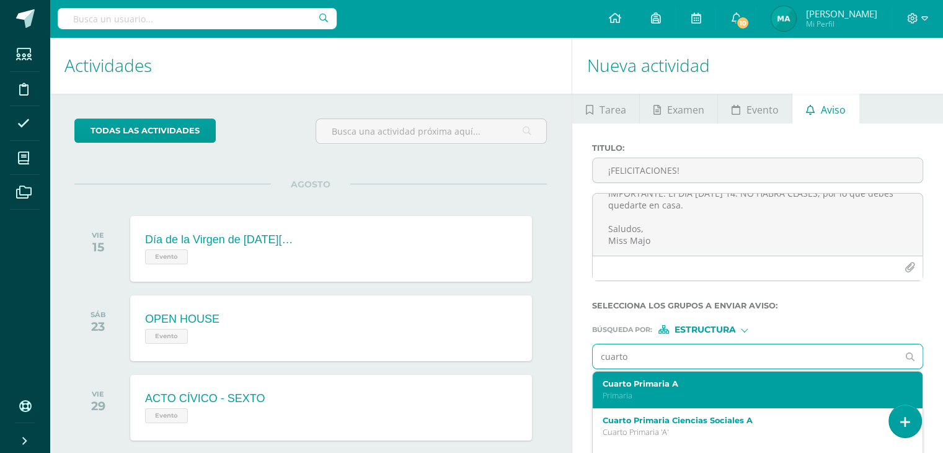
click at [662, 394] on p "Primaria" at bounding box center [751, 395] width 297 height 11
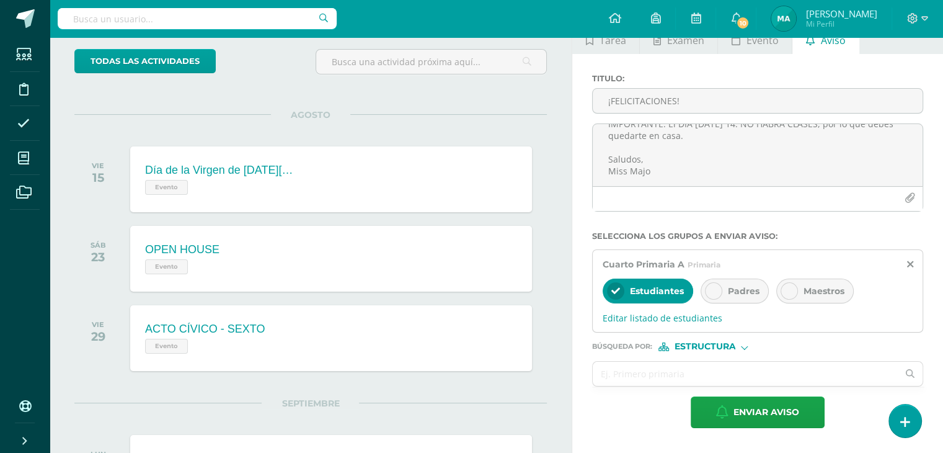
scroll to position [78, 0]
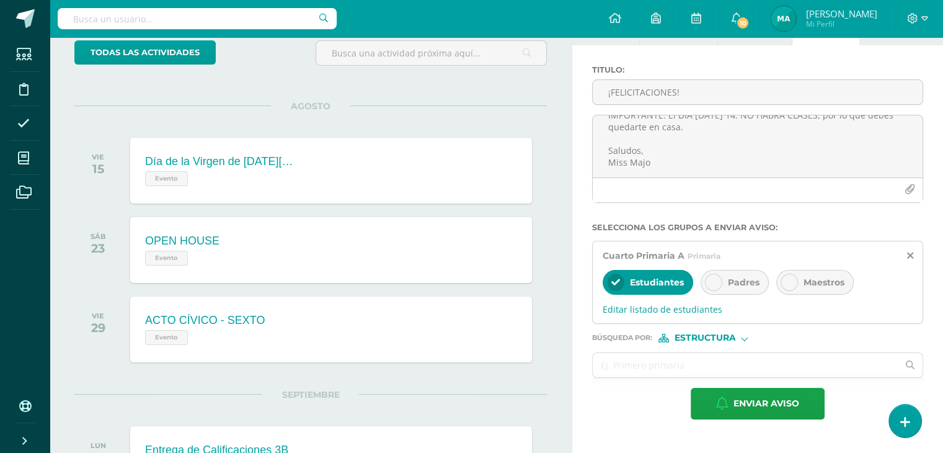
click at [712, 285] on icon at bounding box center [713, 282] width 9 height 9
click at [688, 313] on span "Editar listado de estudiantes" at bounding box center [758, 309] width 310 height 12
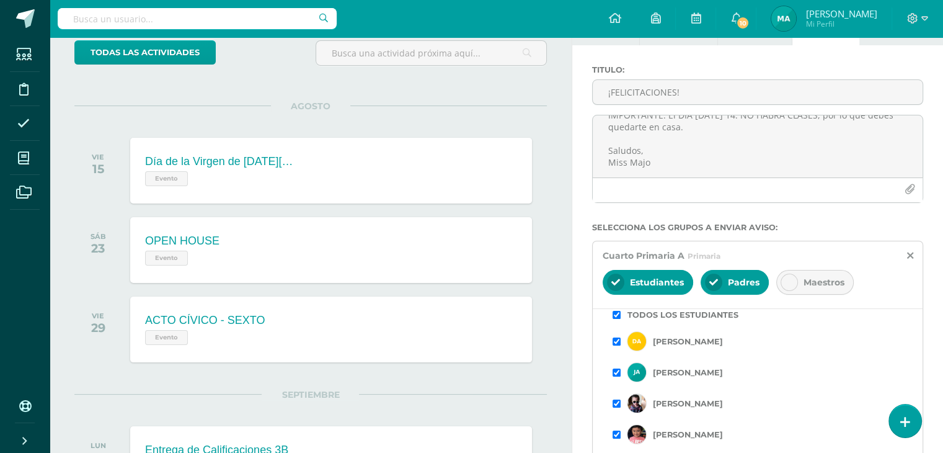
scroll to position [0, 0]
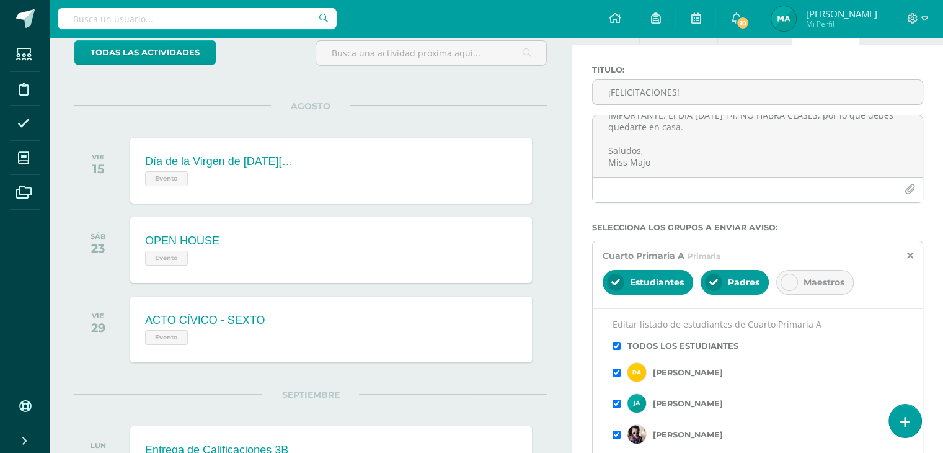
click at [616, 347] on input "checkbox" at bounding box center [617, 346] width 8 height 8
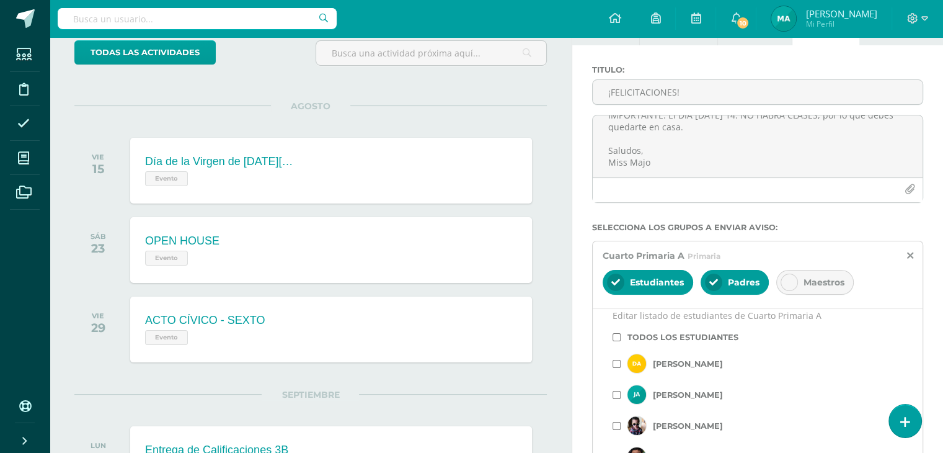
scroll to position [10, 0]
click at [615, 332] on input "checkbox" at bounding box center [617, 336] width 8 height 8
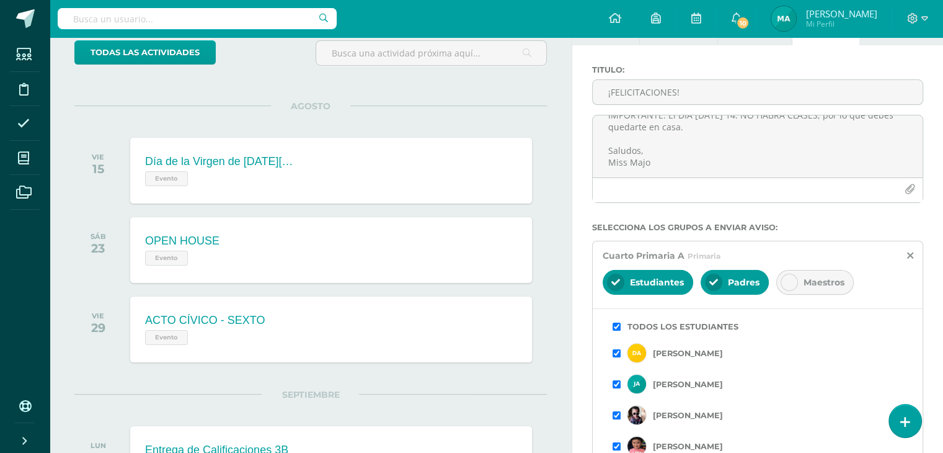
scroll to position [20, 0]
click at [616, 353] on input "checkbox" at bounding box center [617, 353] width 8 height 8
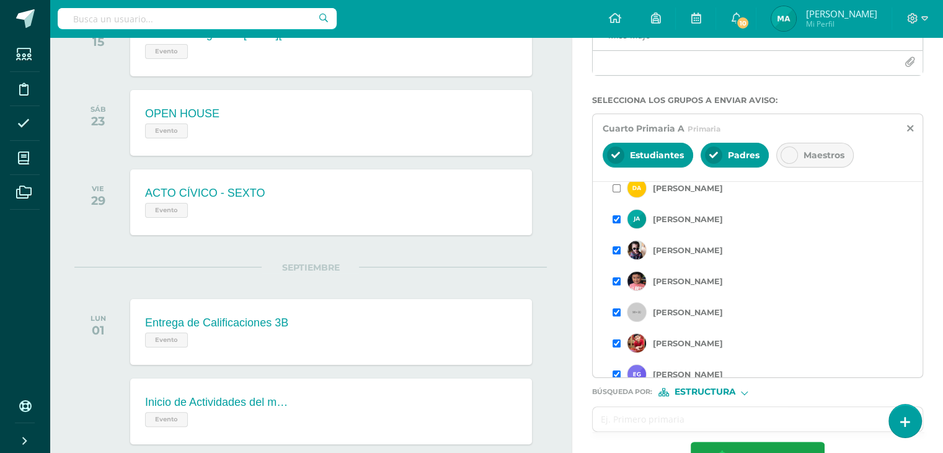
scroll to position [0, 0]
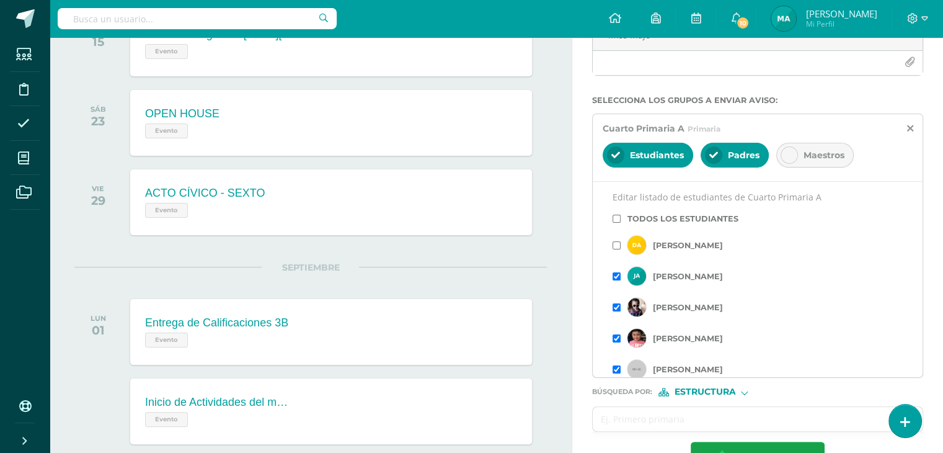
click at [615, 242] on input "checkbox" at bounding box center [617, 245] width 8 height 8
click at [615, 272] on input "checkbox" at bounding box center [617, 276] width 8 height 8
click at [616, 303] on input "checkbox" at bounding box center [617, 307] width 8 height 8
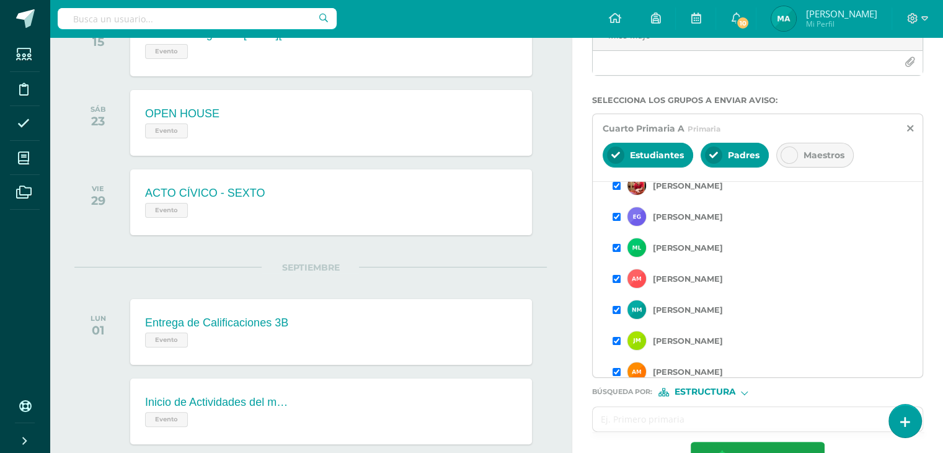
scroll to position [220, 0]
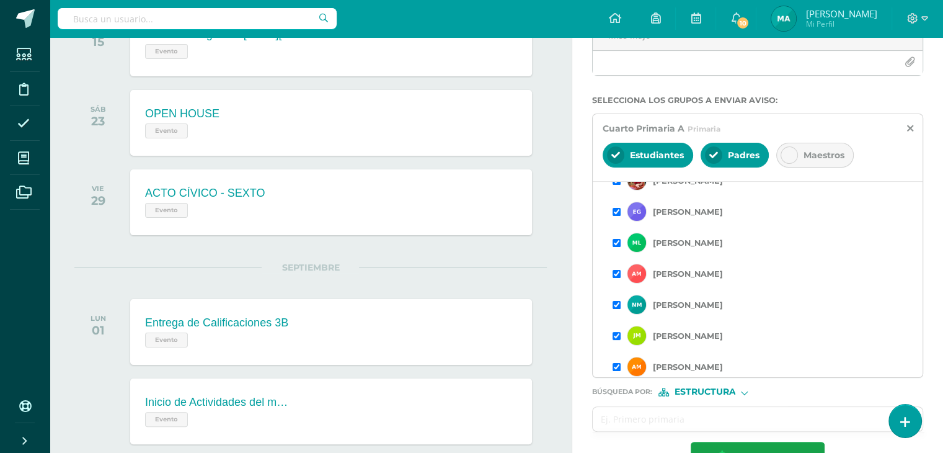
click at [617, 334] on input "checkbox" at bounding box center [617, 336] width 8 height 8
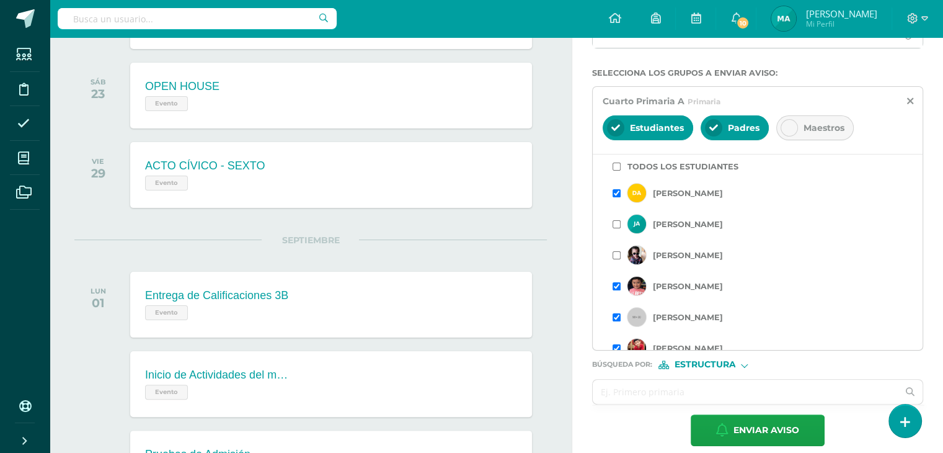
scroll to position [0, 0]
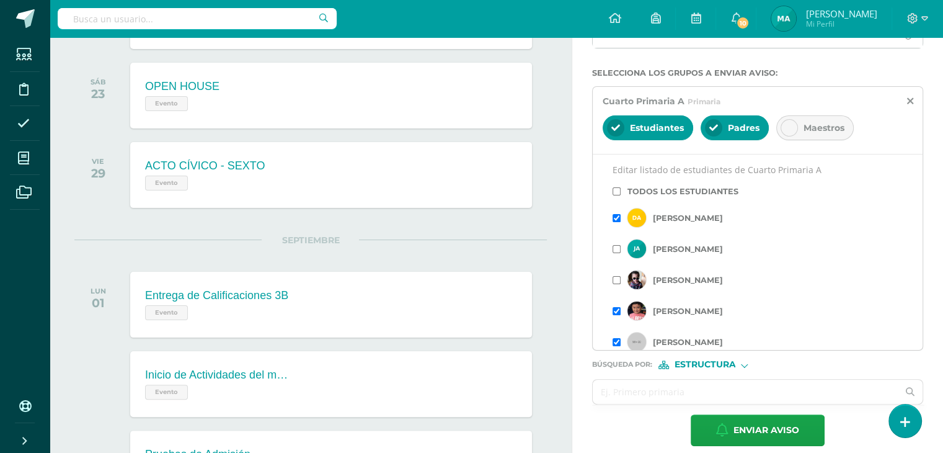
click at [765, 373] on form "Titulo : ¡FELICITACIONES! ¡Felicitaciones, aprobaste tu evaluación de LENGUAJE,…" at bounding box center [757, 178] width 331 height 535
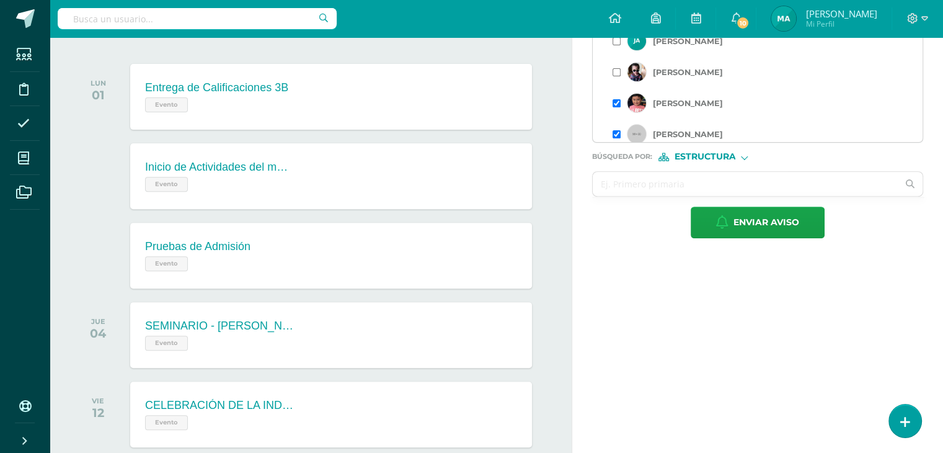
scroll to position [458, 0]
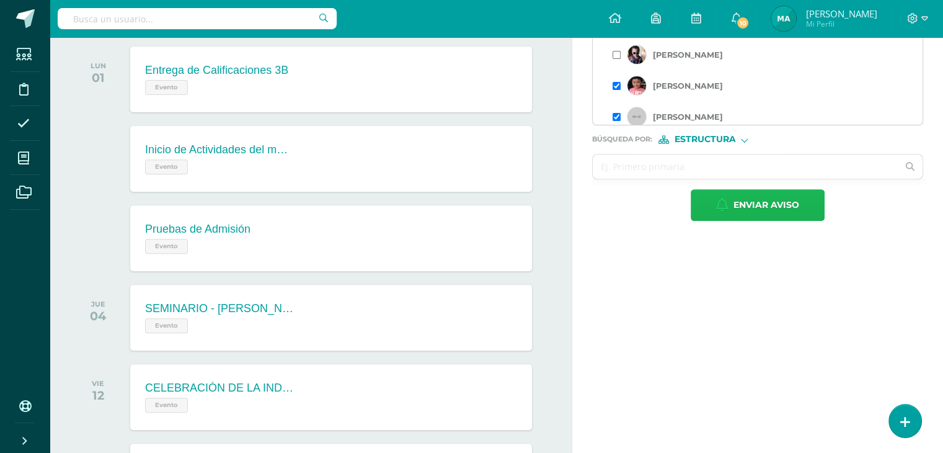
click at [803, 200] on button "Enviar aviso" at bounding box center [758, 205] width 134 height 32
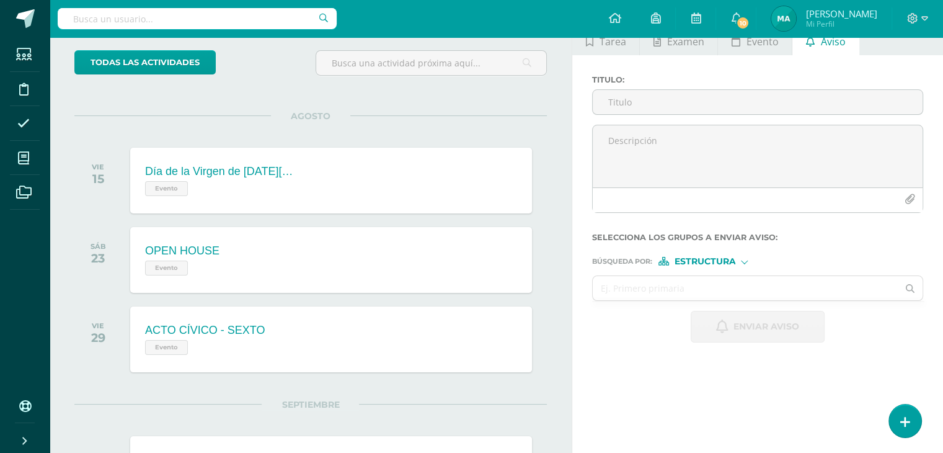
scroll to position [60, 0]
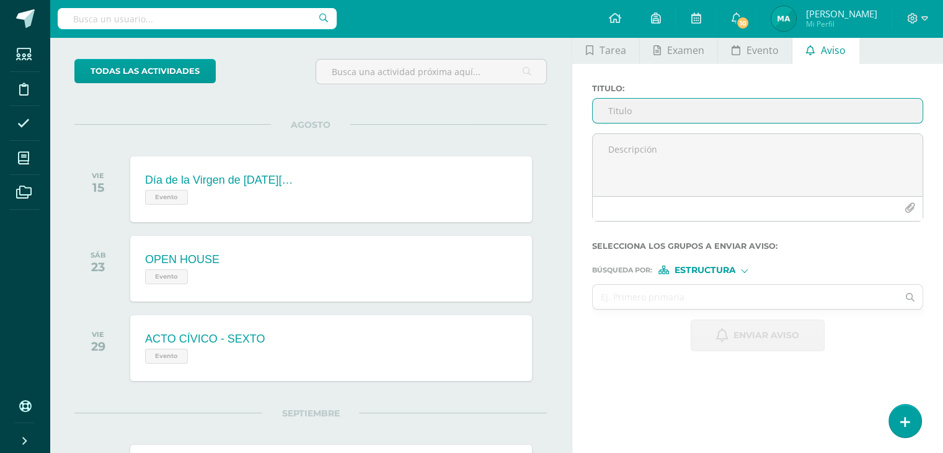
click at [698, 116] on input "Titulo :" at bounding box center [758, 111] width 330 height 24
click at [629, 110] on input "Titulo :" at bounding box center [758, 111] width 330 height 24
paste input "¡FELICITACIONES!"
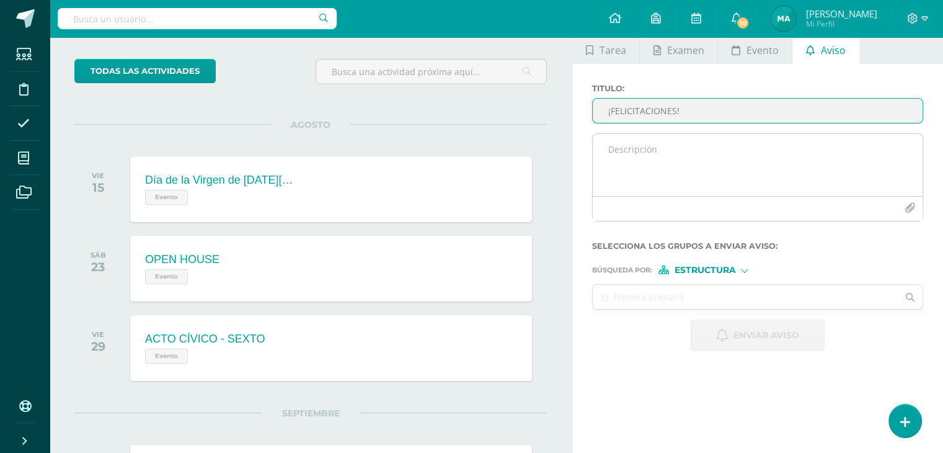
type input "¡FELICITACIONES!"
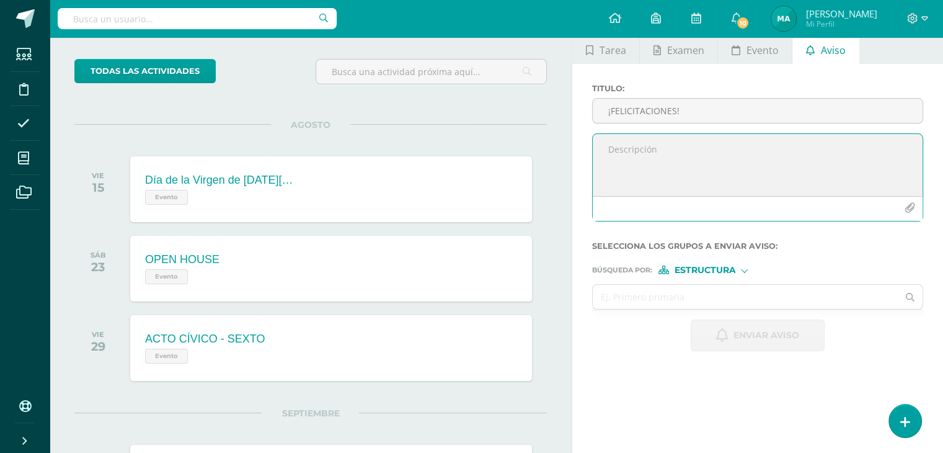
click at [635, 136] on textarea at bounding box center [758, 165] width 330 height 62
click at [636, 162] on textarea at bounding box center [758, 165] width 330 height 62
paste textarea "¡Felicitaciones, aprobaste tu evaluación de LENGUAJE, por lo que NO necesitas a…"
type textarea "¡Felicitaciones, aprobaste tu evaluación de LENGUAJE, por lo que NO necesitas a…"
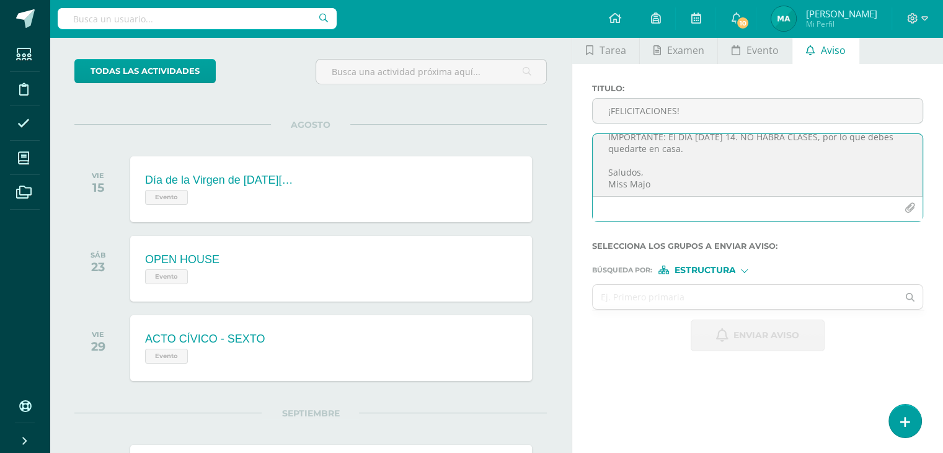
scroll to position [63, 0]
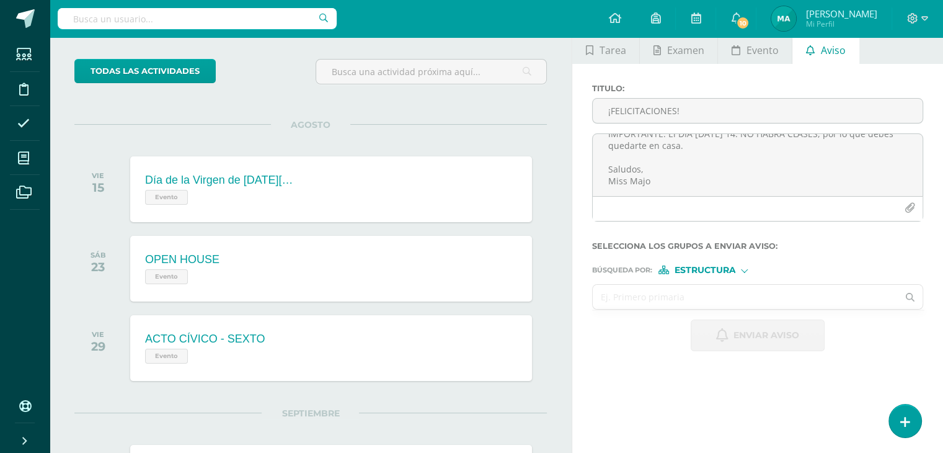
click at [685, 291] on input "text" at bounding box center [745, 297] width 305 height 24
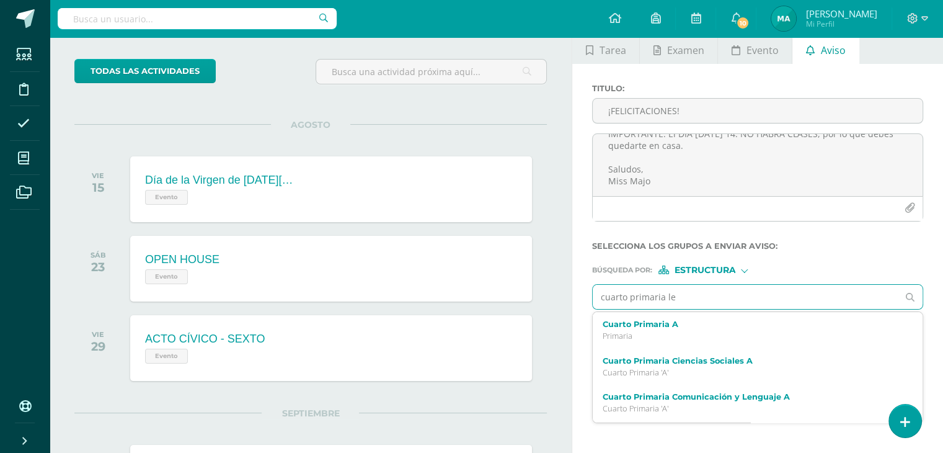
type input "cuarto primaria len"
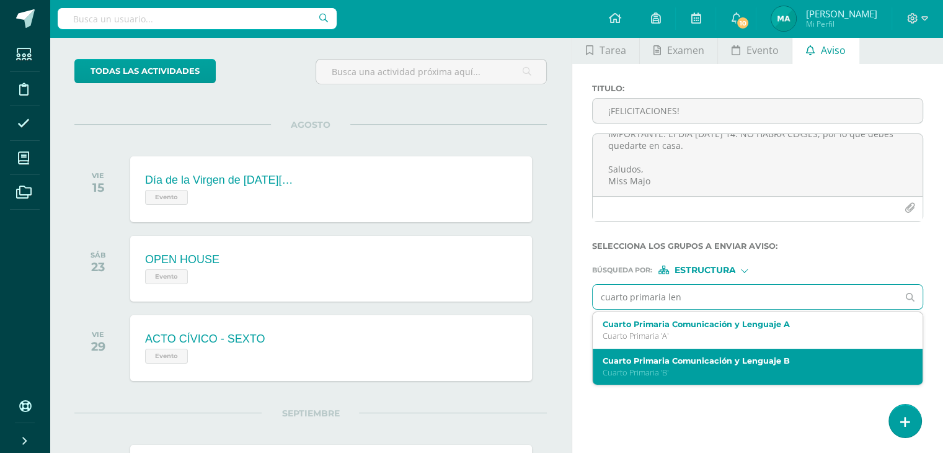
click at [712, 367] on p "Cuarto Primaria 'B'" at bounding box center [751, 372] width 297 height 11
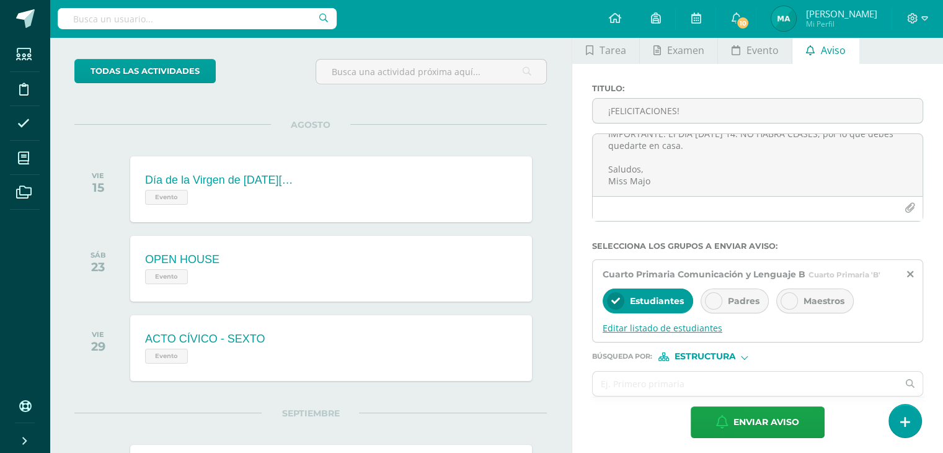
click at [692, 322] on span "Editar listado de estudiantes" at bounding box center [758, 328] width 310 height 12
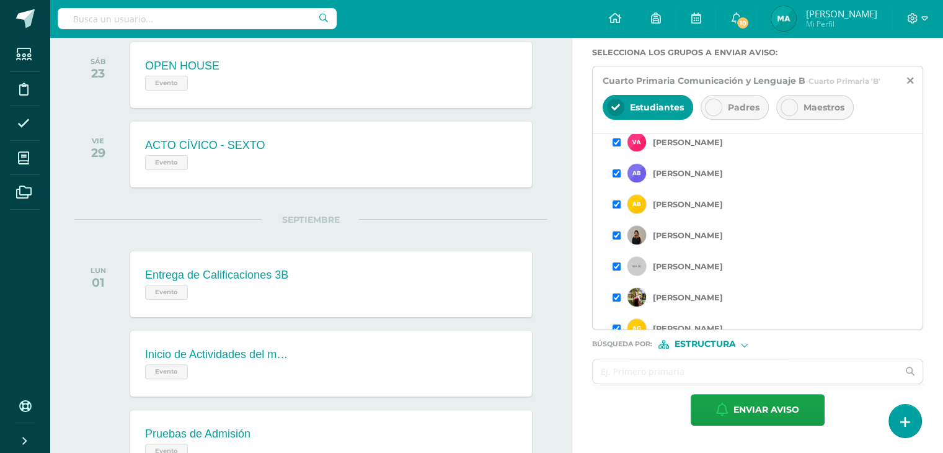
scroll to position [71, 0]
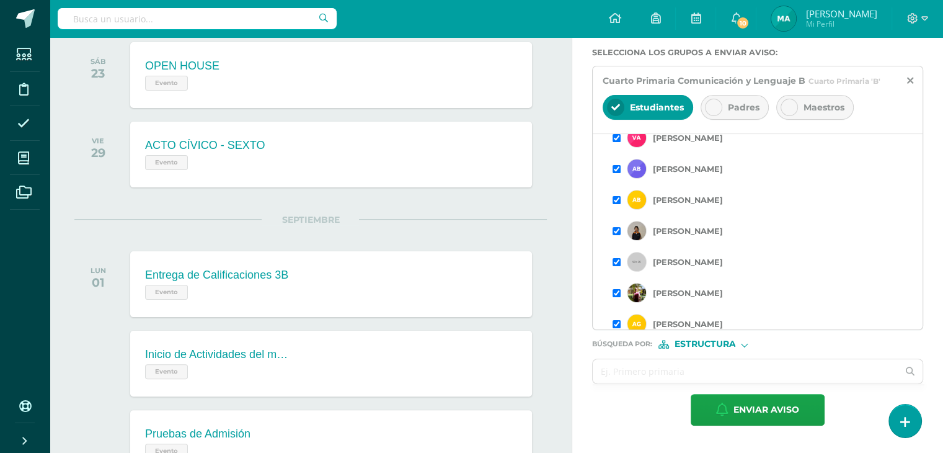
click at [613, 229] on input "checkbox" at bounding box center [617, 231] width 8 height 8
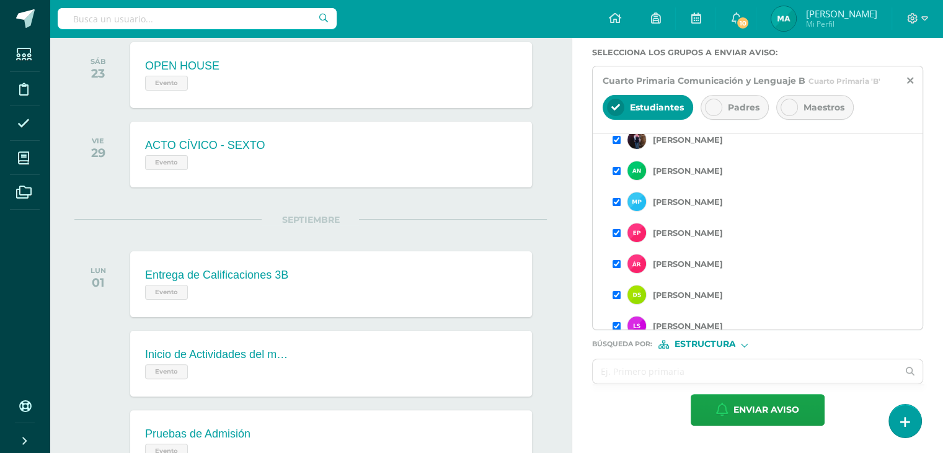
scroll to position [380, 0]
click at [615, 229] on input "checkbox" at bounding box center [617, 232] width 8 height 8
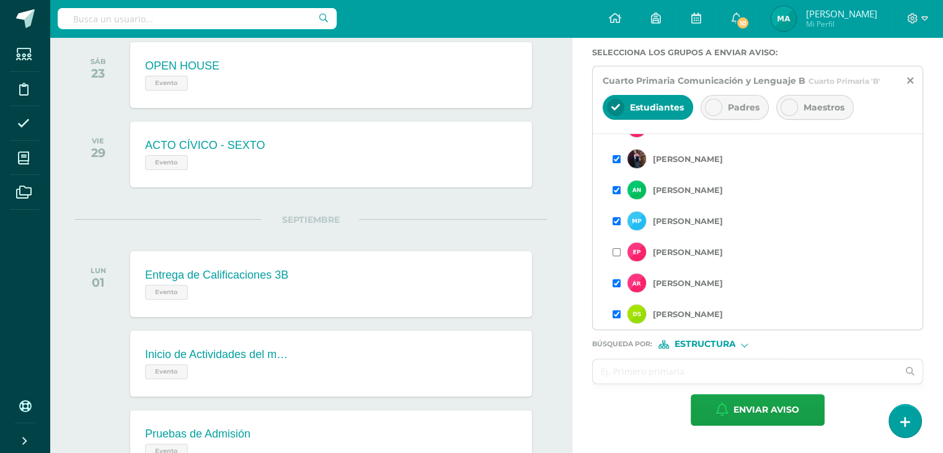
scroll to position [391, 0]
click at [615, 248] on input "checkbox" at bounding box center [617, 252] width 8 height 8
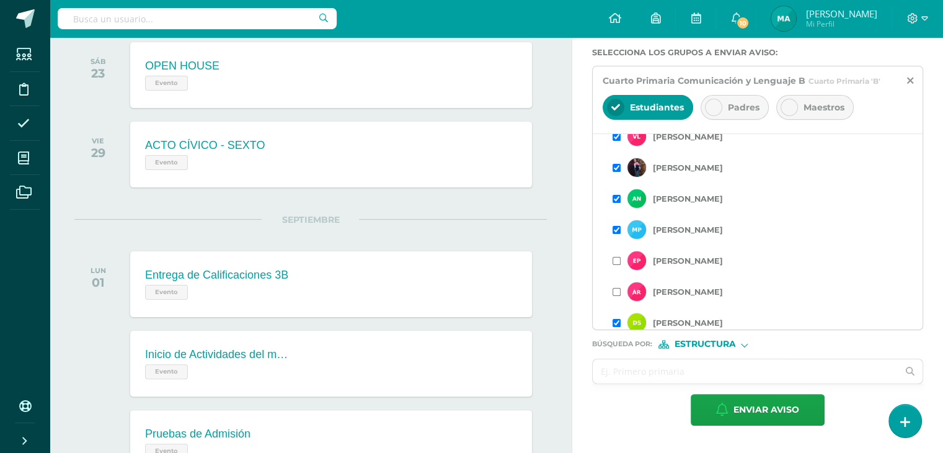
scroll to position [349, 0]
click at [619, 202] on input "checkbox" at bounding box center [617, 201] width 8 height 8
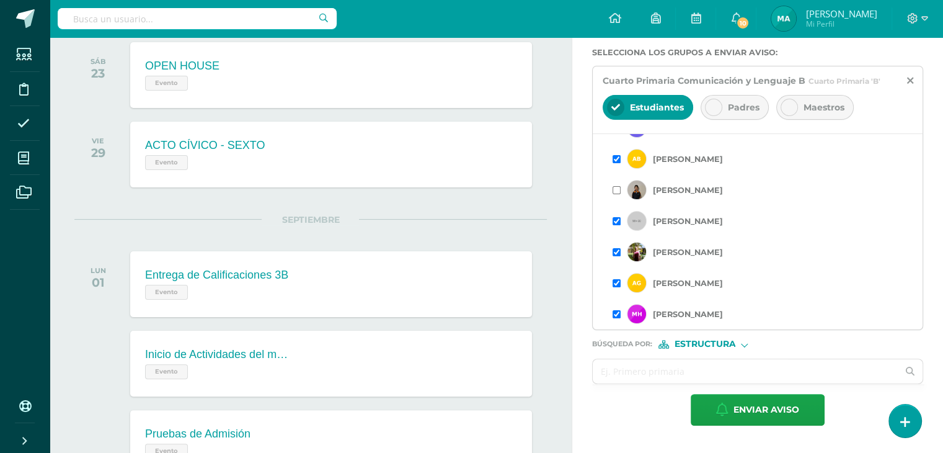
scroll to position [113, 0]
click at [619, 246] on input "checkbox" at bounding box center [617, 250] width 8 height 8
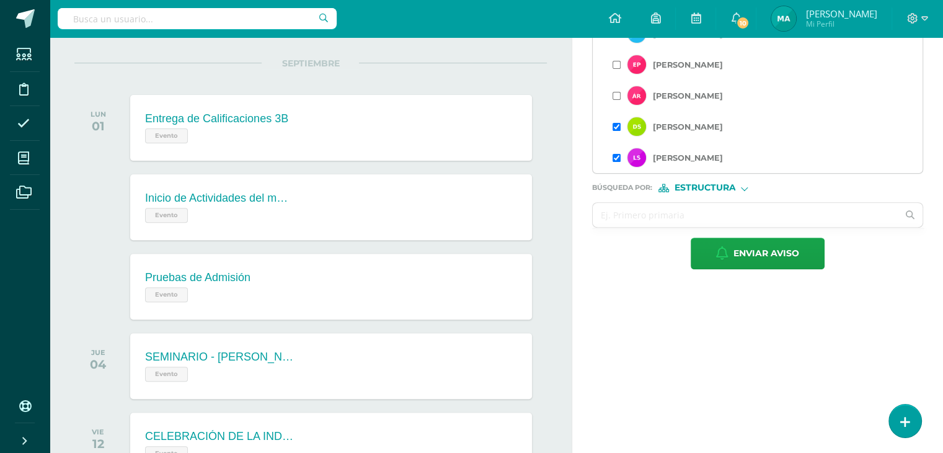
scroll to position [407, 0]
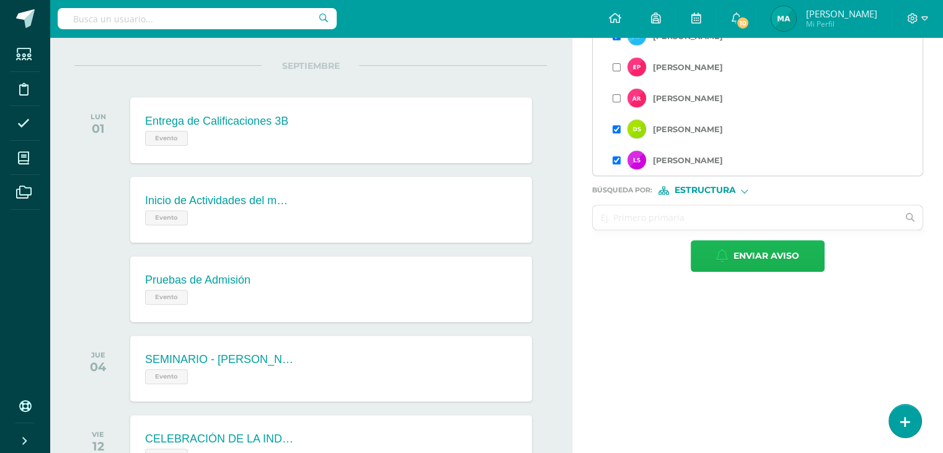
click at [775, 256] on span "Enviar aviso" at bounding box center [767, 256] width 66 height 30
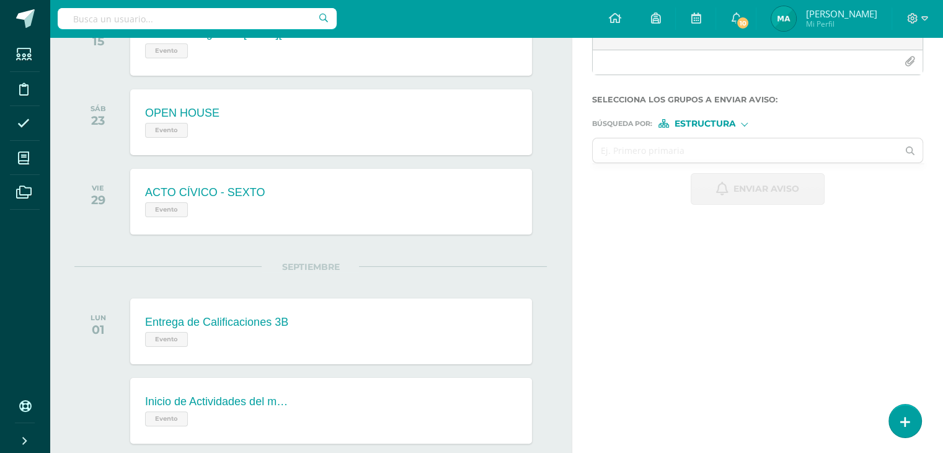
scroll to position [0, 0]
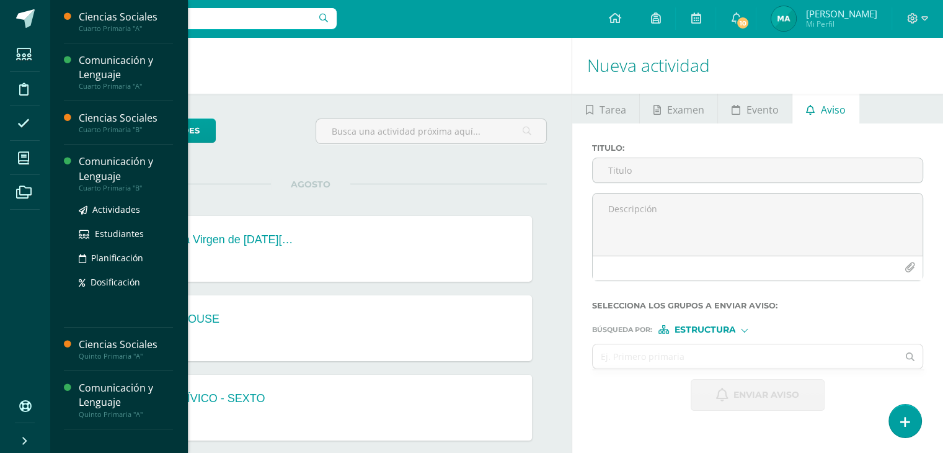
click at [127, 179] on div "Comunicación y Lenguaje" at bounding box center [126, 168] width 94 height 29
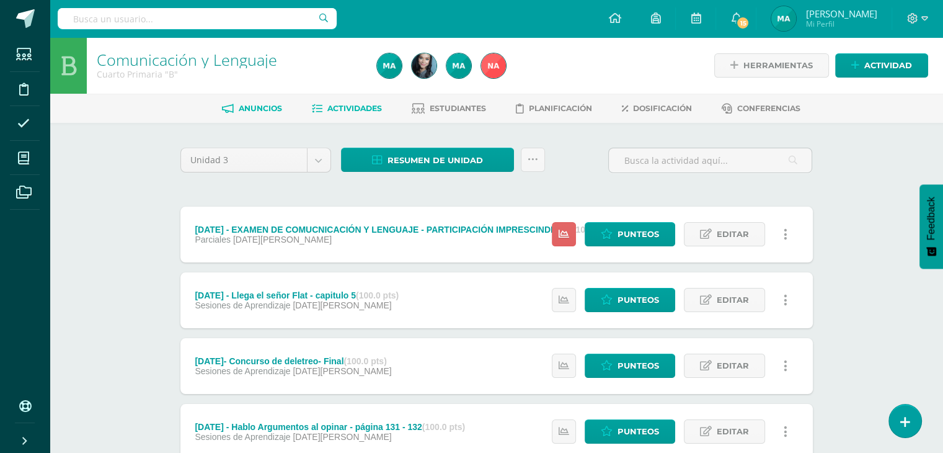
click at [245, 109] on span "Anuncios" at bounding box center [260, 108] width 43 height 9
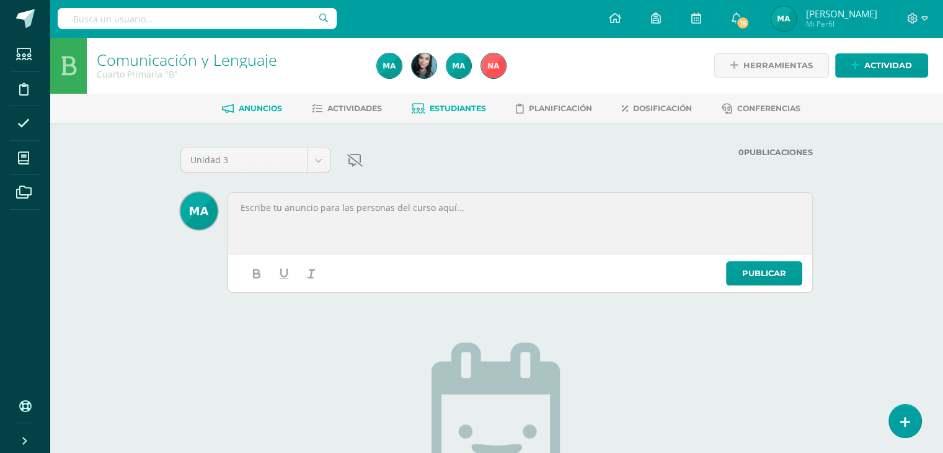
click at [442, 107] on span "Estudiantes" at bounding box center [458, 108] width 56 height 9
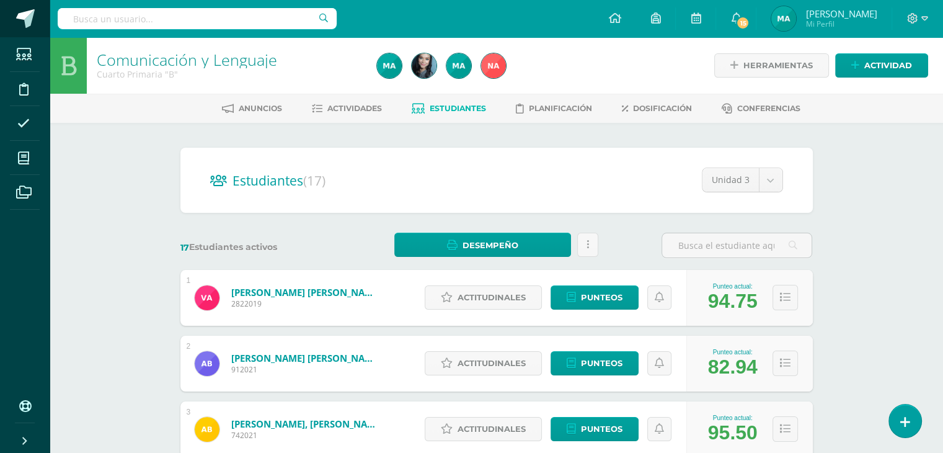
click at [24, 29] on link at bounding box center [25, 18] width 50 height 37
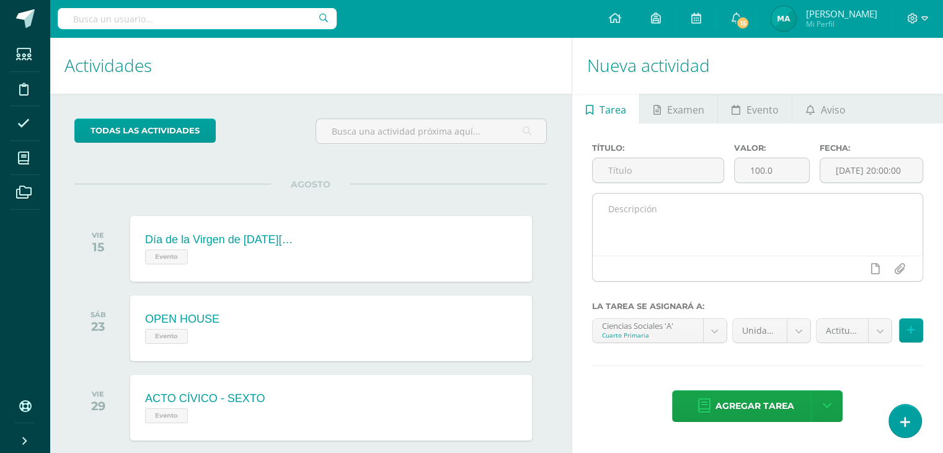
click at [660, 211] on textarea at bounding box center [758, 224] width 330 height 62
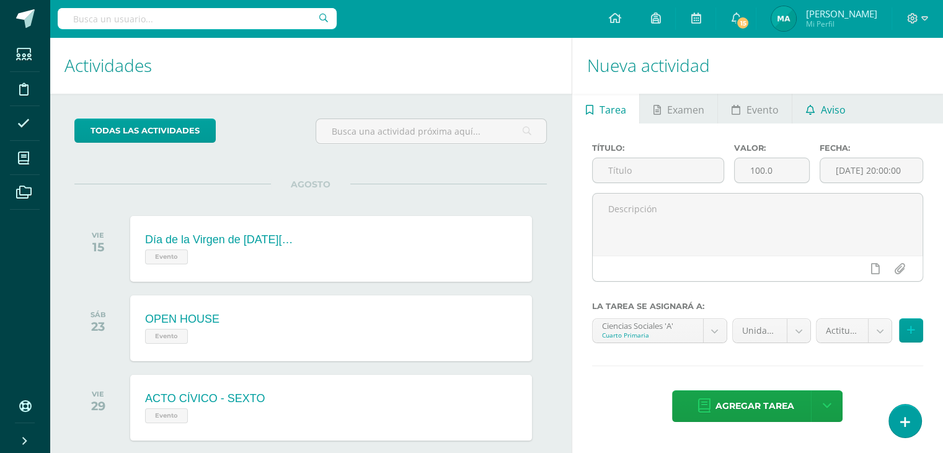
click at [837, 115] on span "Aviso" at bounding box center [833, 110] width 25 height 30
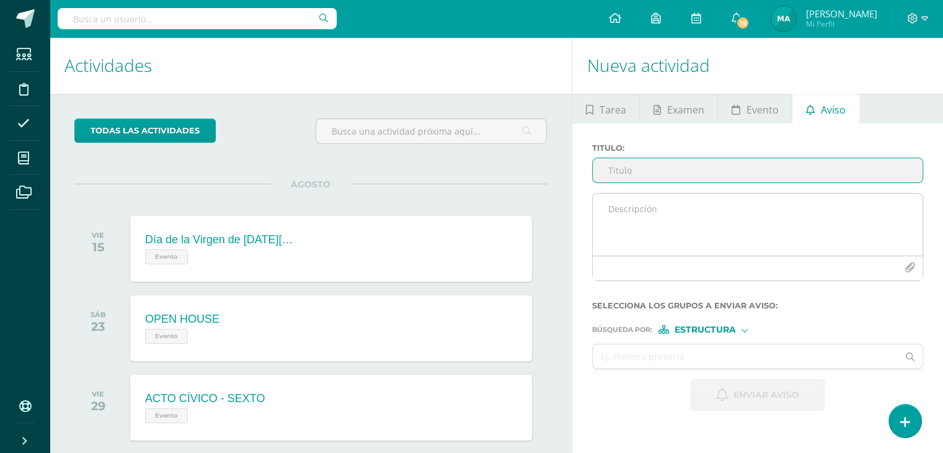
click at [636, 207] on textarea at bounding box center [758, 224] width 330 height 62
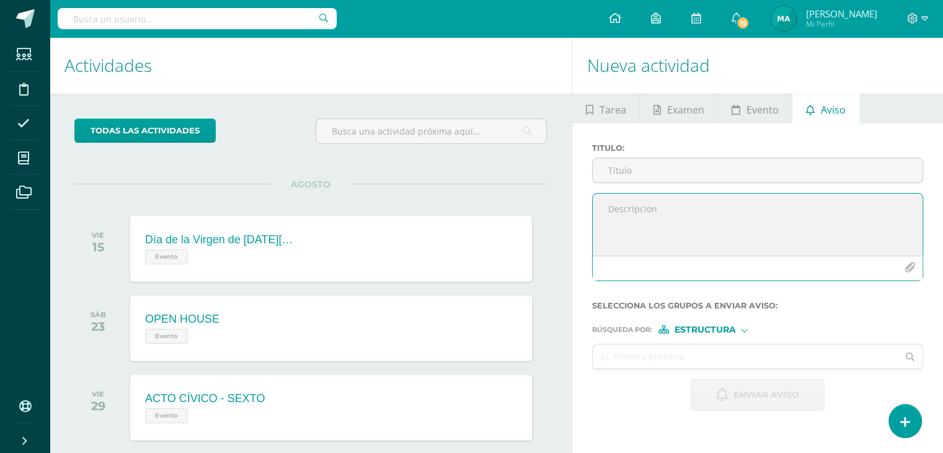
paste textarea "¡Felicitaciones, aprobaste tu evaluación de LENGUAJE, por lo que NO necesitas a…"
click at [821, 211] on textarea "¡Felicitaciones, aprobaste tu evaluación de LENGUAJE, por lo que NO necesitas a…" at bounding box center [758, 224] width 330 height 62
type textarea "¡Felicitaciones, aprobaste tu evaluación de SOCIALES, por lo que NO necesitas a…"
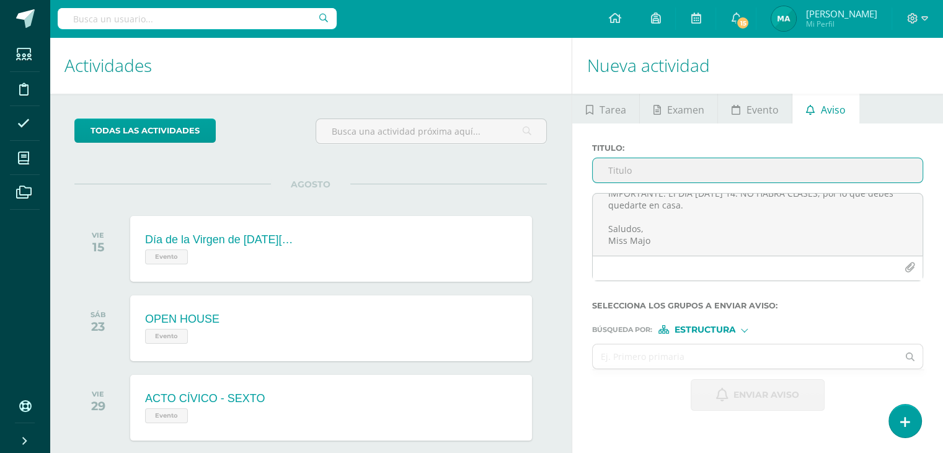
click at [656, 175] on input "Titulo :" at bounding box center [758, 170] width 330 height 24
click at [670, 172] on input "Titulo :" at bounding box center [758, 170] width 330 height 24
paste input "¡FELICITACIONES!"
type input "¡FELICITACIONES!"
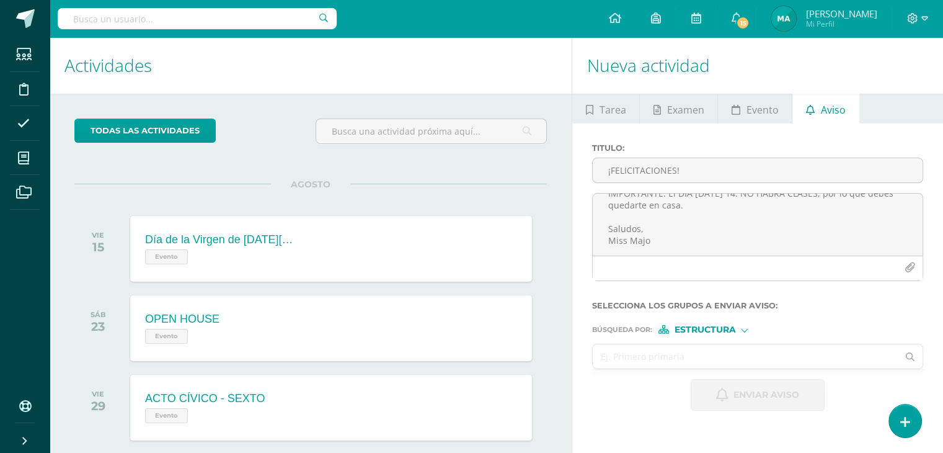
click at [657, 350] on input "text" at bounding box center [745, 356] width 305 height 24
type input "CUARTO"
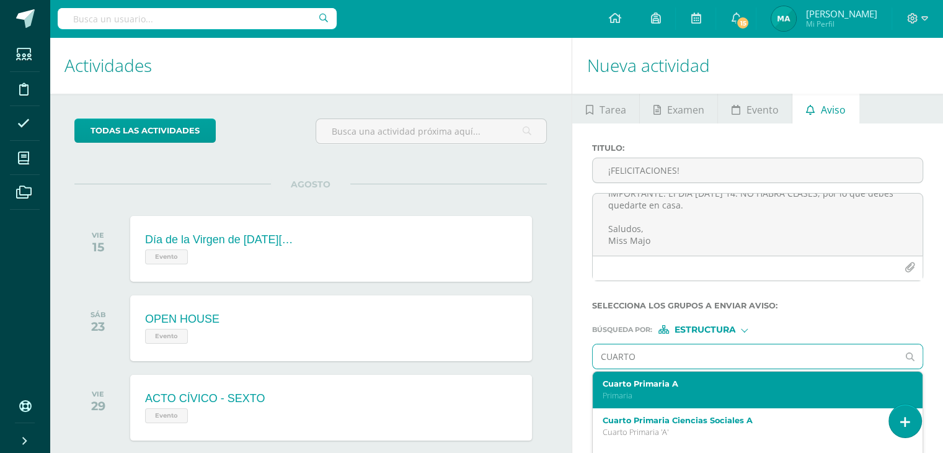
click at [661, 390] on p "Primaria" at bounding box center [751, 395] width 297 height 11
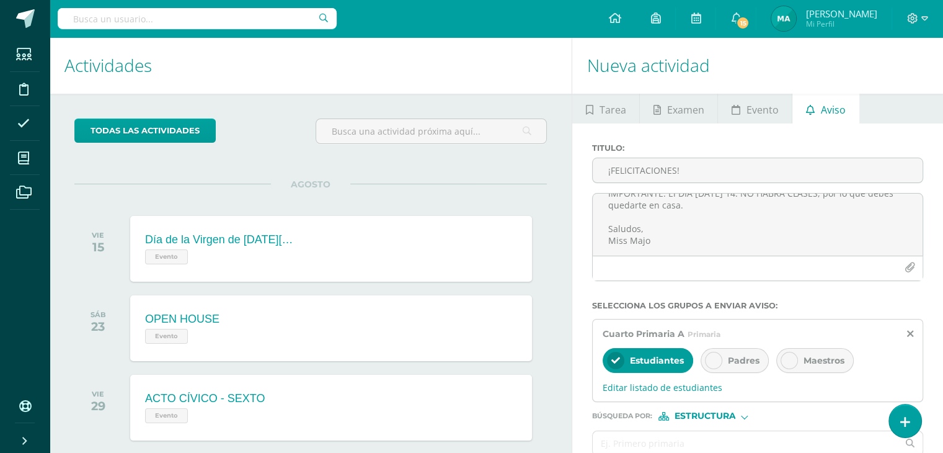
click at [724, 360] on div "Padres" at bounding box center [735, 360] width 68 height 25
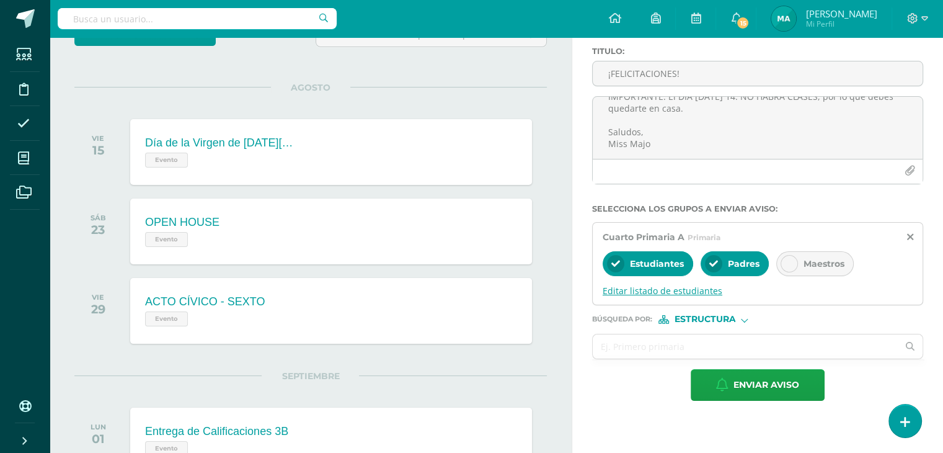
click at [690, 290] on span "Editar listado de estudiantes" at bounding box center [758, 291] width 310 height 12
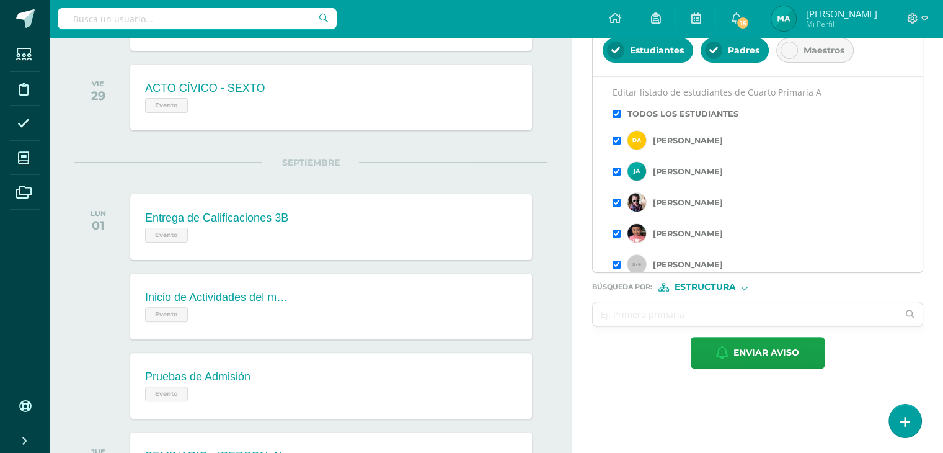
scroll to position [309, 0]
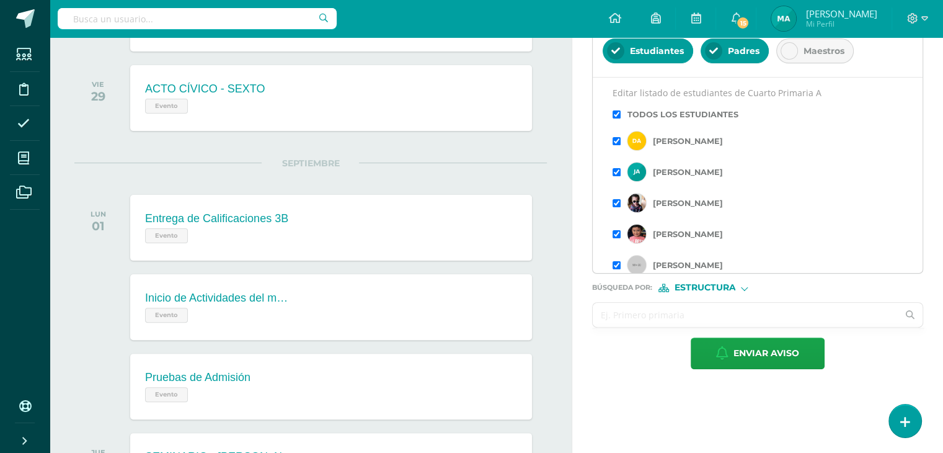
click at [692, 303] on input "text" at bounding box center [745, 315] width 305 height 24
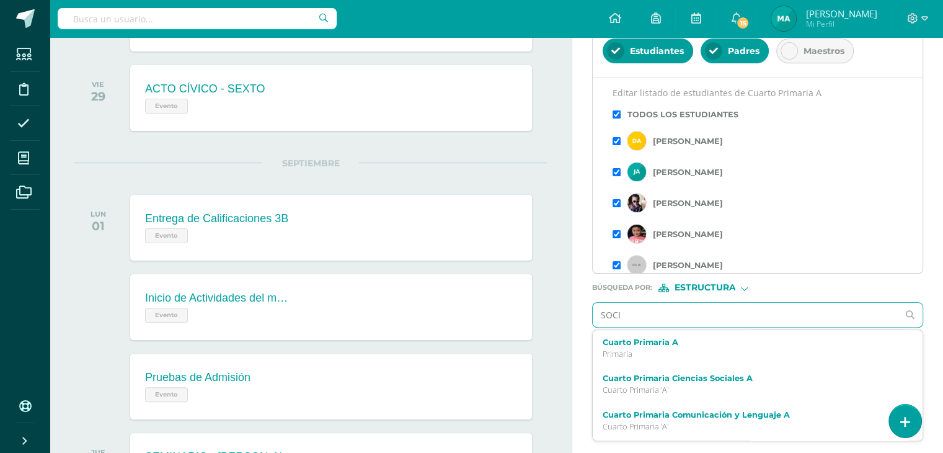
type input "SOCIA"
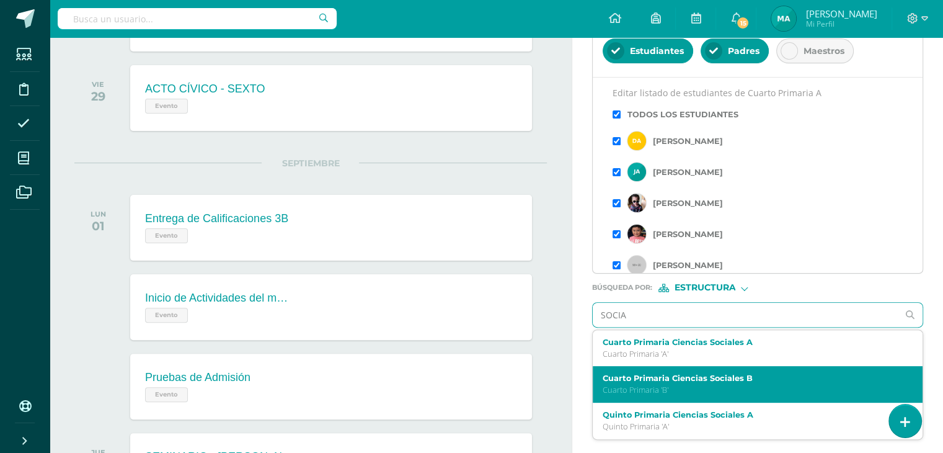
click at [711, 389] on p "Cuarto Primaria 'B'" at bounding box center [751, 389] width 297 height 11
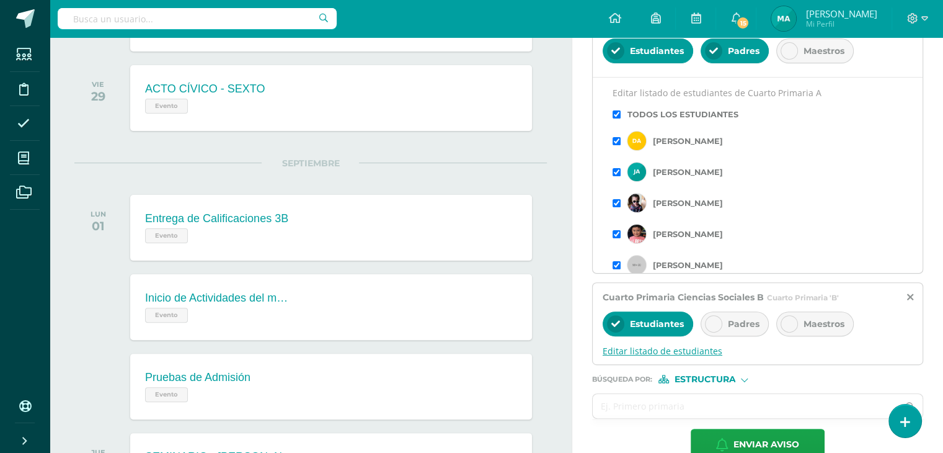
click at [675, 353] on span "Editar listado de estudiantes" at bounding box center [758, 351] width 310 height 12
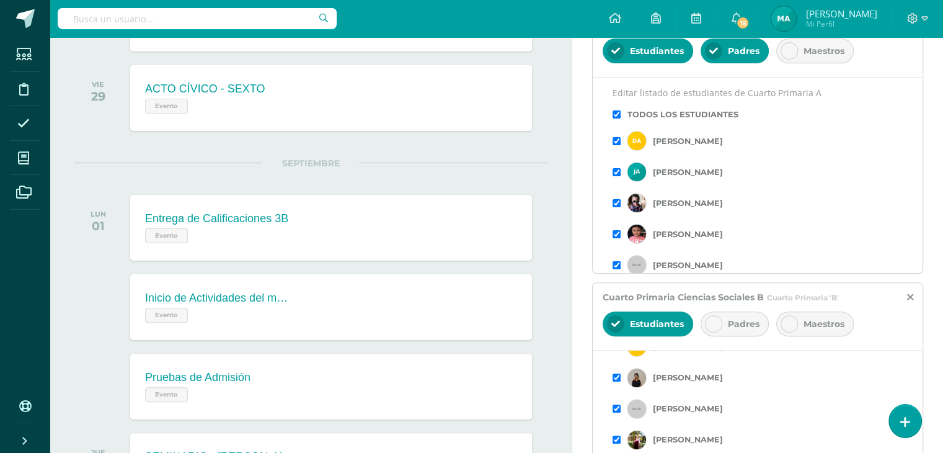
scroll to position [129, 0]
click at [616, 375] on input "checkbox" at bounding box center [617, 377] width 8 height 8
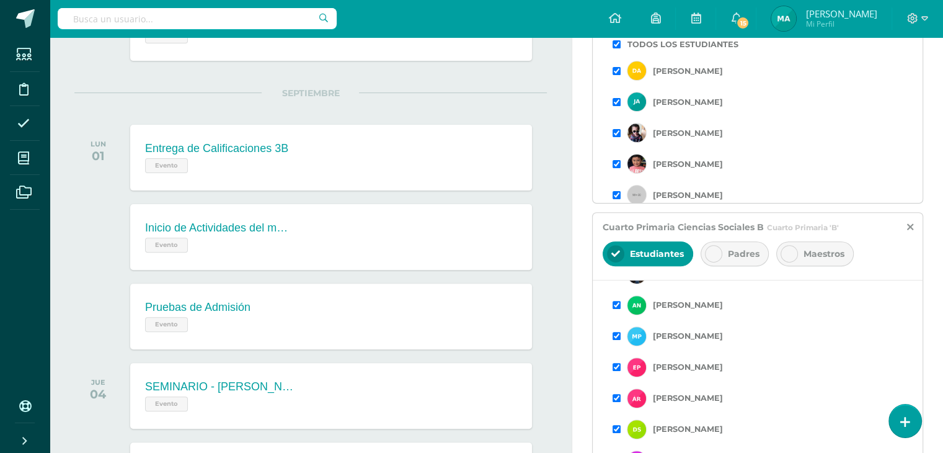
scroll to position [409, 0]
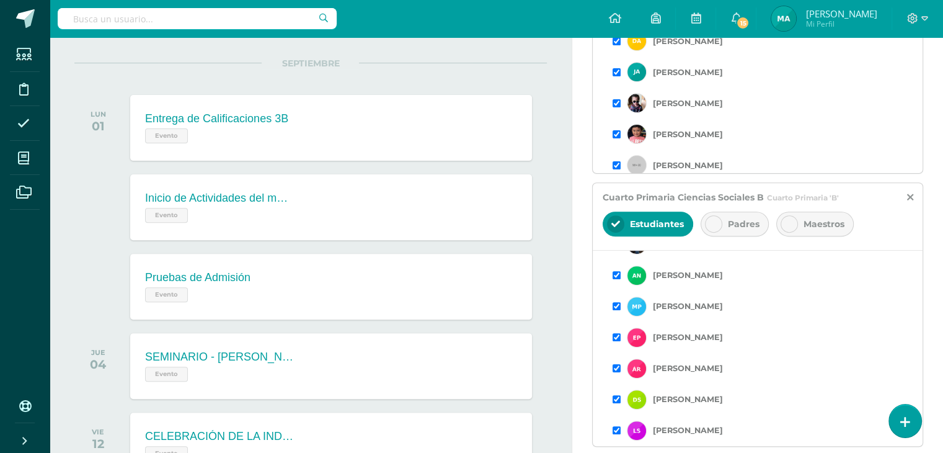
click at [616, 370] on input "checkbox" at bounding box center [617, 368] width 8 height 8
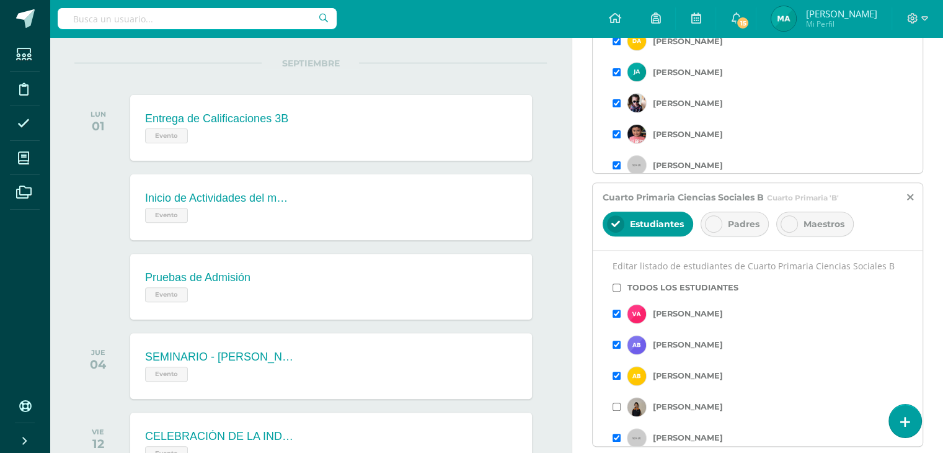
scroll to position [380, 0]
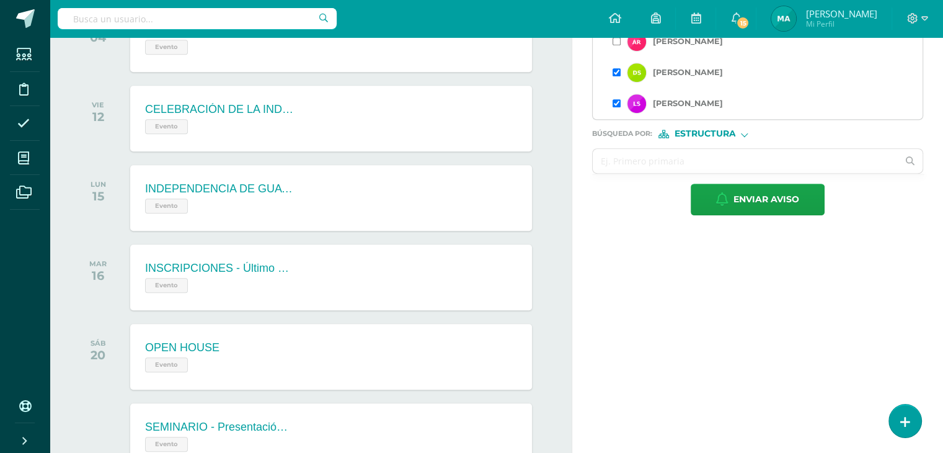
scroll to position [737, 0]
click at [749, 200] on span "Enviar aviso" at bounding box center [767, 199] width 66 height 30
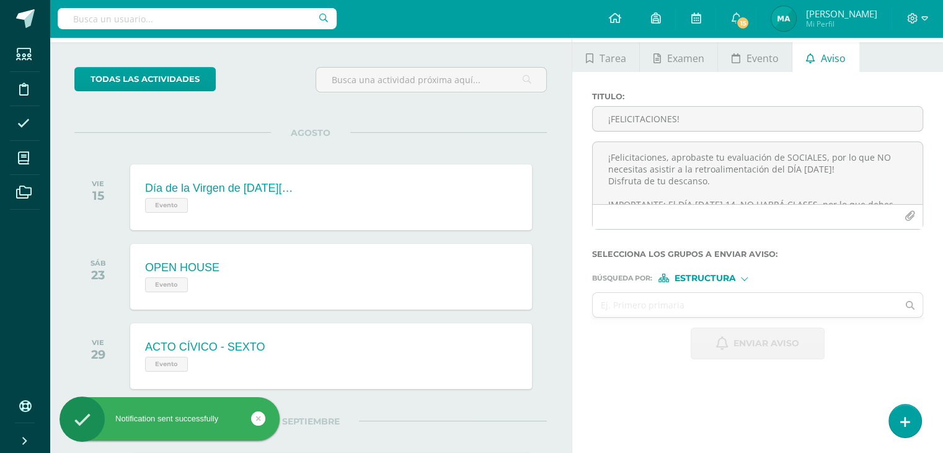
scroll to position [31, 0]
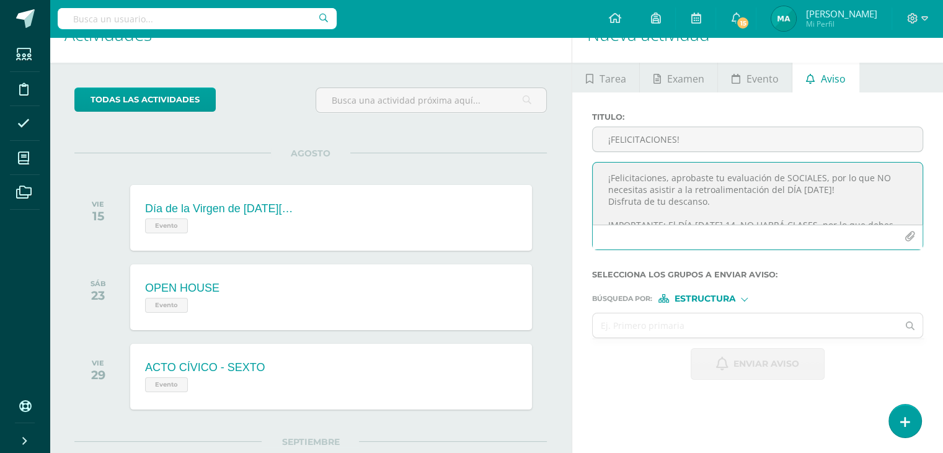
click at [700, 192] on textarea "¡Felicitaciones, aprobaste tu evaluación de SOCIALES, por lo que NO necesitas a…" at bounding box center [758, 193] width 330 height 62
paste textarea "¡FELICITACIONES!"
type textarea "¡"
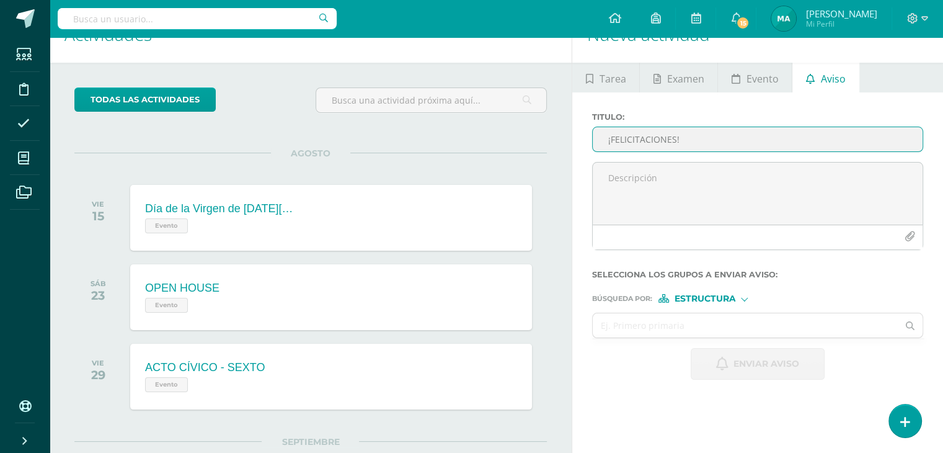
click at [682, 144] on input "¡FELICITACIONES!" at bounding box center [758, 139] width 330 height 24
paste input "¡FELICITACIONES!"
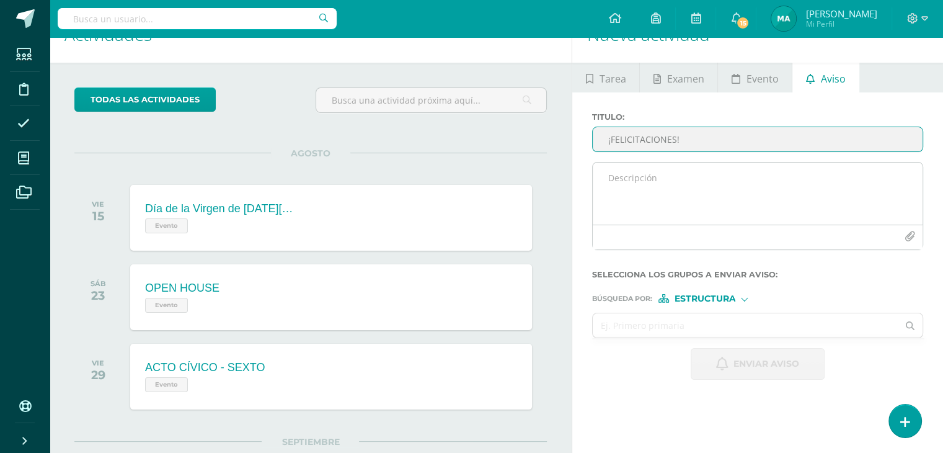
type input "¡FELICITACIONES!"
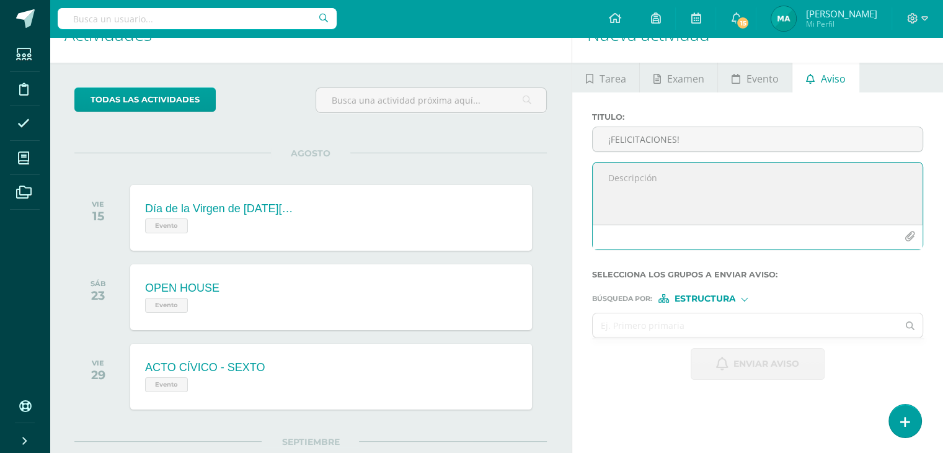
click at [680, 165] on textarea at bounding box center [758, 193] width 330 height 62
click at [638, 180] on textarea at bounding box center [758, 193] width 330 height 62
paste textarea "¡Felicitaciones, aprobaste tu evaluación de LENGUAJE, por lo que NO necesitas a…"
type textarea "¡Felicitaciones, aprobaste tu evaluación de LENGUAJE, por lo que NO necesitas a…"
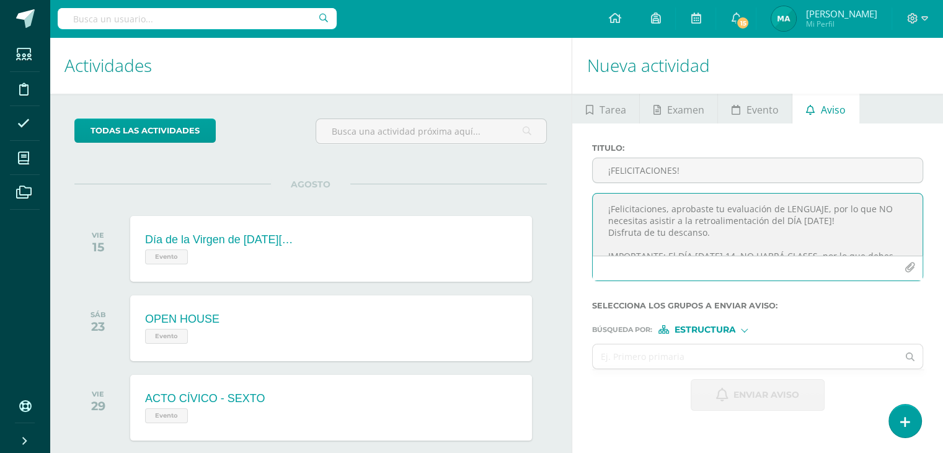
scroll to position [63, 0]
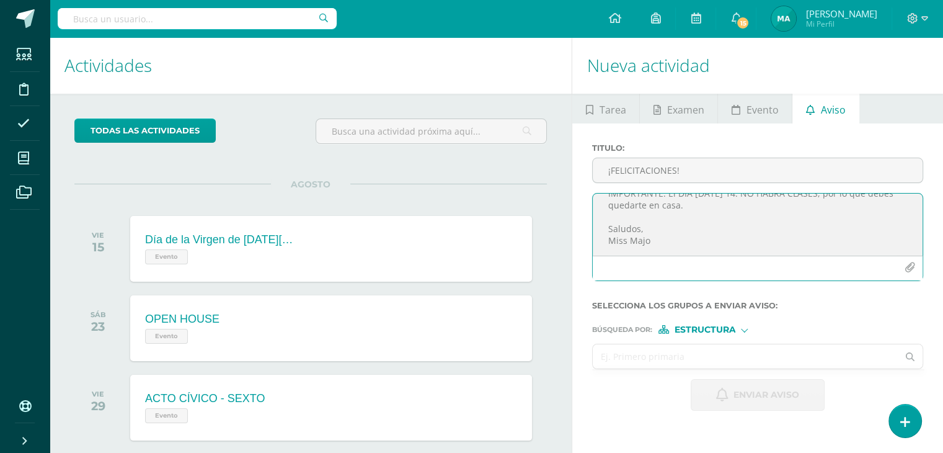
click at [698, 350] on input "text" at bounding box center [745, 356] width 305 height 24
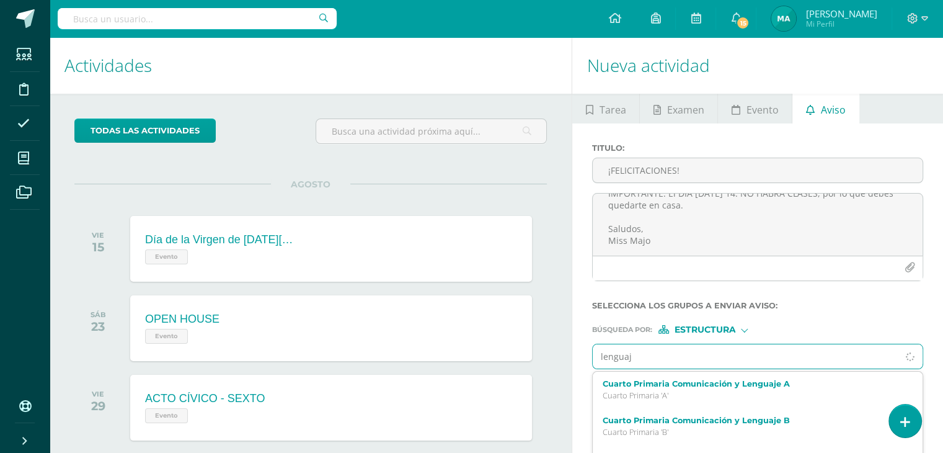
type input "lenguaje"
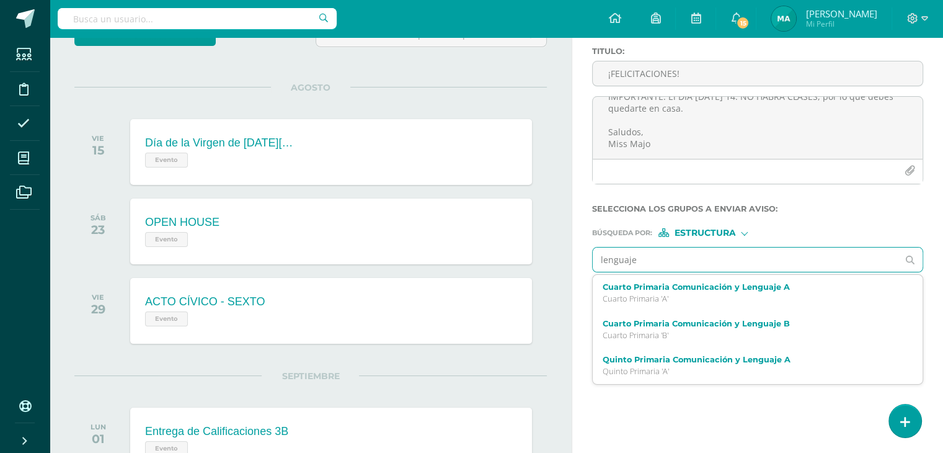
scroll to position [99, 0]
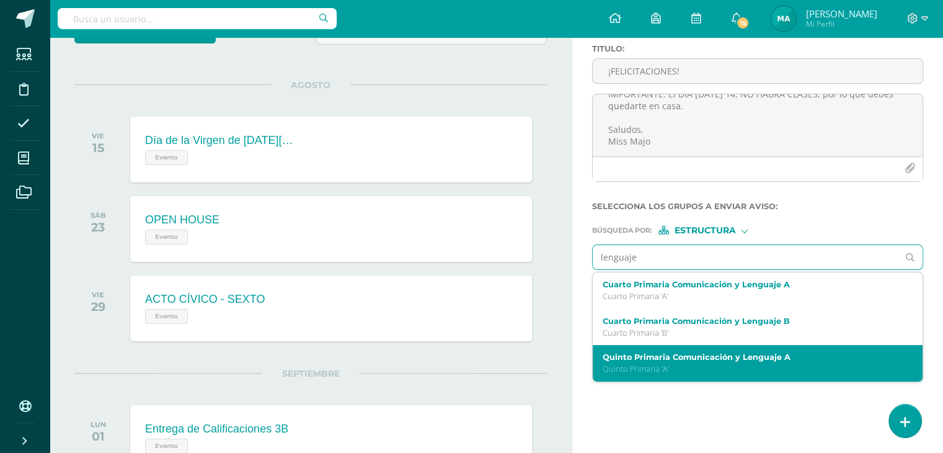
click at [738, 355] on label "Quinto Primaria Comunicación y Lenguaje A" at bounding box center [751, 356] width 297 height 9
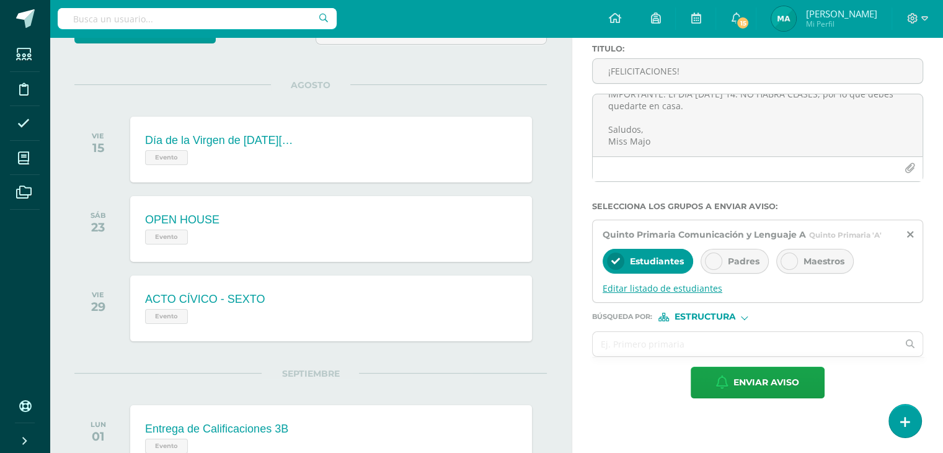
click at [662, 288] on span "Editar listado de estudiantes" at bounding box center [758, 288] width 310 height 12
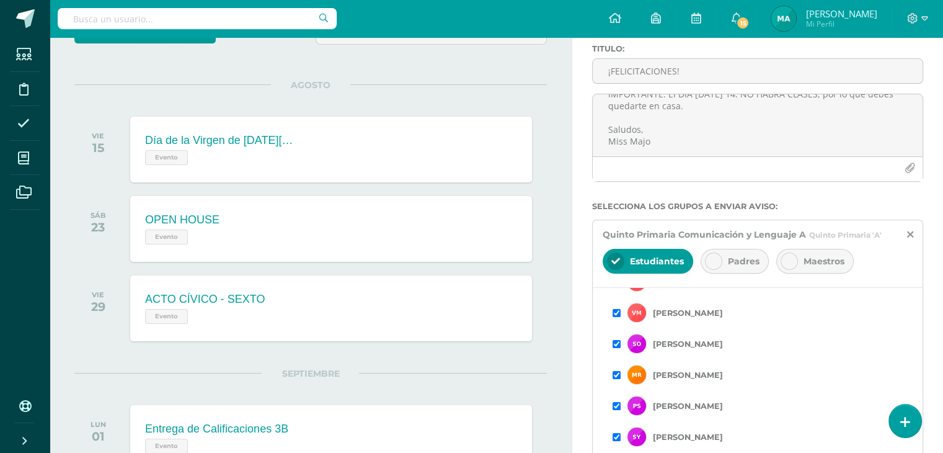
scroll to position [360, 0]
click at [621, 344] on div "Santiago Ovalle" at bounding box center [758, 343] width 290 height 31
click at [618, 340] on input "checkbox" at bounding box center [617, 344] width 8 height 8
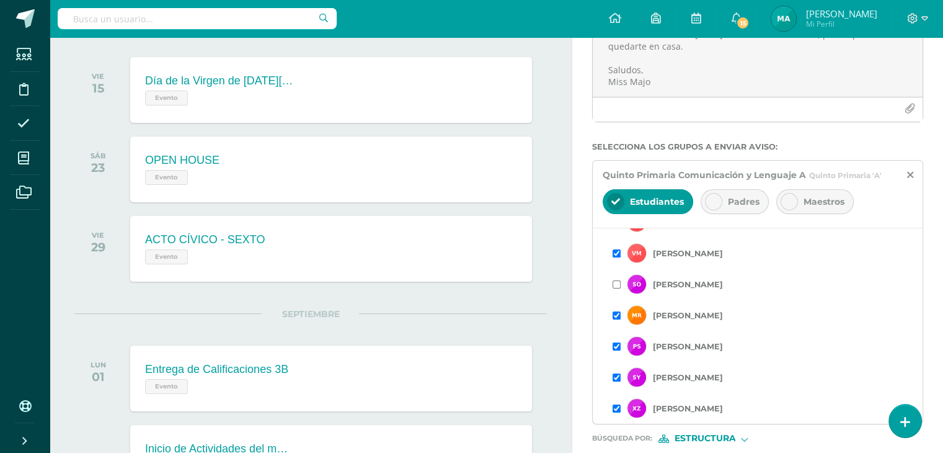
scroll to position [159, 0]
click at [618, 373] on input "checkbox" at bounding box center [617, 377] width 8 height 8
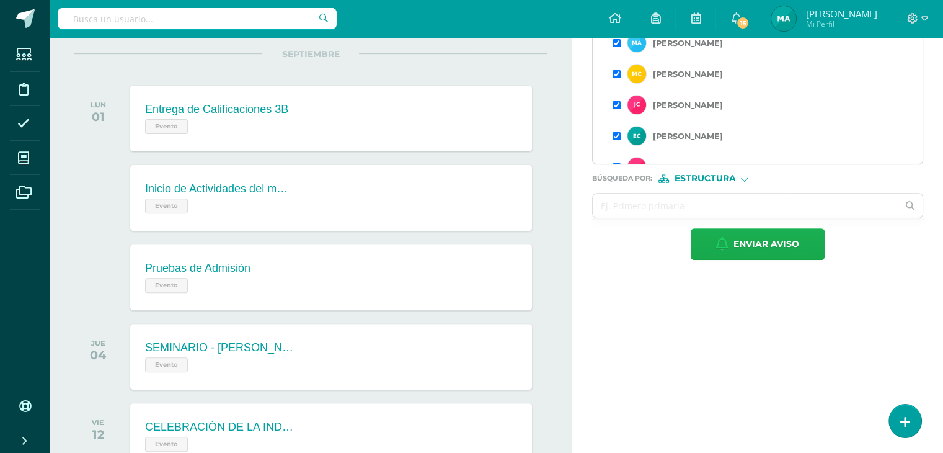
scroll to position [429, 0]
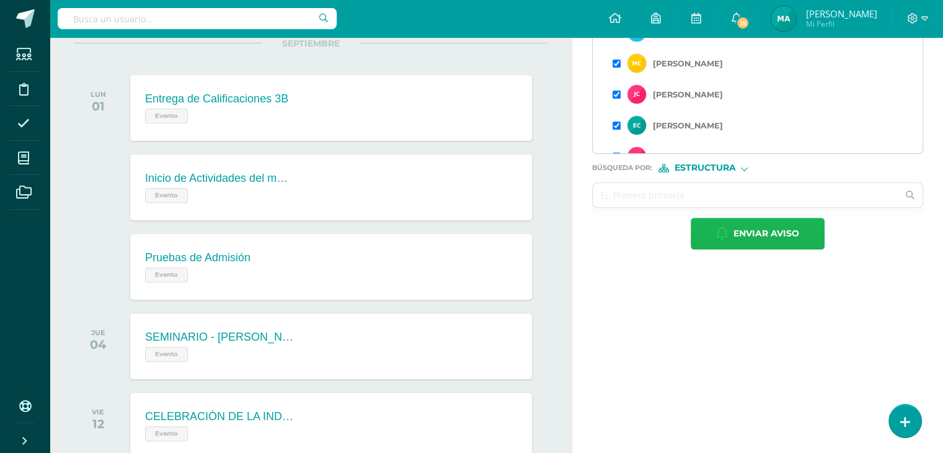
click at [778, 223] on span "Enviar aviso" at bounding box center [767, 233] width 66 height 30
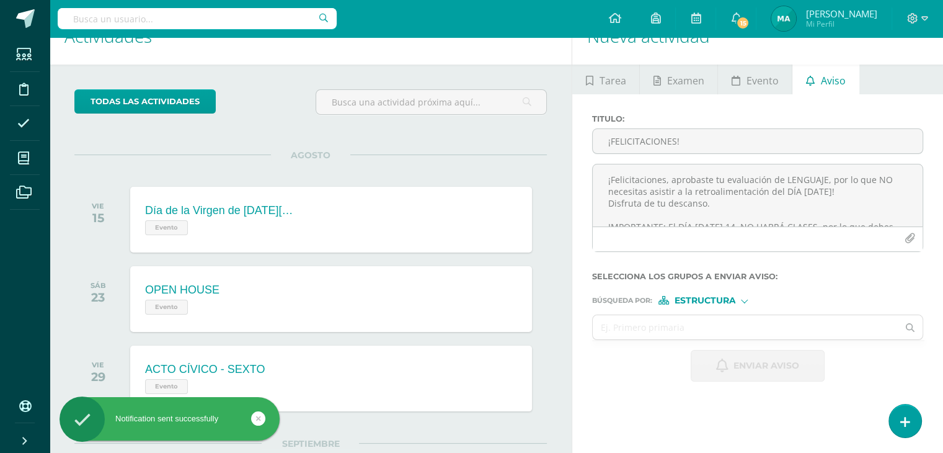
scroll to position [0, 0]
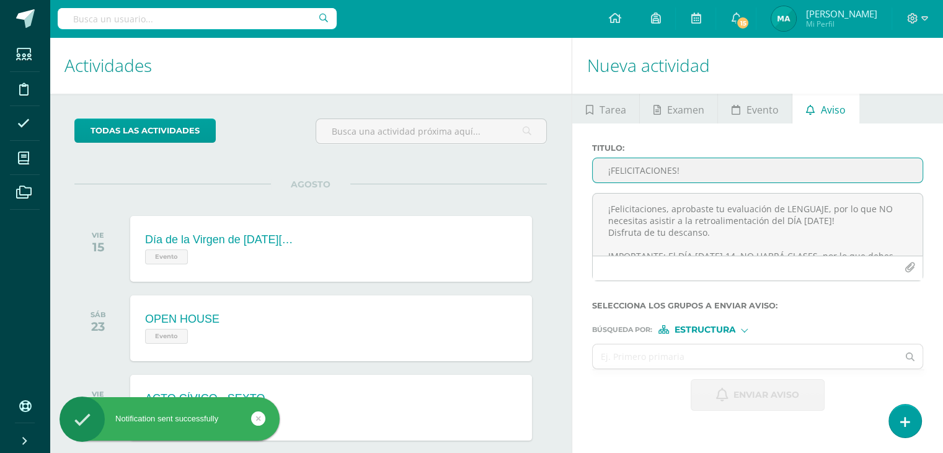
click at [736, 178] on input "¡FELICITACIONES!" at bounding box center [758, 170] width 330 height 24
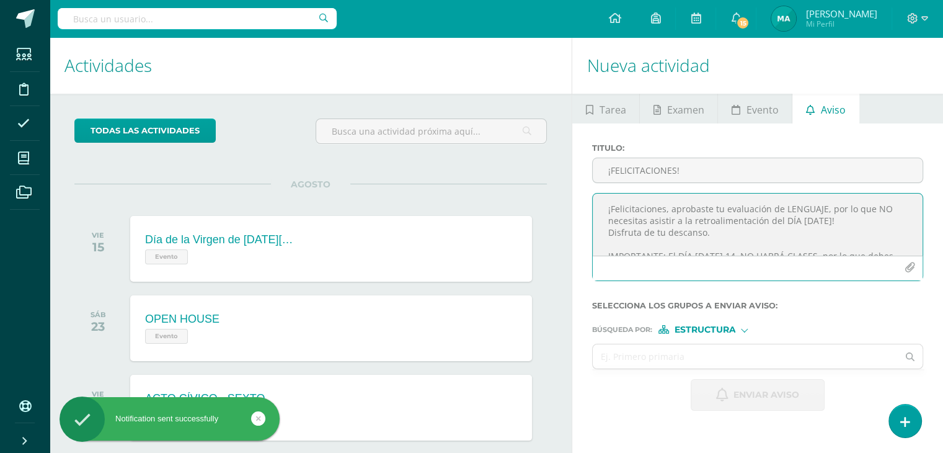
click at [712, 208] on textarea "¡Felicitaciones, aprobaste tu evaluación de LENGUAJE, por lo que NO necesitas a…" at bounding box center [758, 224] width 330 height 62
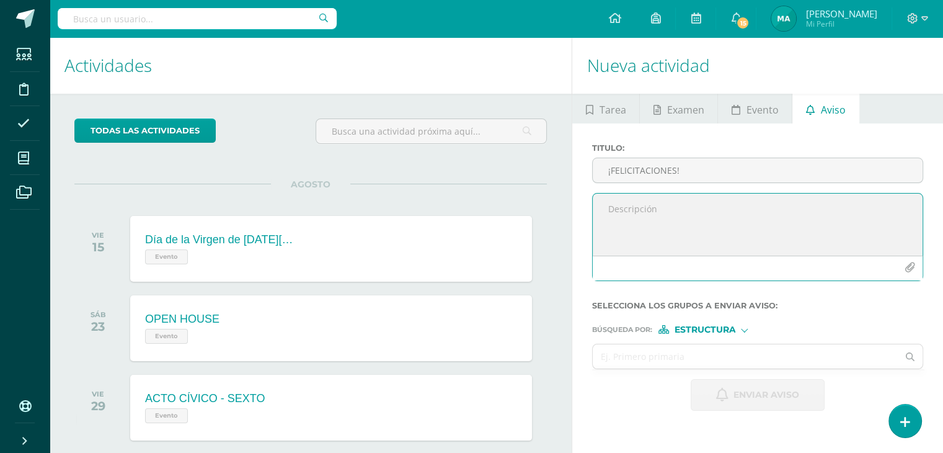
paste textarea "Mía Isabella Arriola Morales Milly Gabriela Caceres Ariano José Mariano Castañe…"
type textarea "Mía Isabella Arriola Morales Milly Gabriela Caceres Ariano José Mariano Castañe…"
click at [654, 219] on textarea at bounding box center [758, 224] width 330 height 62
paste textarea "¡Felicitaciones, aprobaste tu evaluación de LENGUAJE, por lo que NO necesitas a…"
drag, startPoint x: 822, startPoint y: 209, endPoint x: 780, endPoint y: 208, distance: 42.2
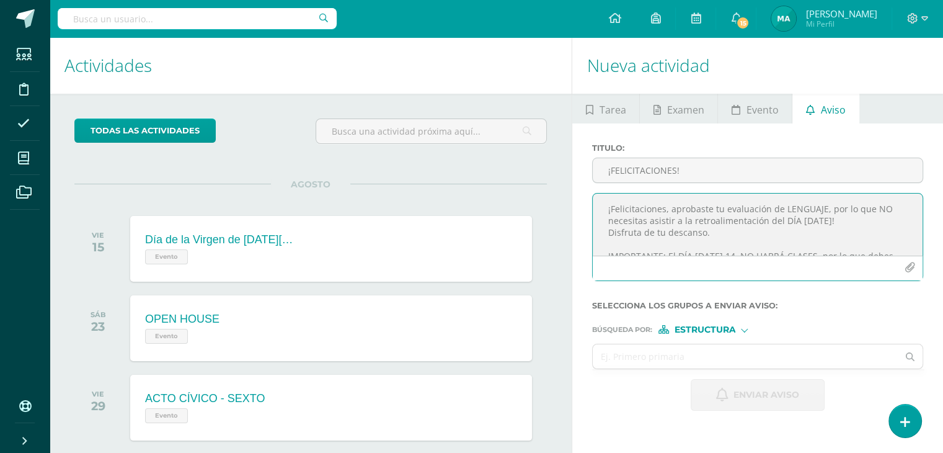
click at [780, 208] on textarea "¡Felicitaciones, aprobaste tu evaluación de LENGUAJE, por lo que NO necesitas a…" at bounding box center [758, 224] width 330 height 62
type textarea "¡Felicitaciones, aprobaste tu evaluación de SOCIALES, por lo que NO necesitas a…"
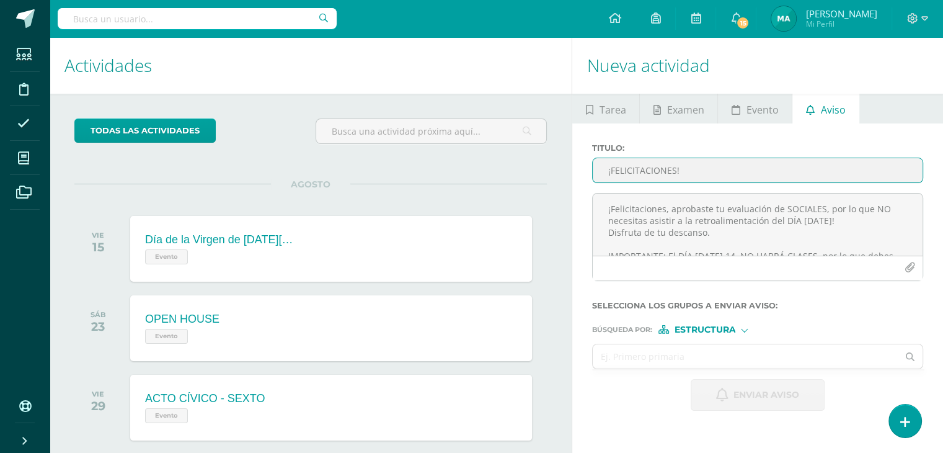
click at [781, 167] on input "¡FELICITACIONES!" at bounding box center [758, 170] width 330 height 24
click at [636, 166] on input "¡FELICITACIONES!" at bounding box center [758, 170] width 330 height 24
paste input "¡FELICITACIONES!"
type input "¡FELICITACIONES!"
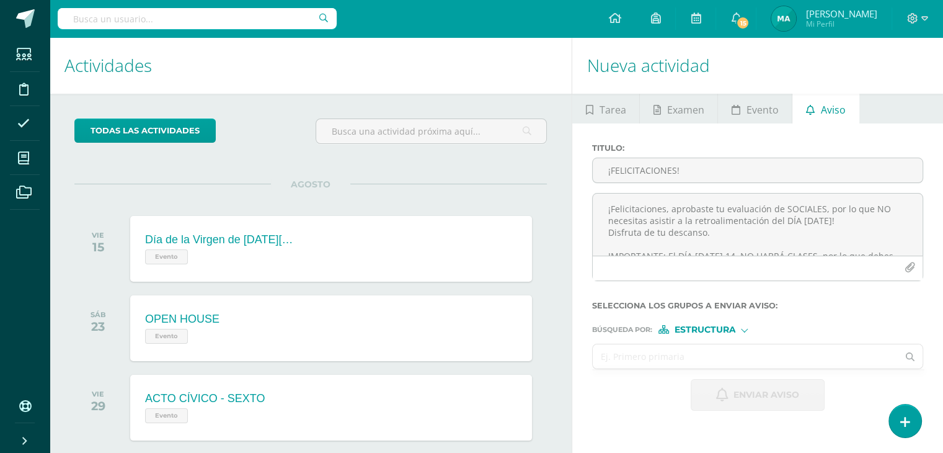
click at [700, 362] on input "text" at bounding box center [745, 356] width 305 height 24
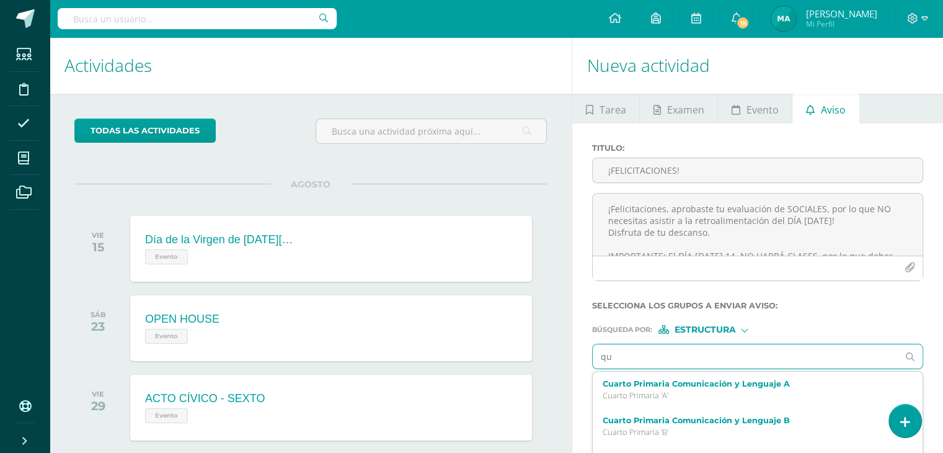
type input "q"
type input "l"
type input "sociales"
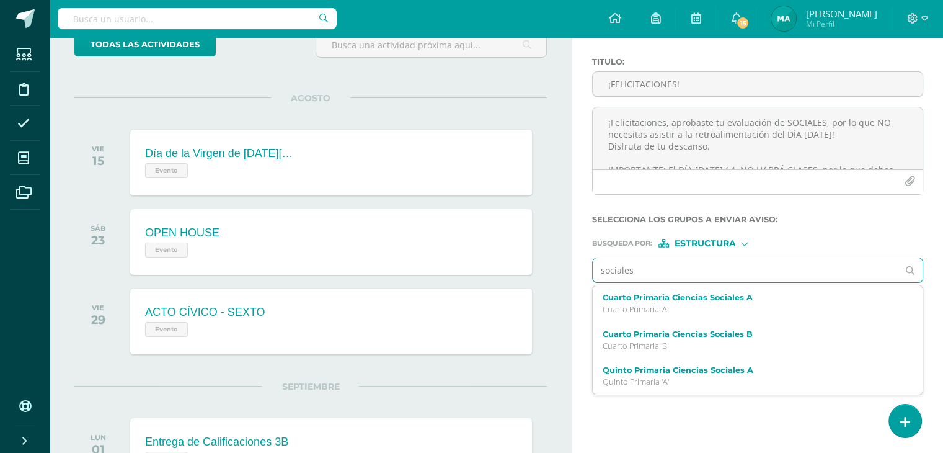
scroll to position [87, 0]
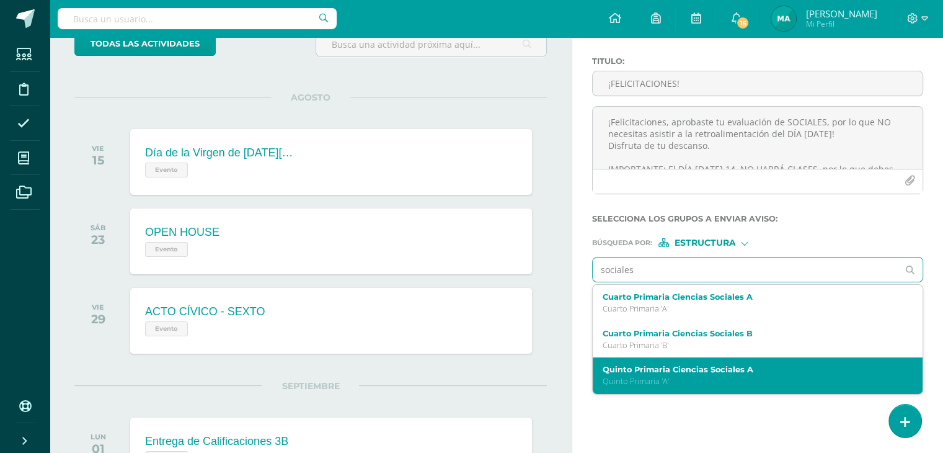
click at [739, 368] on label "Quinto Primaria Ciencias Sociales A" at bounding box center [751, 369] width 297 height 9
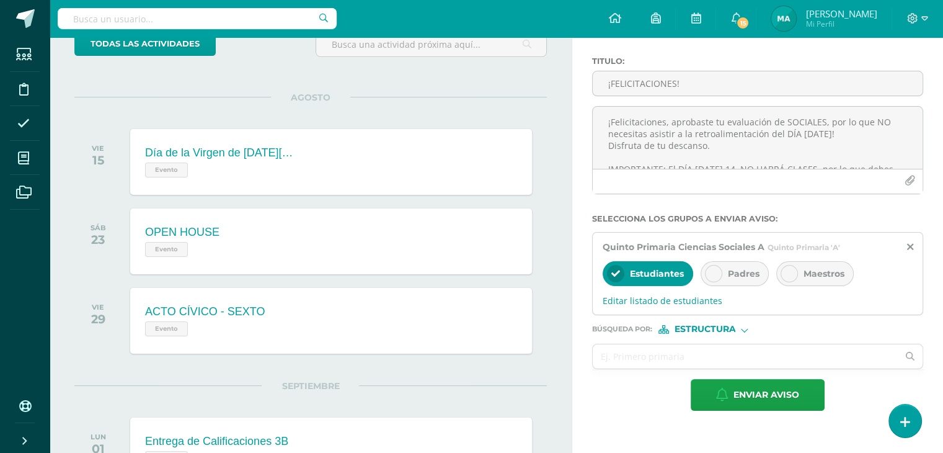
click at [717, 273] on icon at bounding box center [713, 273] width 9 height 9
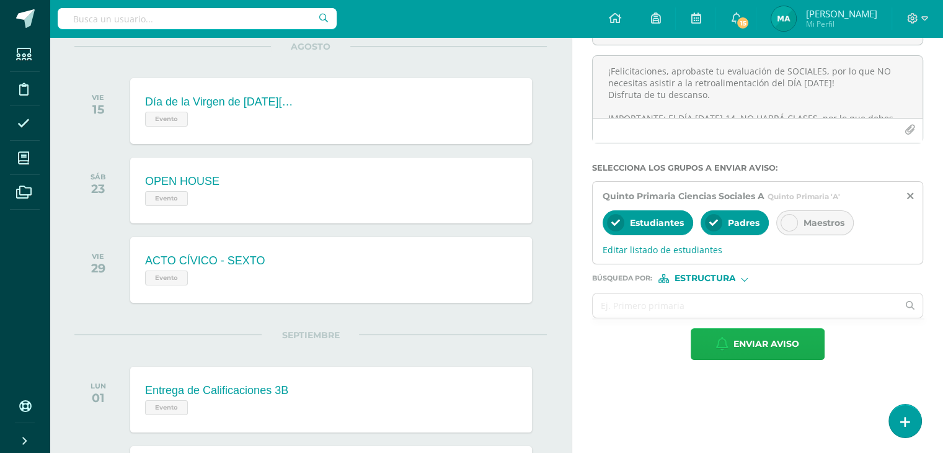
scroll to position [139, 0]
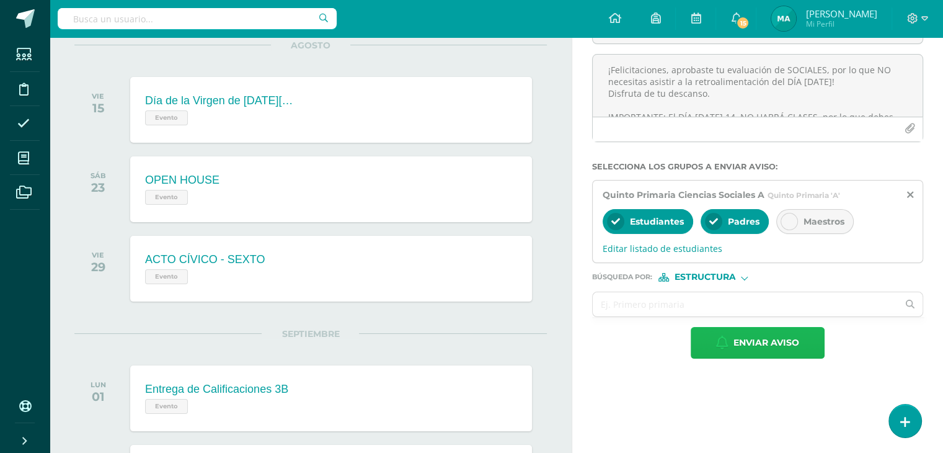
click at [737, 338] on span "Enviar aviso" at bounding box center [767, 342] width 66 height 30
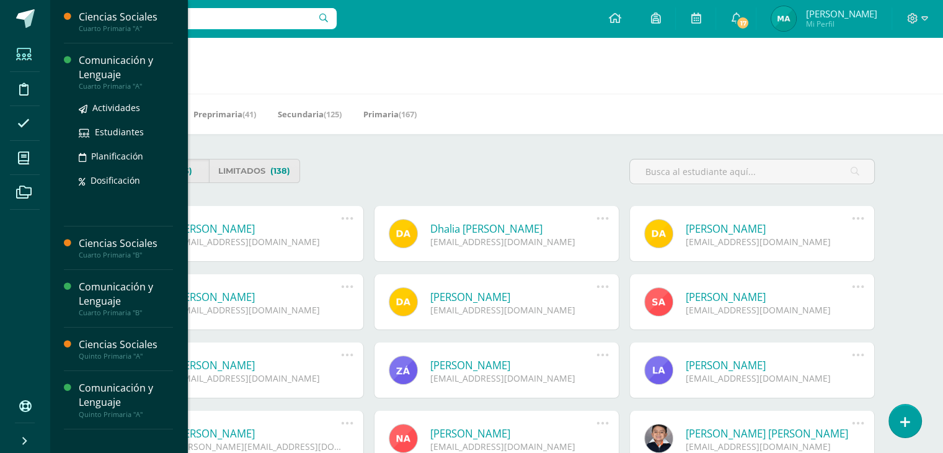
click at [112, 73] on div "Comunicación y Lenguaje" at bounding box center [126, 67] width 94 height 29
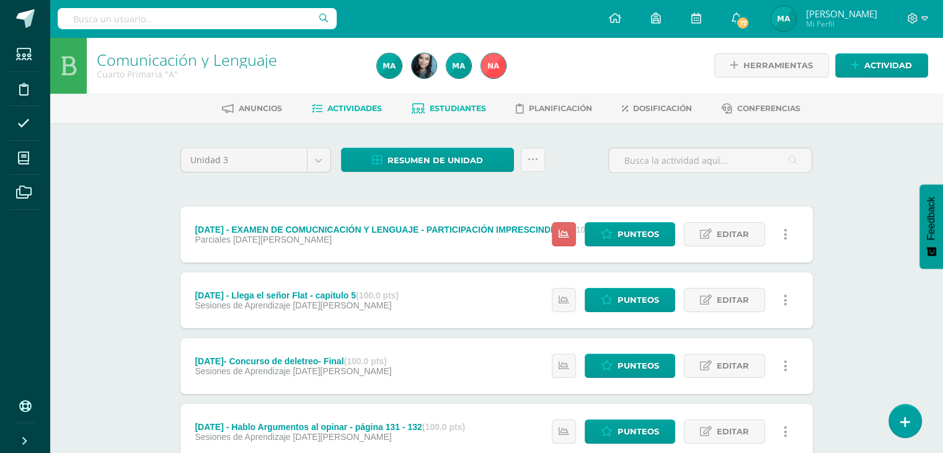
click at [474, 108] on span "Estudiantes" at bounding box center [458, 108] width 56 height 9
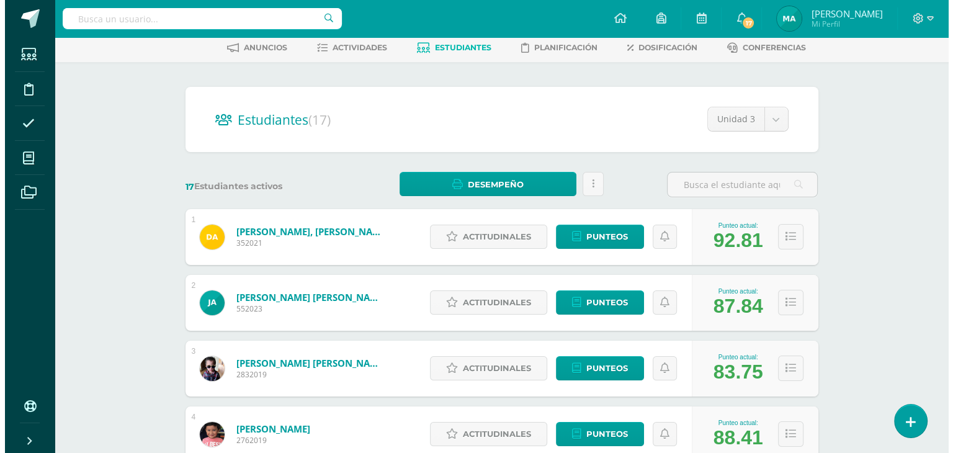
scroll to position [64, 0]
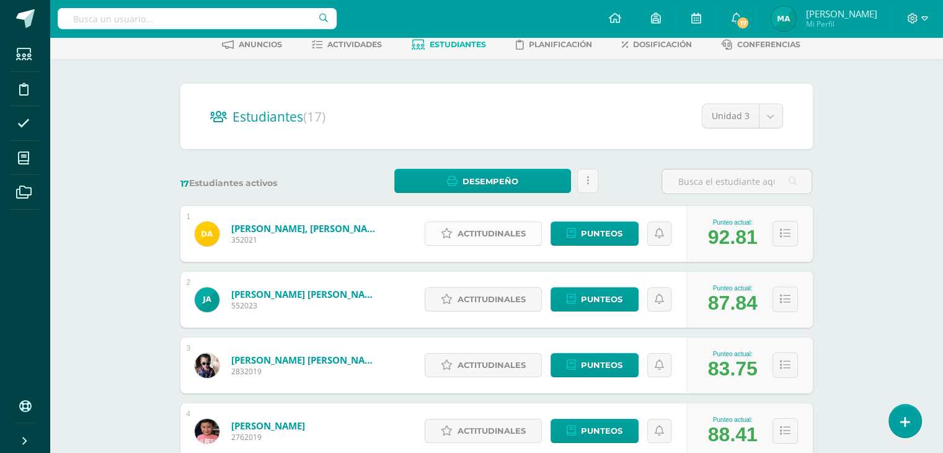
click at [469, 232] on span "Actitudinales" at bounding box center [492, 233] width 68 height 23
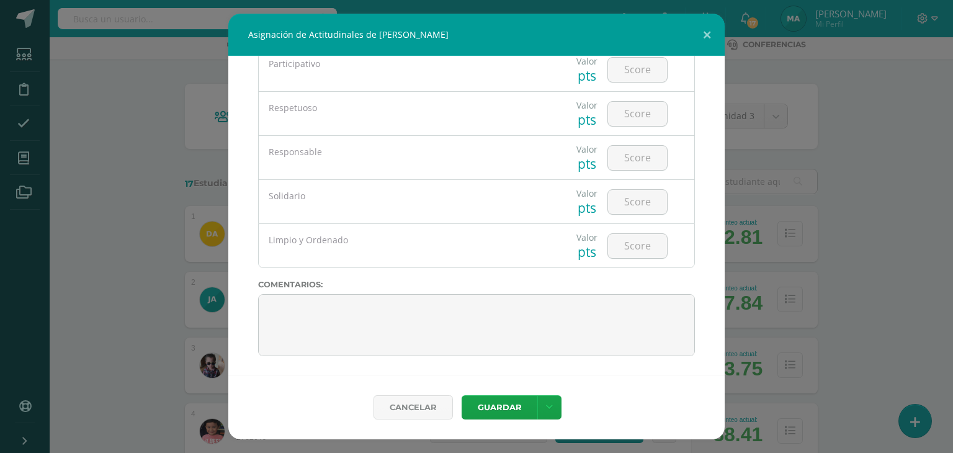
scroll to position [0, 0]
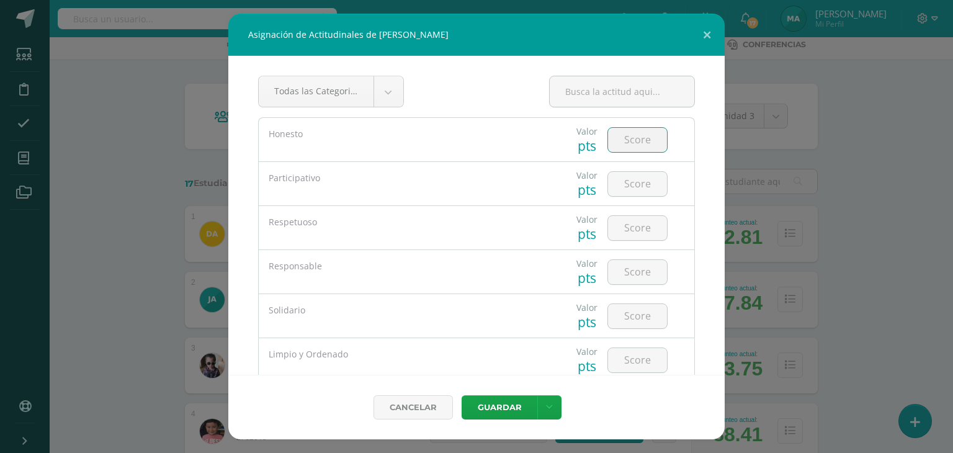
click at [633, 131] on input "number" at bounding box center [637, 140] width 59 height 24
click at [643, 186] on input "number" at bounding box center [637, 184] width 59 height 24
type input "4"
click at [638, 145] on input "number" at bounding box center [637, 140] width 59 height 24
type input "5"
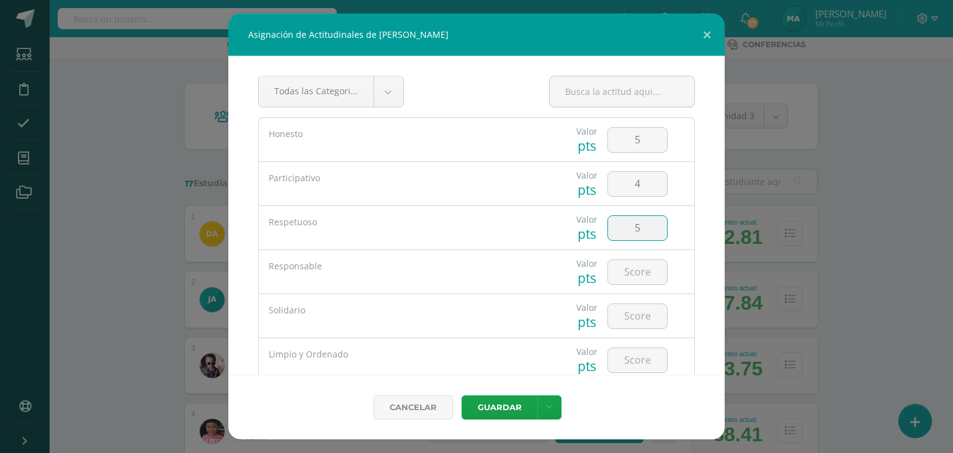
type input "5"
click at [509, 410] on button "Guardar" at bounding box center [499, 407] width 76 height 24
